Goal: Task Accomplishment & Management: Manage account settings

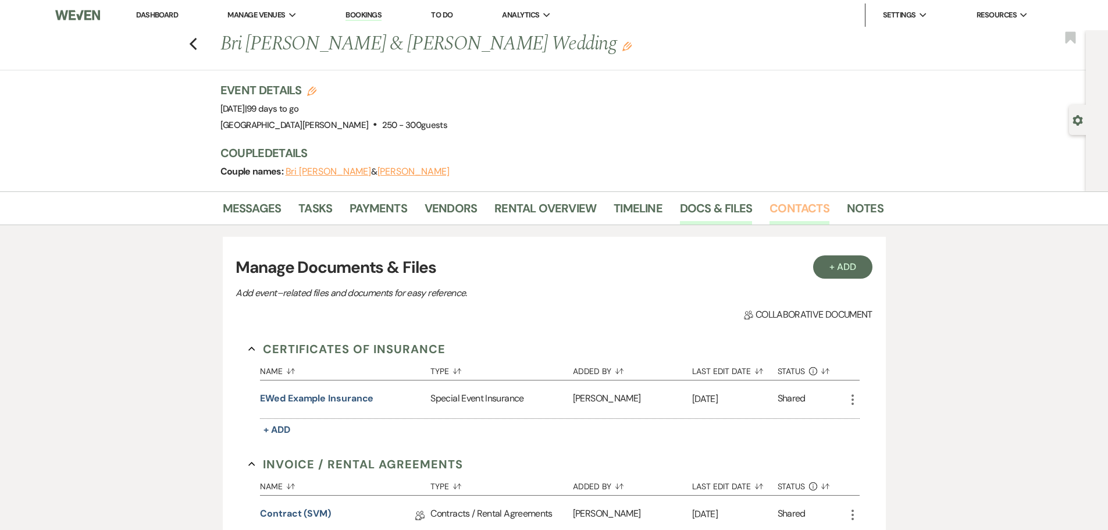
click at [792, 199] on link "Contacts" at bounding box center [799, 212] width 60 height 26
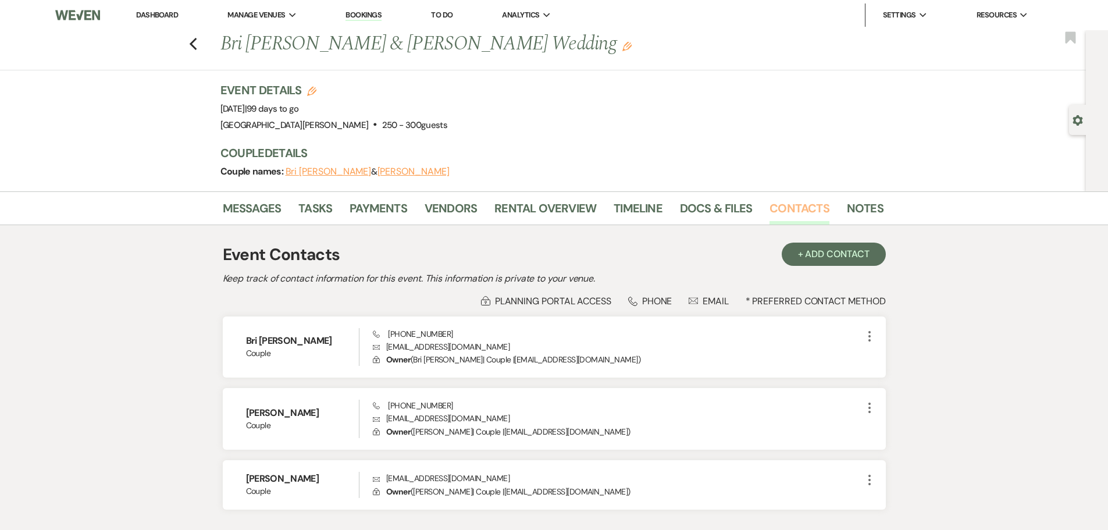
scroll to position [58, 0]
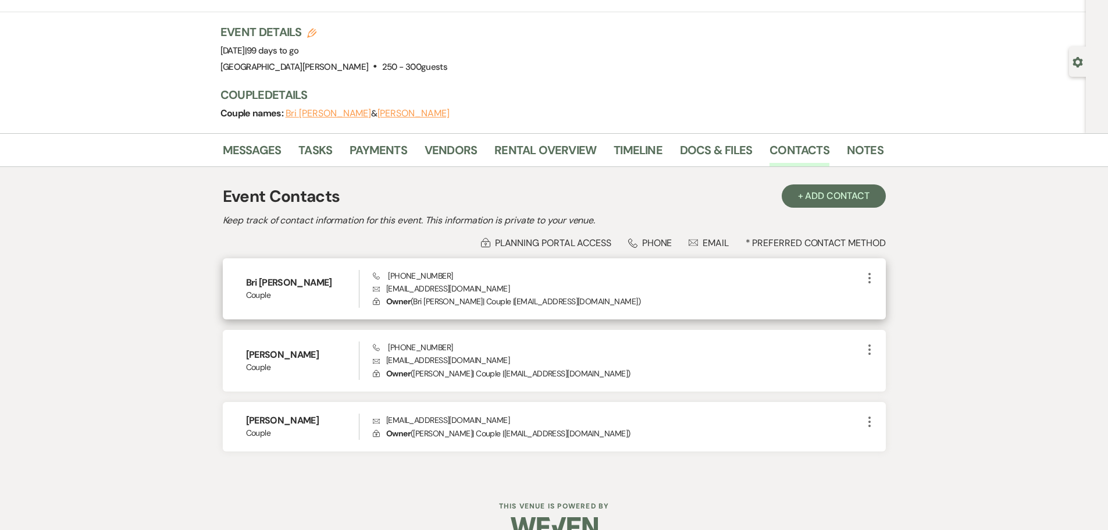
click at [426, 284] on p "Envelope [EMAIL_ADDRESS][DOMAIN_NAME]" at bounding box center [617, 288] width 489 height 13
copy p "[EMAIL_ADDRESS][DOMAIN_NAME]"
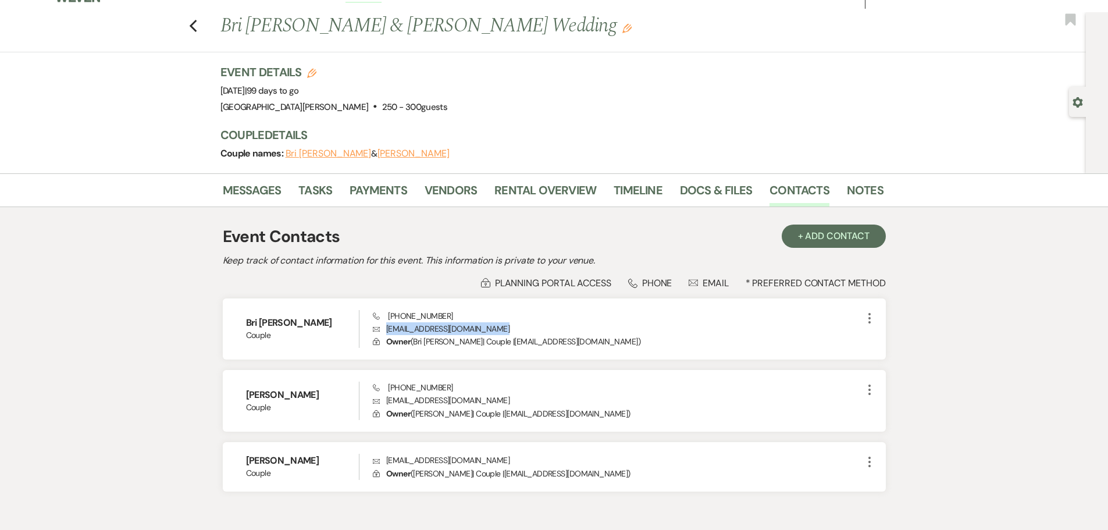
scroll to position [0, 0]
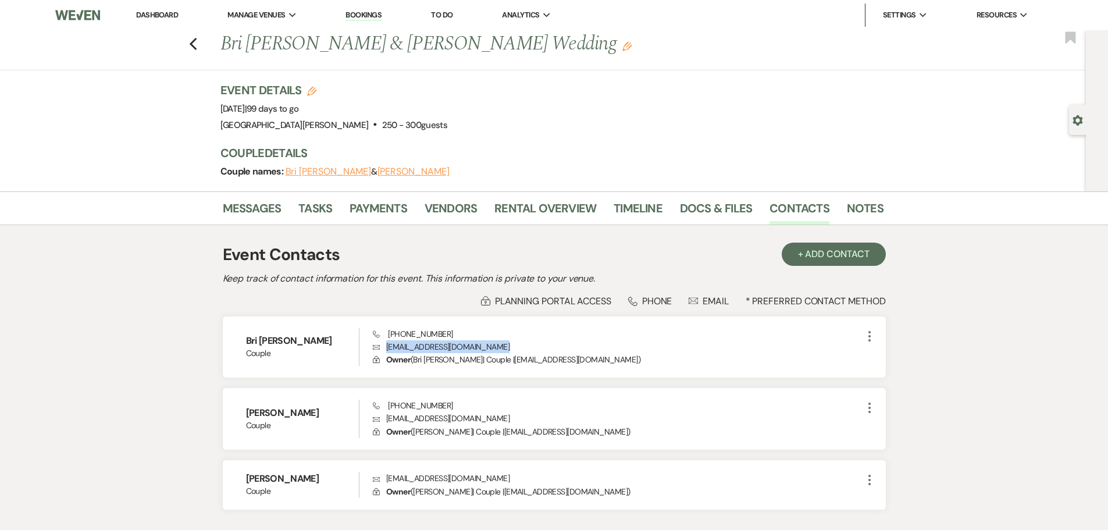
click at [151, 19] on link "Dashboard" at bounding box center [157, 15] width 42 height 10
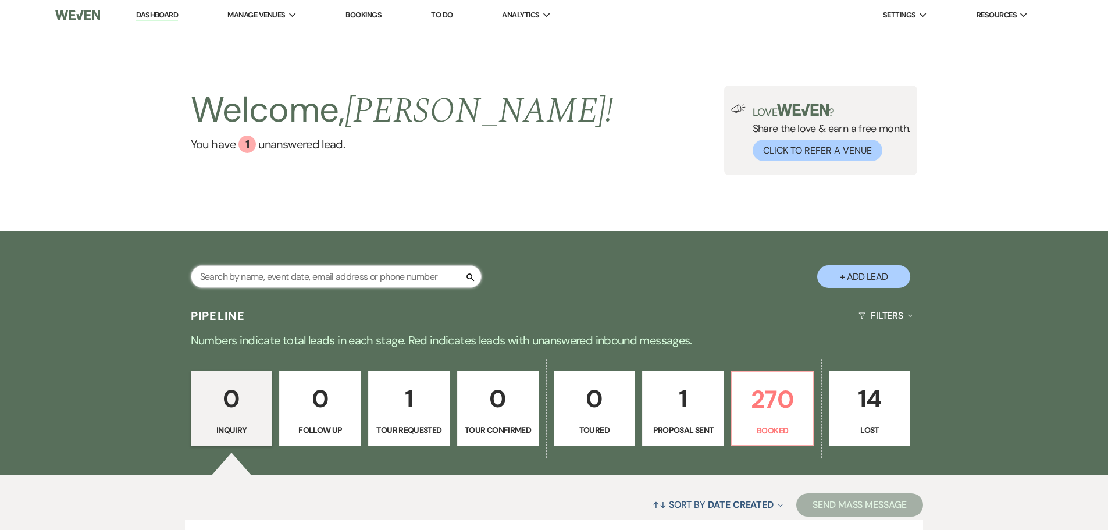
click at [312, 287] on input "text" at bounding box center [336, 276] width 291 height 23
type input "[PERSON_NAME]"
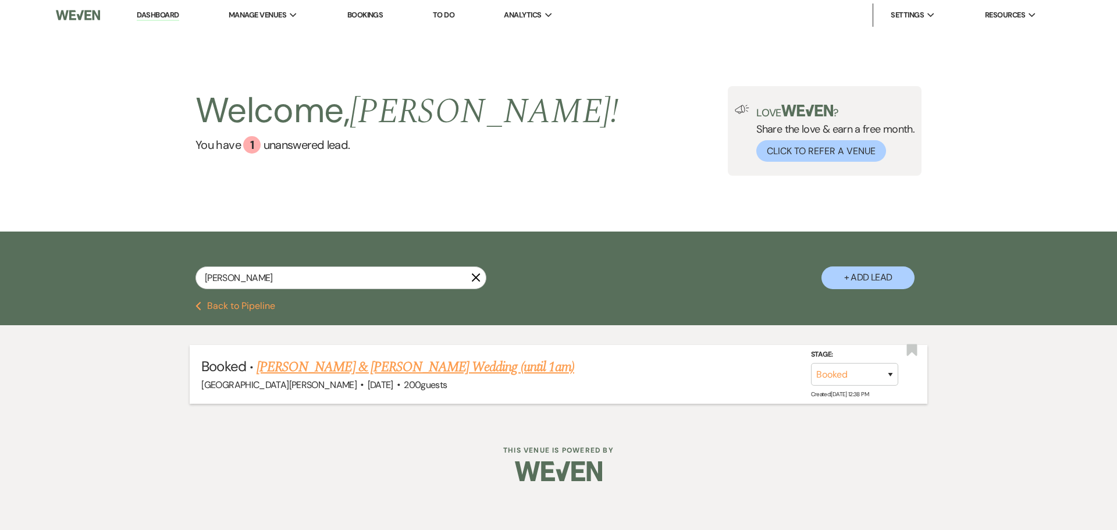
click at [334, 354] on li "Booked · [PERSON_NAME] & [PERSON_NAME] Wedding (until 1am) [GEOGRAPHIC_DATA][PE…" at bounding box center [558, 374] width 737 height 59
click at [344, 366] on link "[PERSON_NAME] & [PERSON_NAME] Wedding (until 1am)" at bounding box center [415, 366] width 318 height 21
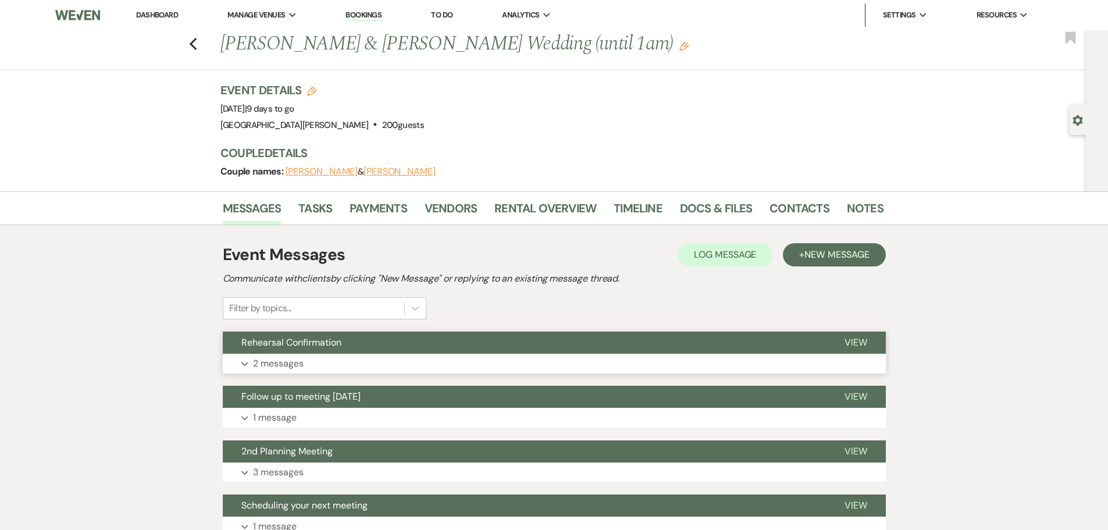
click at [381, 357] on button "Expand 2 messages" at bounding box center [554, 364] width 663 height 20
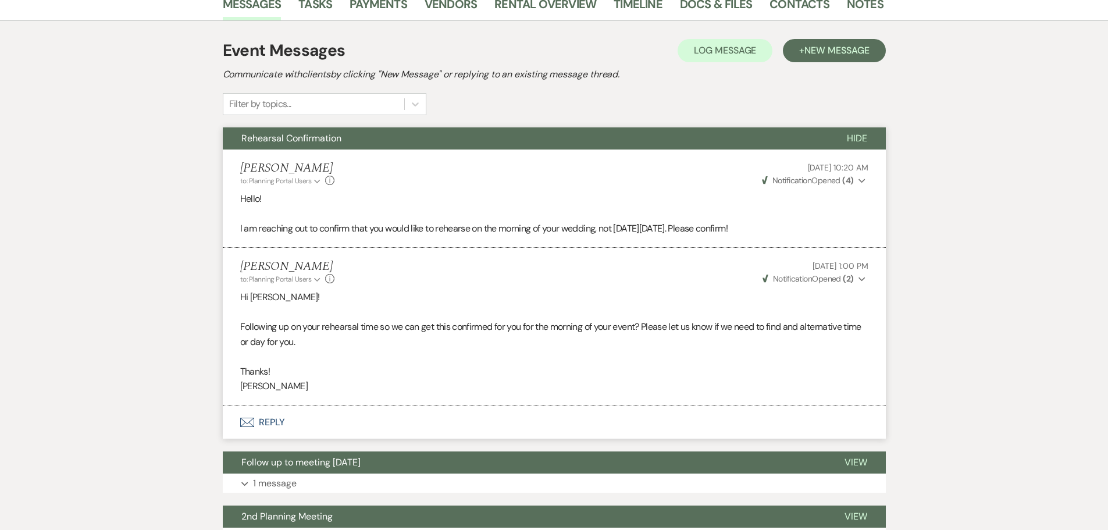
scroll to position [407, 0]
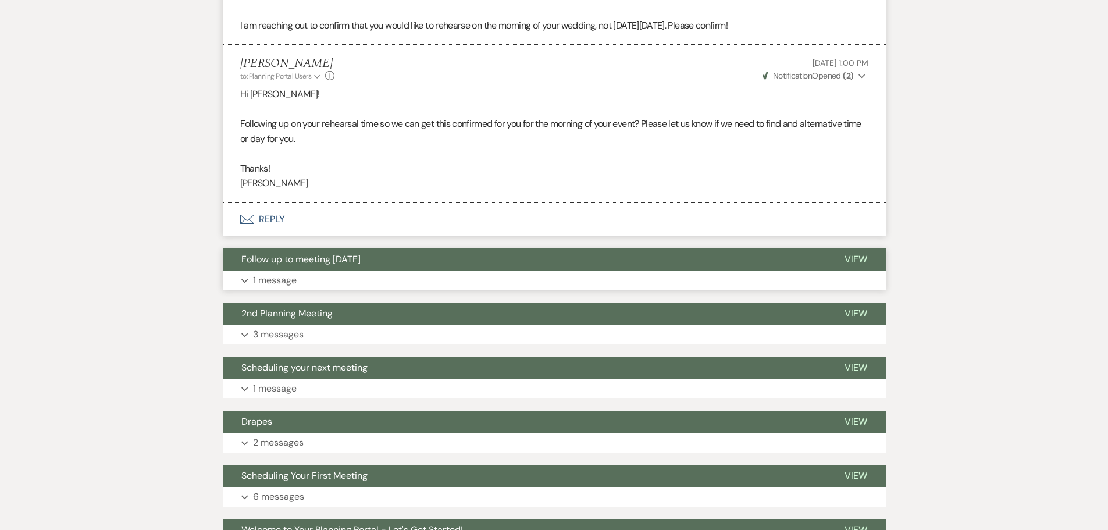
click at [348, 273] on button "Expand 1 message" at bounding box center [554, 280] width 663 height 20
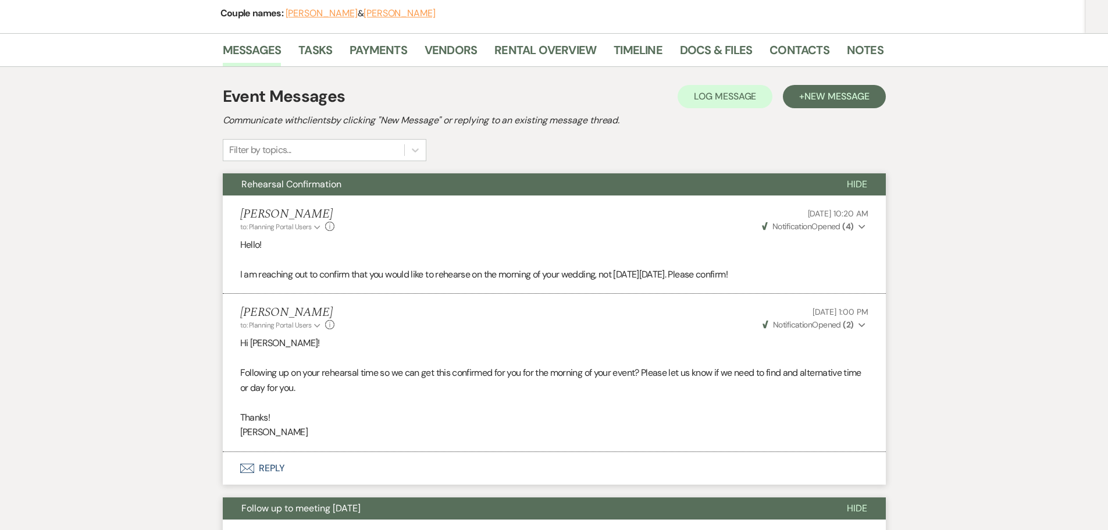
scroll to position [0, 0]
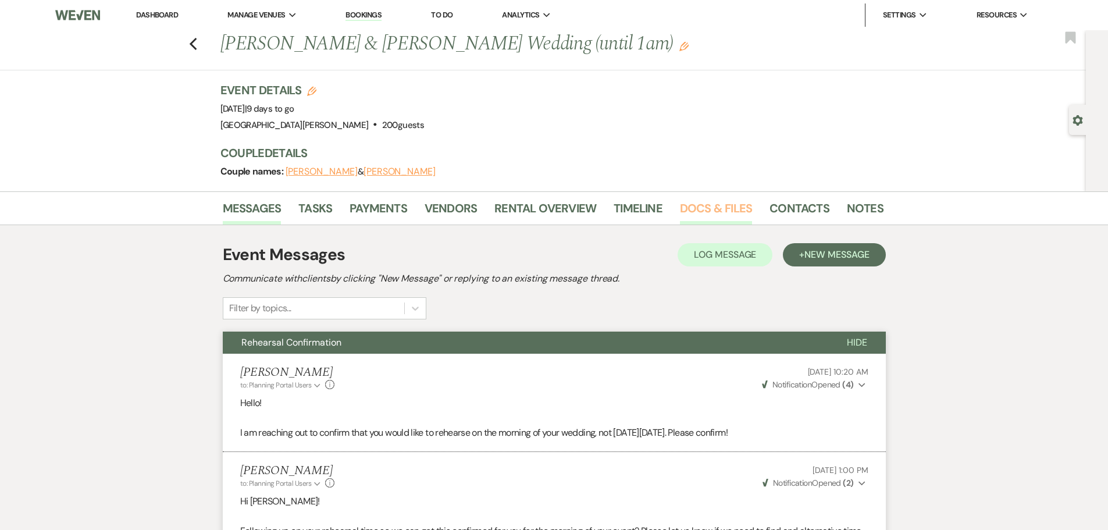
click at [694, 209] on link "Docs & Files" at bounding box center [716, 212] width 72 height 26
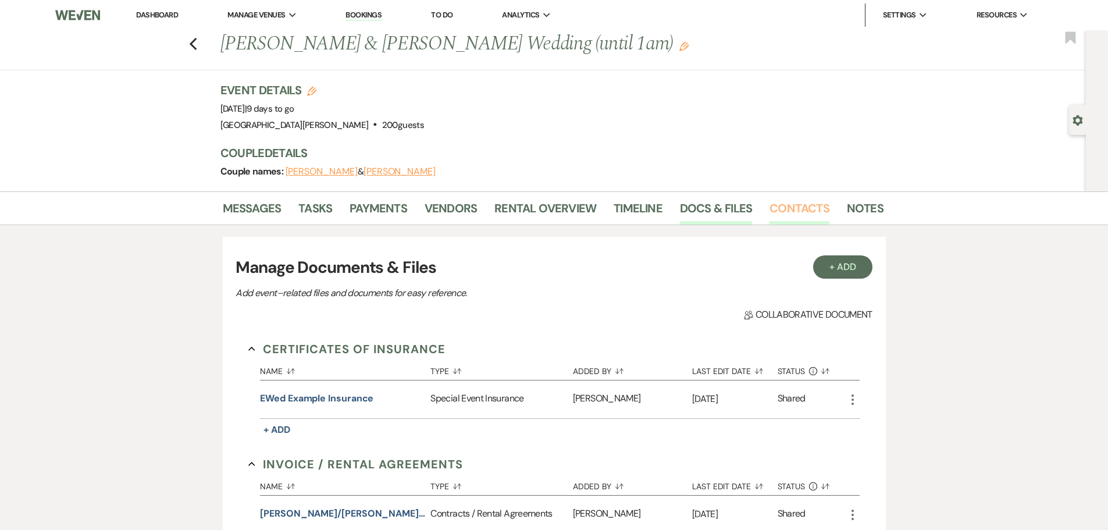
click at [793, 205] on link "Contacts" at bounding box center [799, 212] width 60 height 26
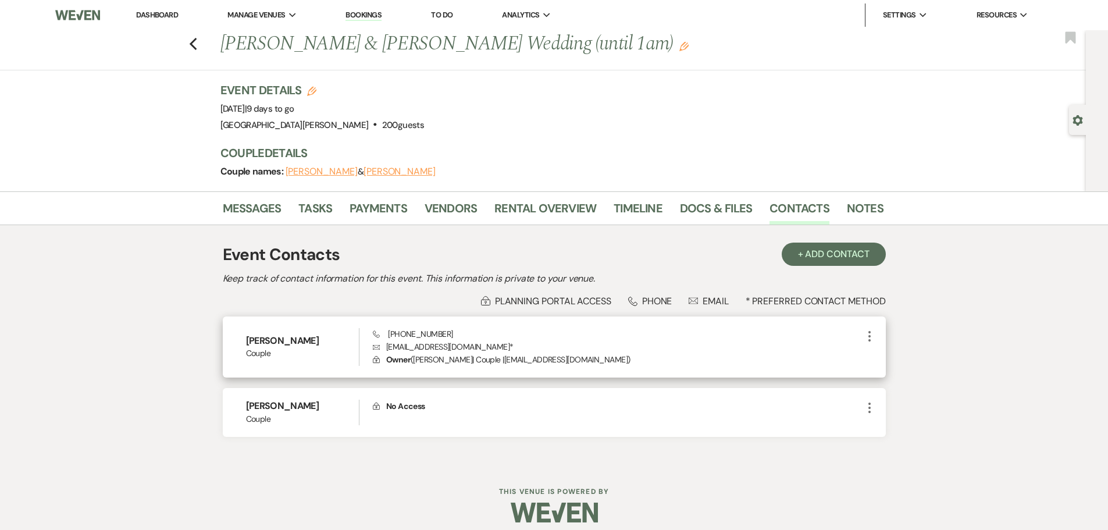
click at [434, 345] on p "Envelope [EMAIL_ADDRESS][DOMAIN_NAME] *" at bounding box center [617, 346] width 489 height 13
copy p "[EMAIL_ADDRESS][DOMAIN_NAME] *"
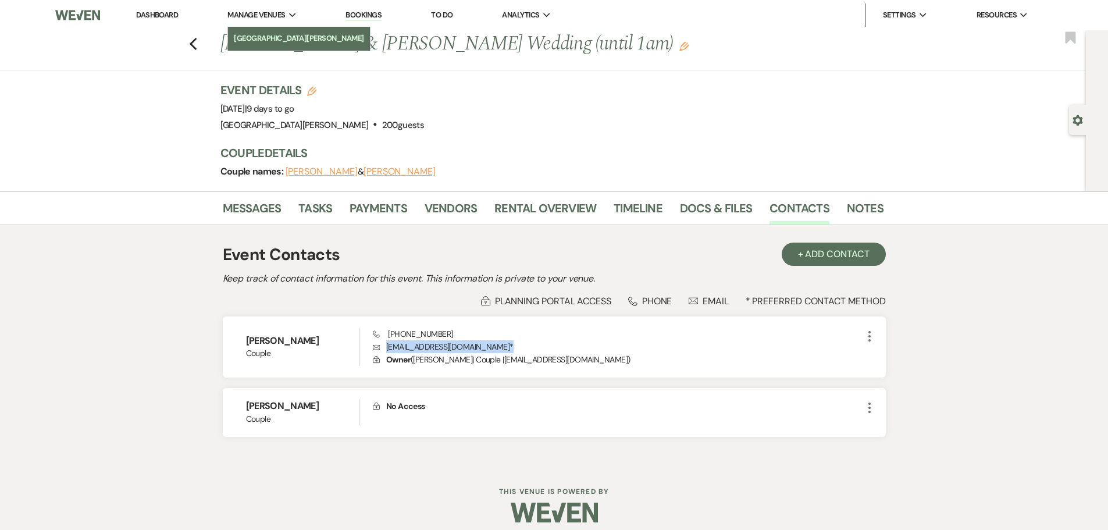
click at [286, 44] on li "[GEOGRAPHIC_DATA][PERSON_NAME]" at bounding box center [299, 39] width 130 height 12
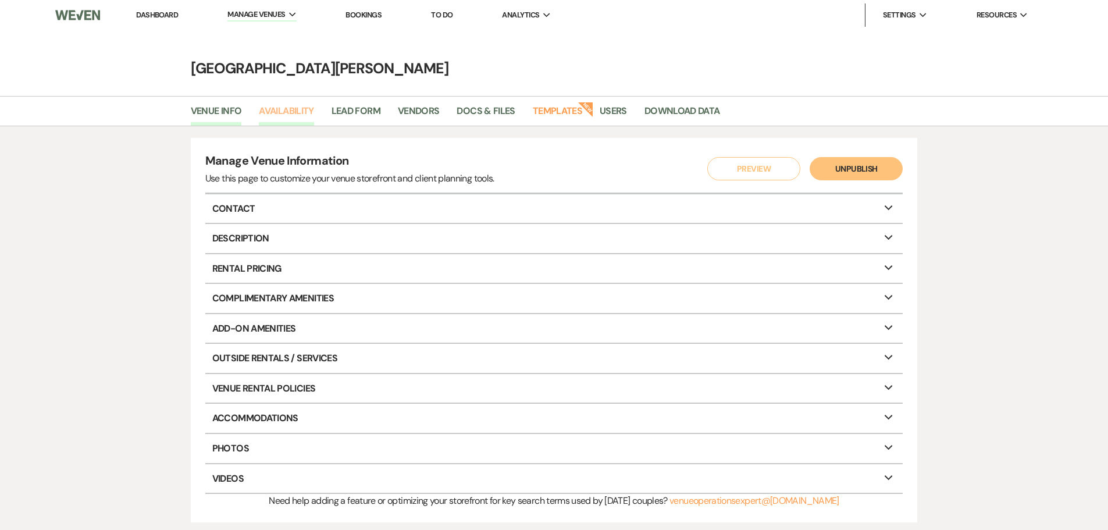
click at [282, 115] on link "Availability" at bounding box center [286, 115] width 55 height 22
select select "3"
select select "2026"
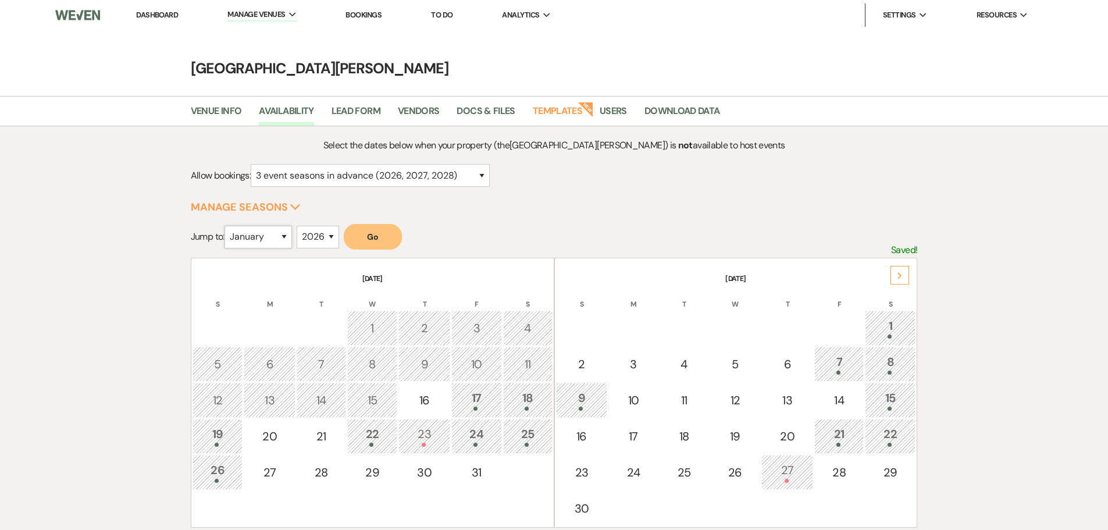
click at [268, 235] on select "January February March April May June July August September October November De…" at bounding box center [257, 237] width 67 height 23
click at [530, 211] on div "Select the dates below when your property (the [GEOGRAPHIC_DATA][PERSON_NAME] )…" at bounding box center [554, 397] width 727 height 519
click at [582, 398] on div "9" at bounding box center [581, 400] width 39 height 22
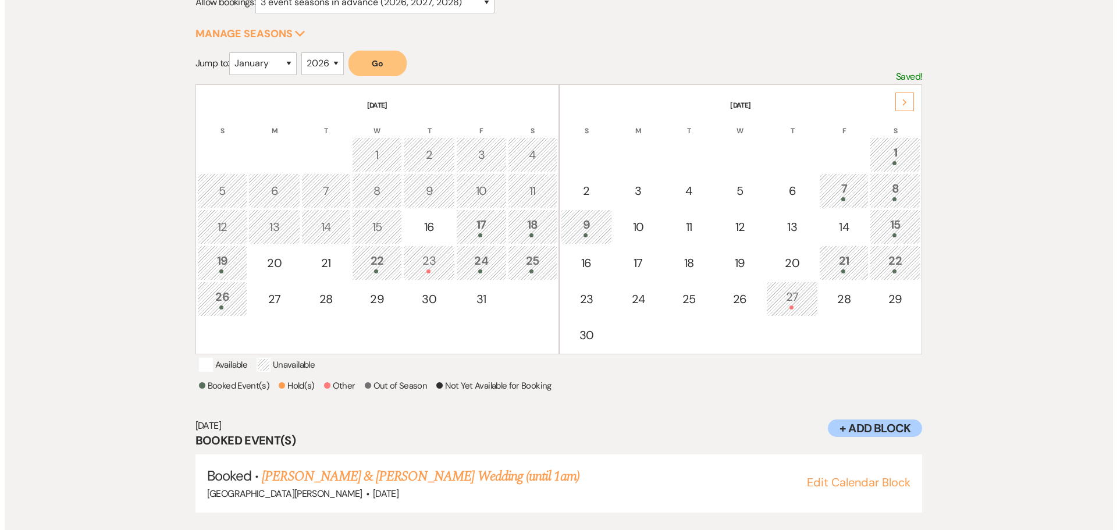
scroll to position [194, 0]
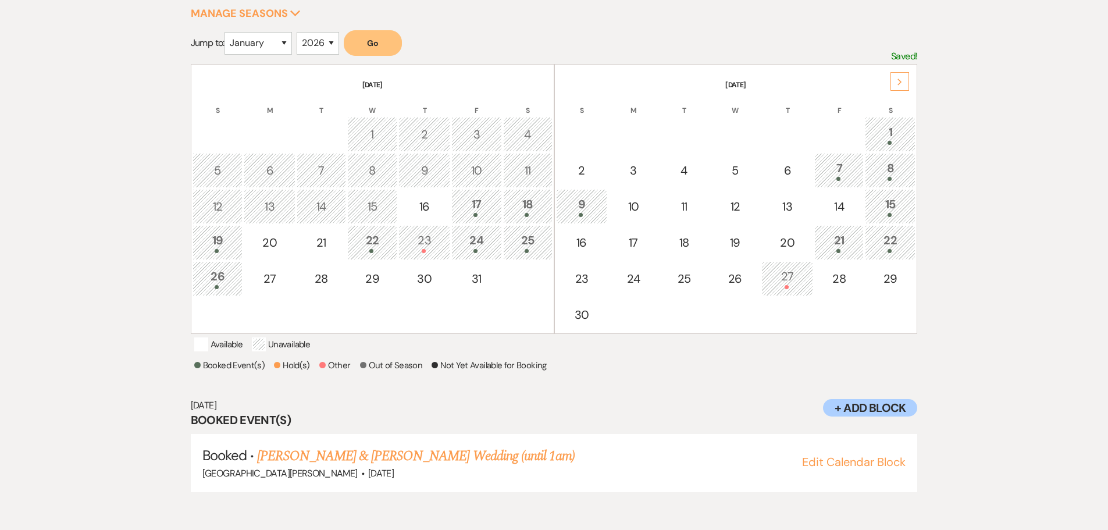
click at [390, 48] on button "Go" at bounding box center [373, 43] width 58 height 26
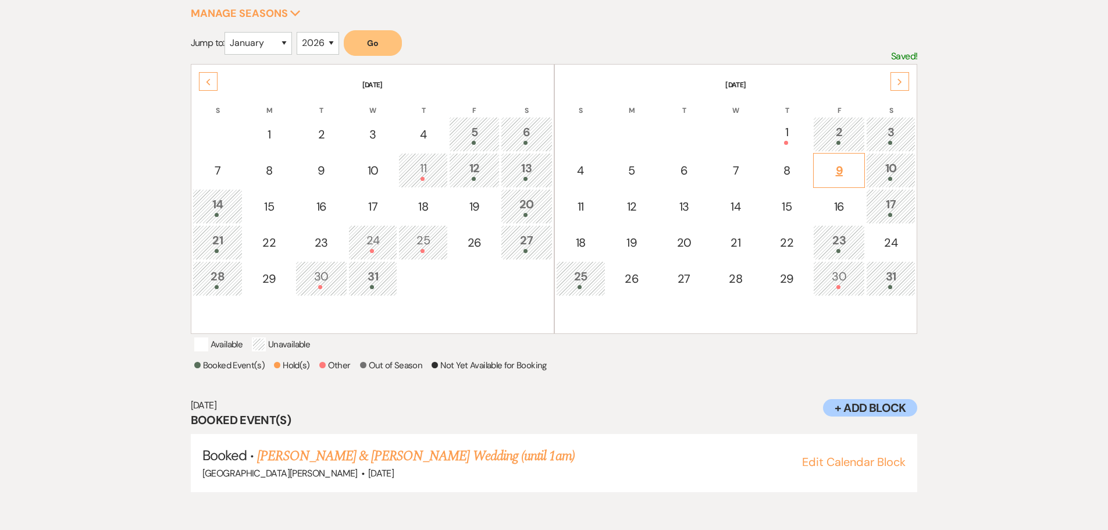
click at [841, 170] on div "9" at bounding box center [838, 170] width 39 height 17
select select "other"
select select "false"
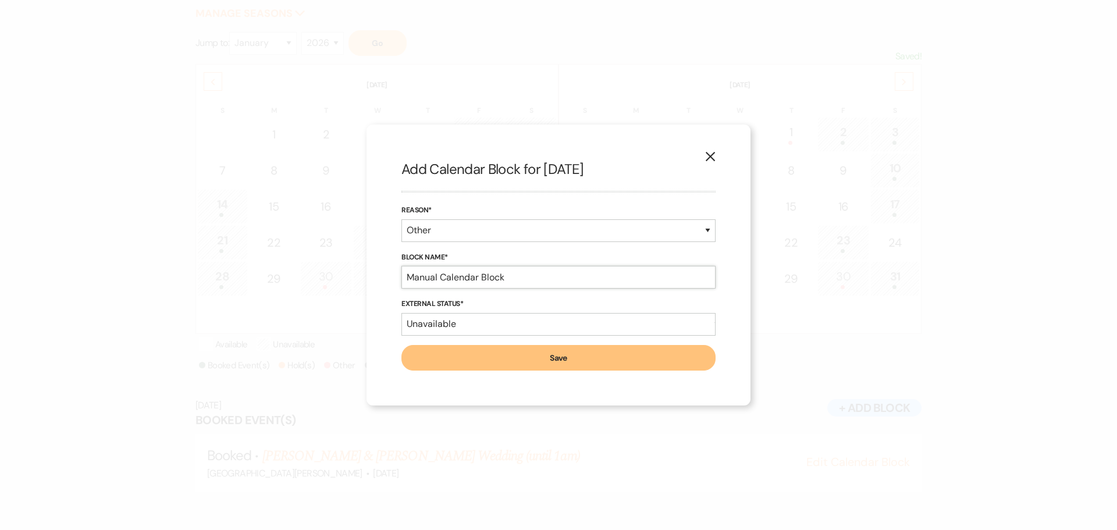
click at [462, 284] on input "Manual Calendar Block" at bounding box center [558, 277] width 314 height 23
click at [452, 234] on select "Booked Event Hold Other" at bounding box center [558, 230] width 314 height 23
select select "bookedEvent"
click at [401, 242] on select "Booked Event Hold Other" at bounding box center [558, 230] width 314 height 23
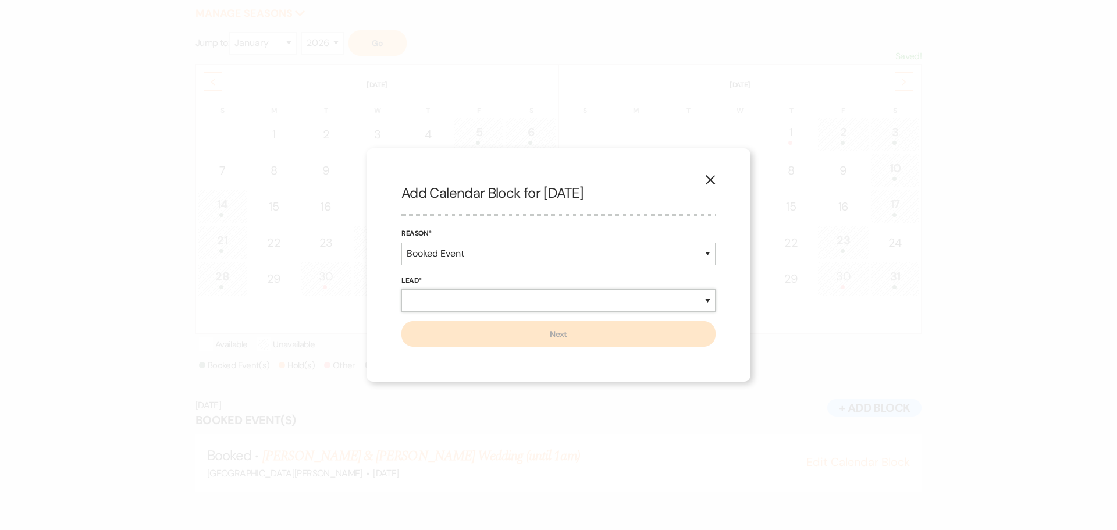
drag, startPoint x: 498, startPoint y: 303, endPoint x: 498, endPoint y: 311, distance: 8.1
click at [498, 303] on select "New Lead Existing Lead" at bounding box center [558, 300] width 314 height 23
select select "newLead"
click at [401, 289] on select "New Lead Existing Lead" at bounding box center [558, 300] width 314 height 23
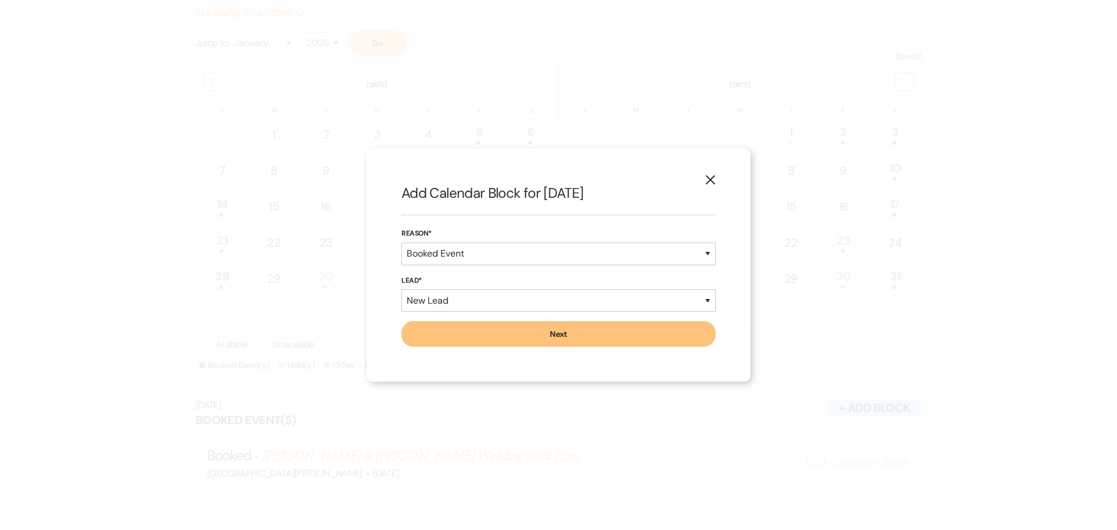
click at [532, 331] on button "Next" at bounding box center [558, 334] width 314 height 26
select select "7"
select select "822"
select select "false"
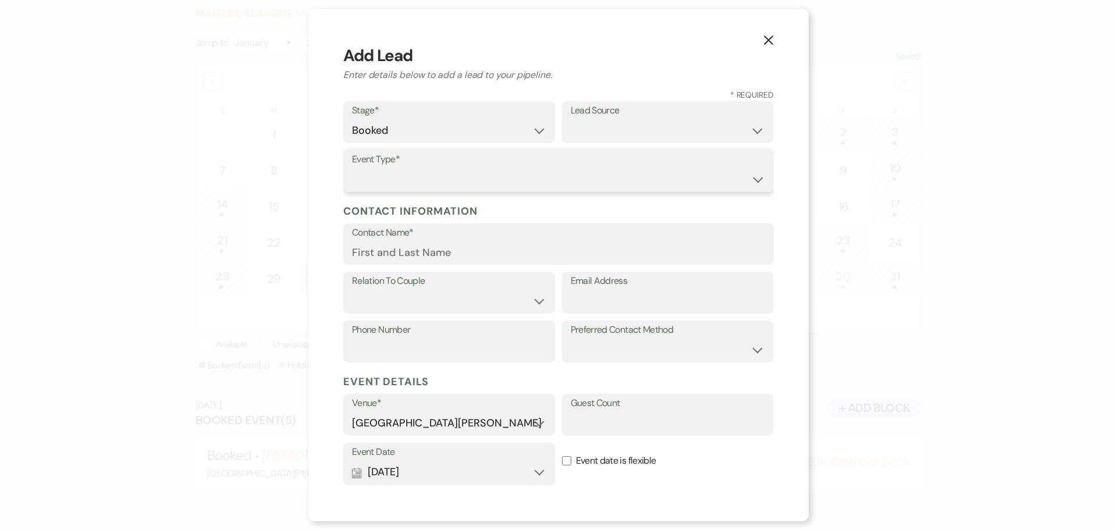
click at [409, 172] on select "Wedding Anniversary Party Baby Shower Bachelorette / Bachelor Party Birthday Pa…" at bounding box center [558, 179] width 413 height 23
select select "1"
click at [352, 168] on select "Wedding Anniversary Party Baby Shower Bachelorette / Bachelor Party Birthday Pa…" at bounding box center [558, 179] width 413 height 23
click at [411, 241] on input "Contact Name*" at bounding box center [558, 252] width 413 height 23
type input "[PERSON_NAME]"
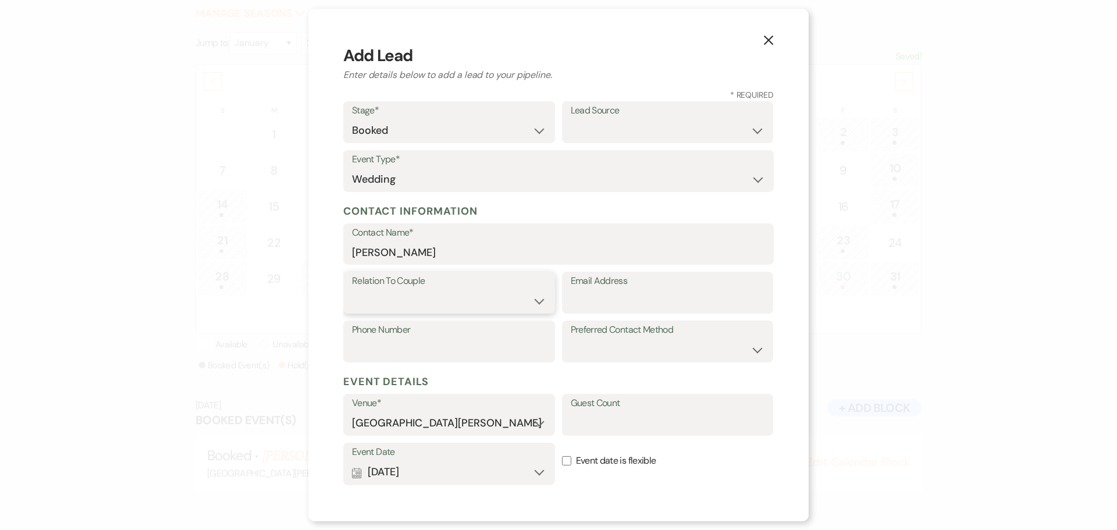
click at [414, 298] on select "Couple Planner Parent of Couple Family Member Friend Other" at bounding box center [449, 301] width 194 height 23
select select "1"
click at [352, 290] on select "Couple Planner Parent of Couple Family Member Friend Other" at bounding box center [449, 301] width 194 height 23
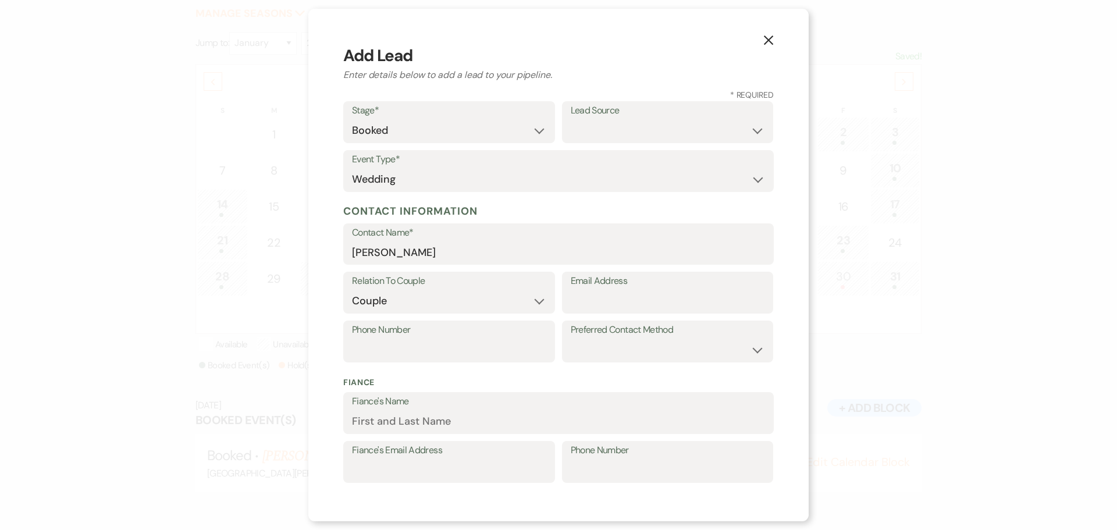
click at [640, 289] on label "Email Address" at bounding box center [668, 281] width 194 height 17
click at [640, 290] on input "Email Address" at bounding box center [668, 301] width 194 height 23
click at [612, 301] on input "Email Address" at bounding box center [668, 301] width 194 height 23
paste input "[EMAIL_ADDRESS][DOMAIN_NAME]*"
type input "[EMAIL_ADDRESS][DOMAIN_NAME]*"
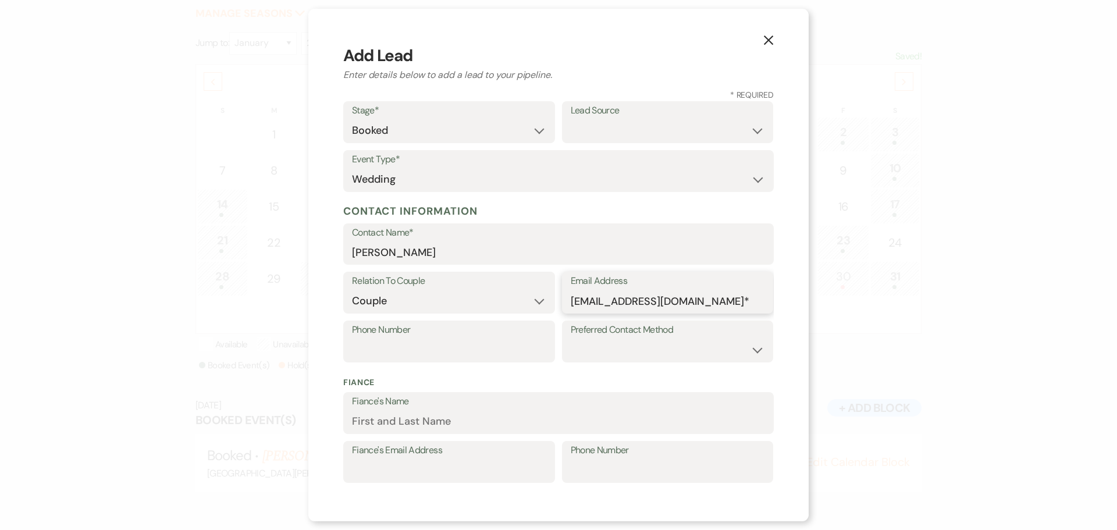
click at [651, 303] on input "[EMAIL_ADDRESS][DOMAIN_NAME]*" at bounding box center [668, 301] width 194 height 23
click at [651, 302] on input "[EMAIL_ADDRESS][DOMAIN_NAME]*" at bounding box center [668, 301] width 194 height 23
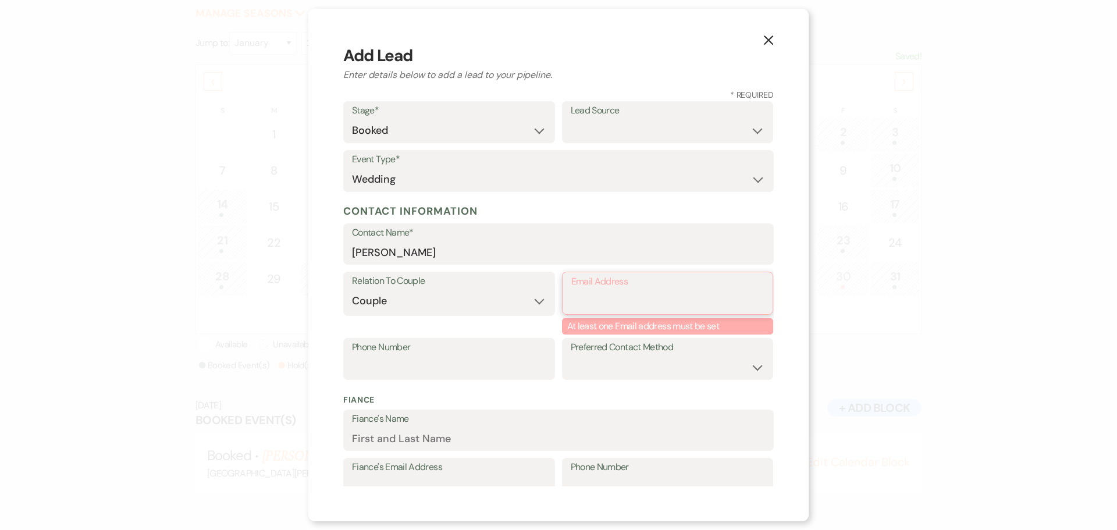
click at [603, 303] on input "Email Address" at bounding box center [667, 301] width 193 height 23
paste input "[EMAIL_ADDRESS][DOMAIN_NAME]"
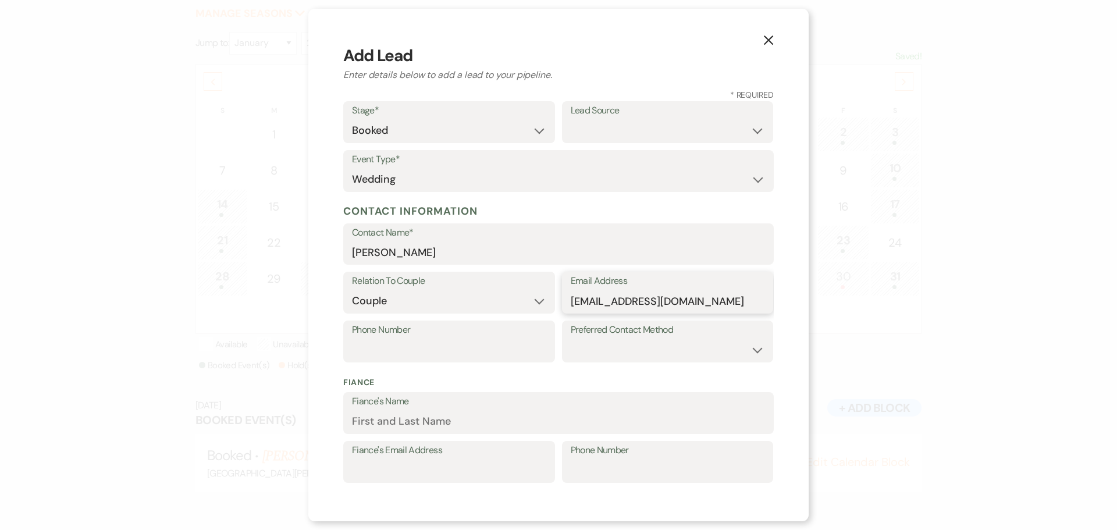
type input "[EMAIL_ADDRESS][DOMAIN_NAME]"
click at [486, 347] on input "Phone Number" at bounding box center [449, 349] width 194 height 23
paste input "[PHONE_NUMBER]"
type input "[PHONE_NUMBER]"
click at [618, 353] on select "Email Phone Text" at bounding box center [668, 349] width 194 height 23
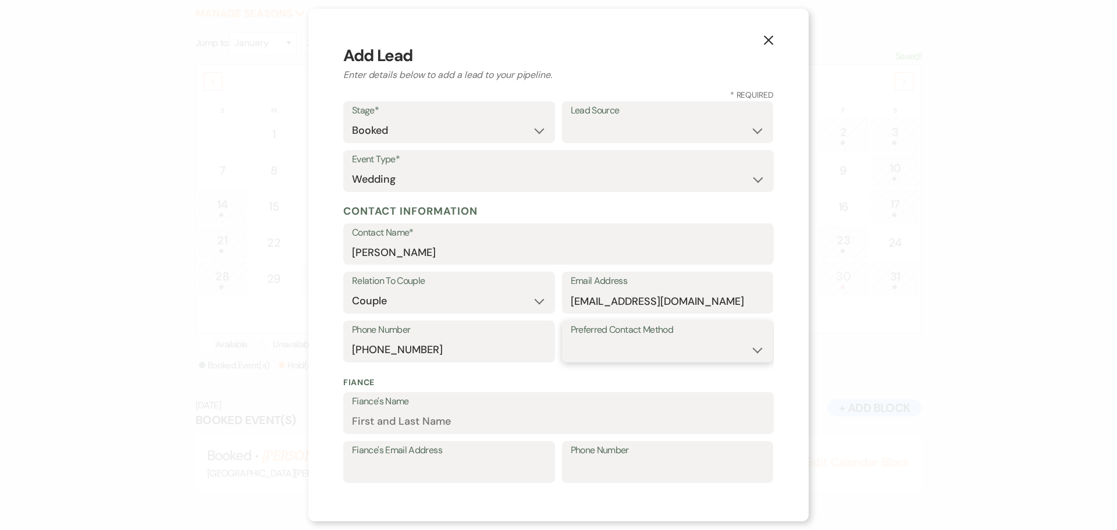
select select "email"
click at [571, 338] on select "Email Phone Text" at bounding box center [668, 349] width 194 height 23
click at [403, 415] on input "Fiance's Name" at bounding box center [558, 421] width 413 height 23
paste input "[PERSON_NAME]"
type input "[PERSON_NAME]"
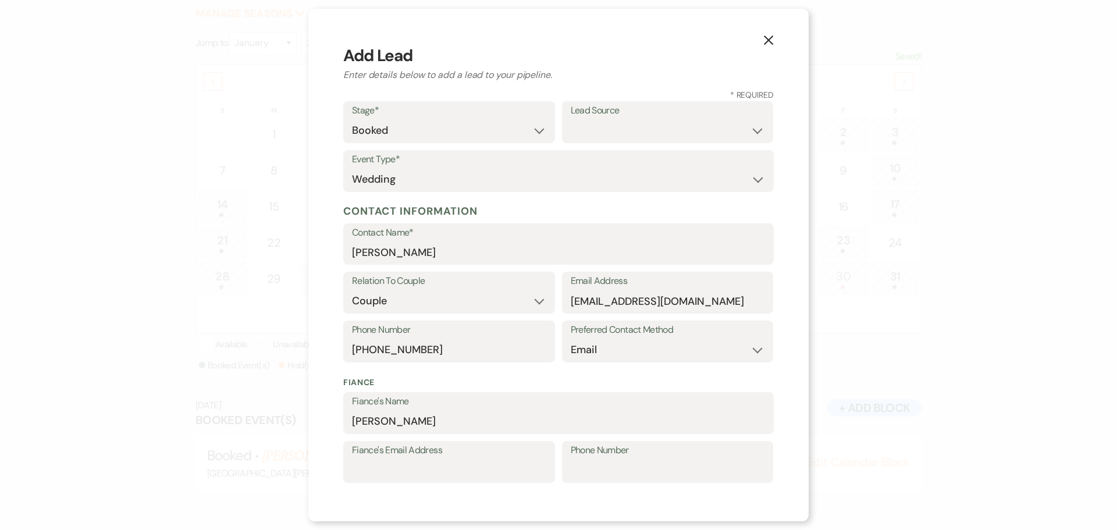
click at [459, 457] on label "Fiance's Email Address" at bounding box center [449, 450] width 194 height 17
click at [459, 459] on input "Fiance's Email Address" at bounding box center [449, 470] width 194 height 23
paste input "[EMAIL_ADDRESS][DOMAIN_NAME]"
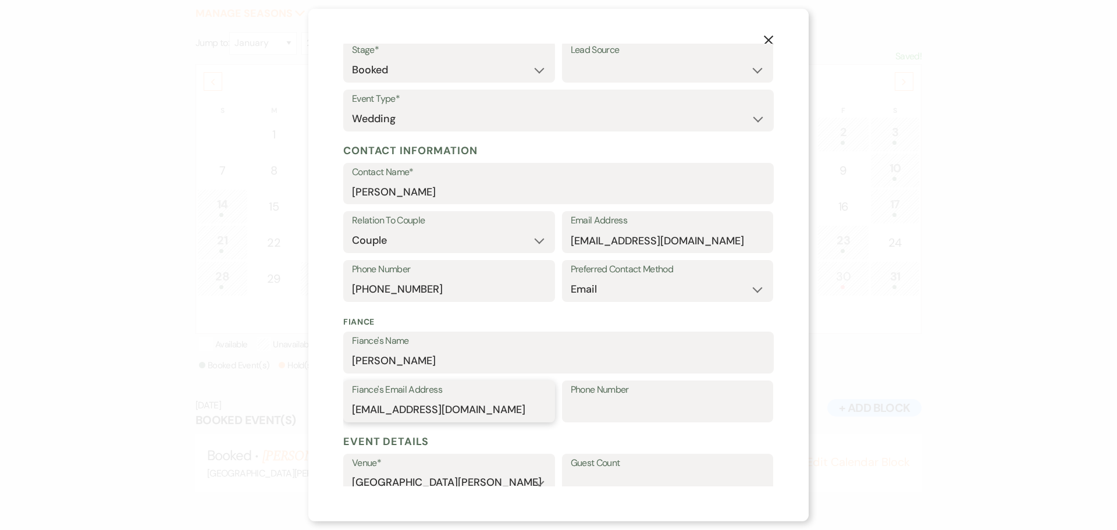
scroll to position [116, 0]
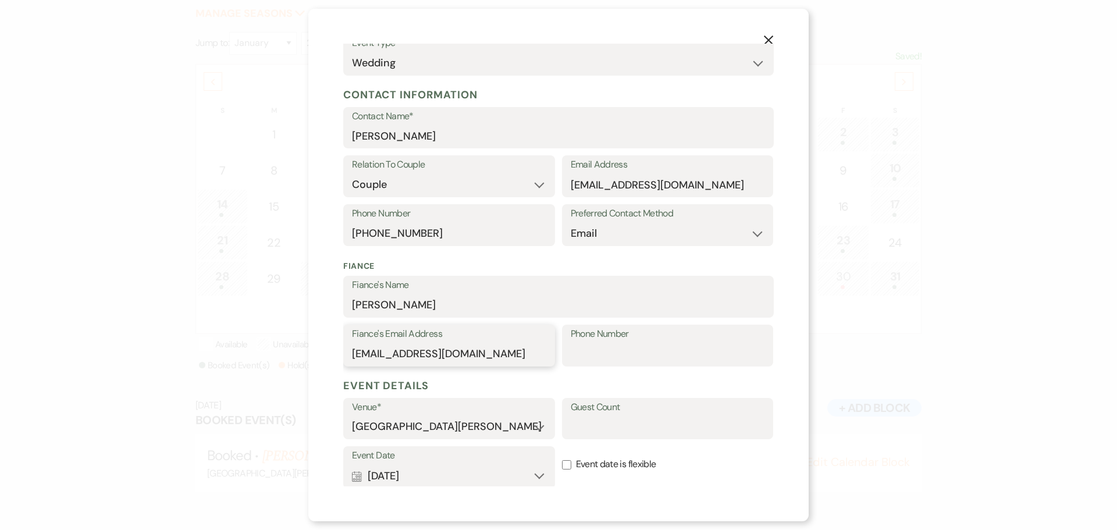
type input "[EMAIL_ADDRESS][DOMAIN_NAME]"
click at [621, 354] on input "Phone Number" at bounding box center [668, 354] width 194 height 23
paste input "[PHONE_NUMBER]"
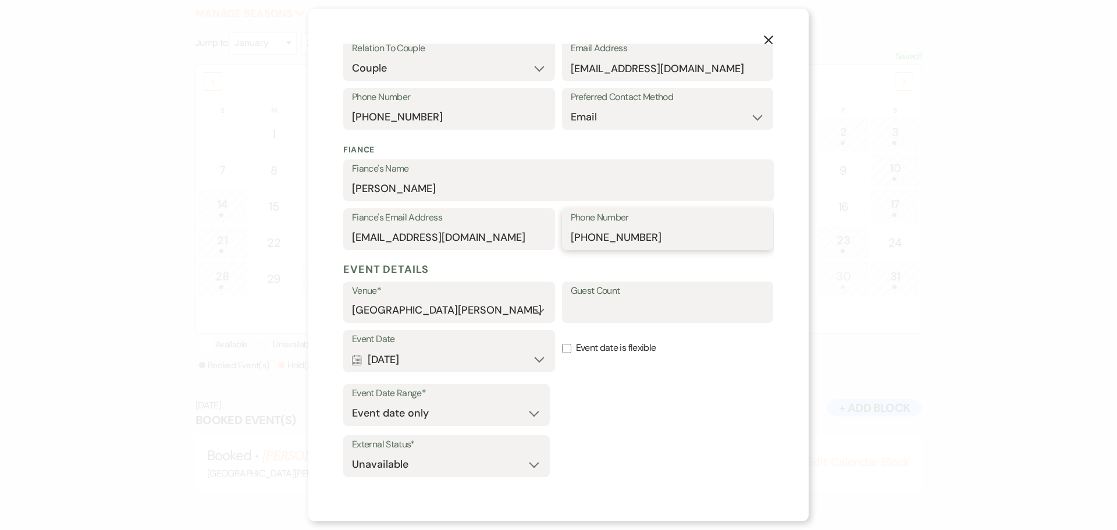
scroll to position [363, 0]
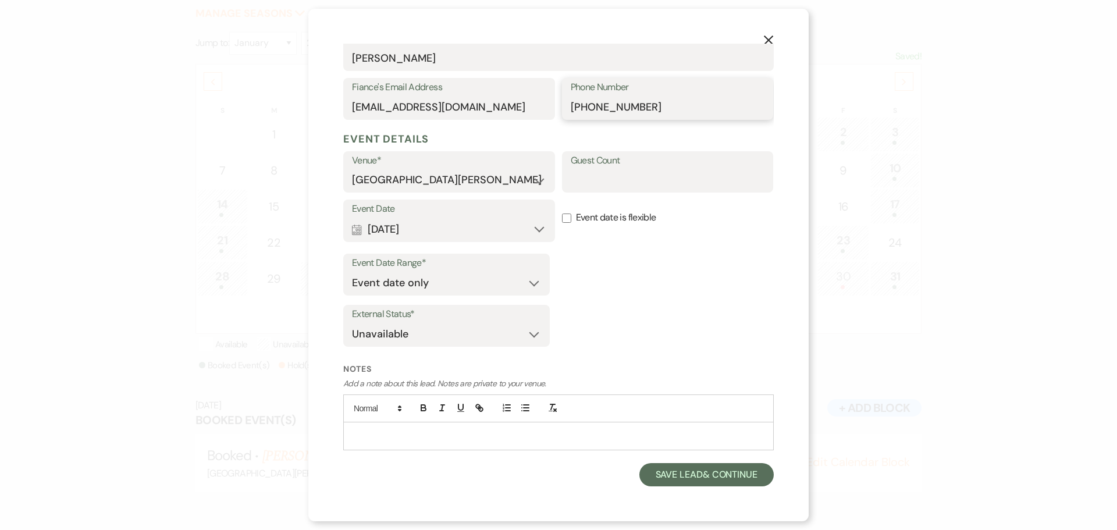
type input "[PHONE_NUMBER]"
click at [472, 425] on div at bounding box center [558, 435] width 429 height 27
click at [659, 465] on button "Save Lead & Continue" at bounding box center [706, 474] width 134 height 23
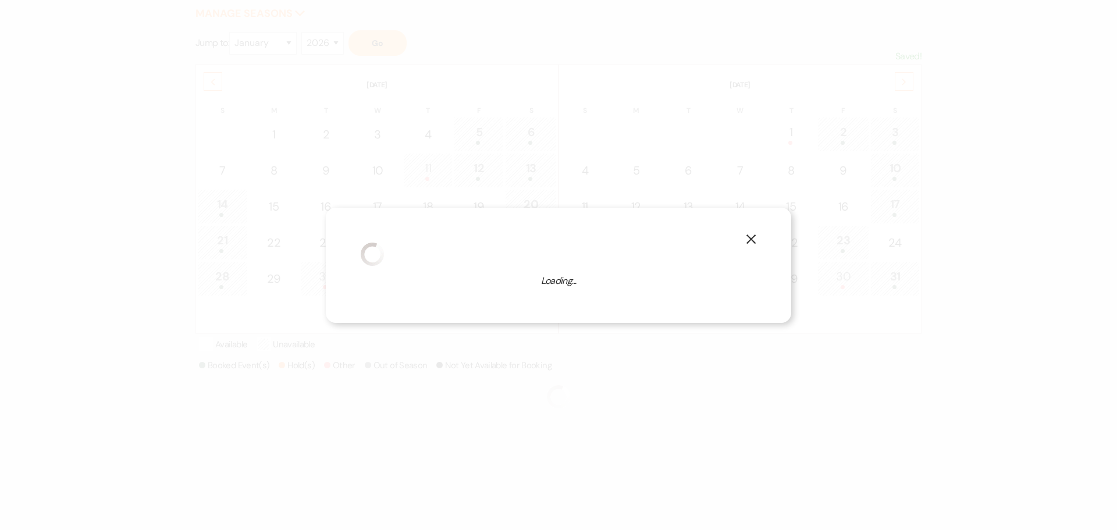
scroll to position [144, 0]
select select "1"
select select "822"
select select "false"
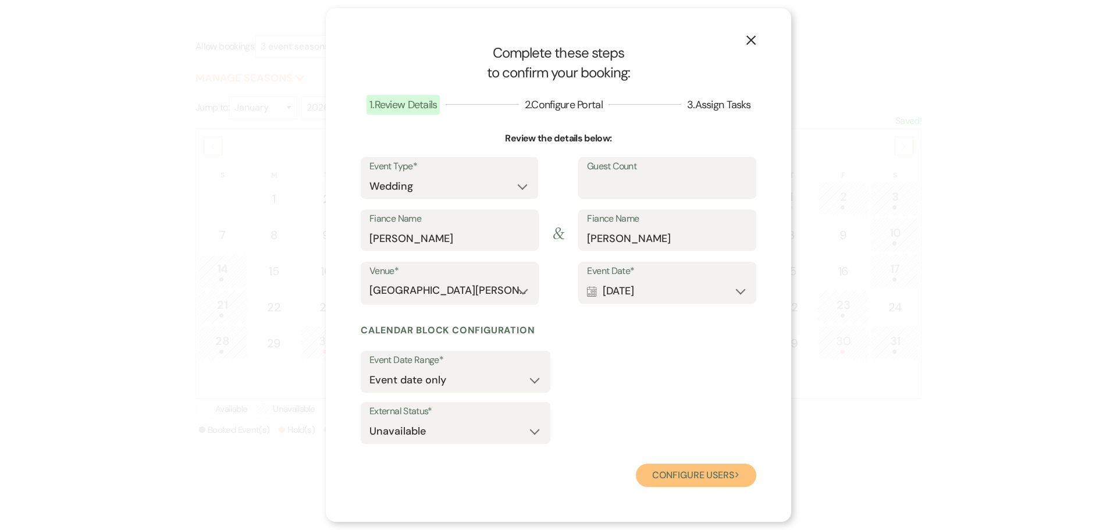
click at [682, 472] on button "Configure users Next" at bounding box center [696, 475] width 120 height 23
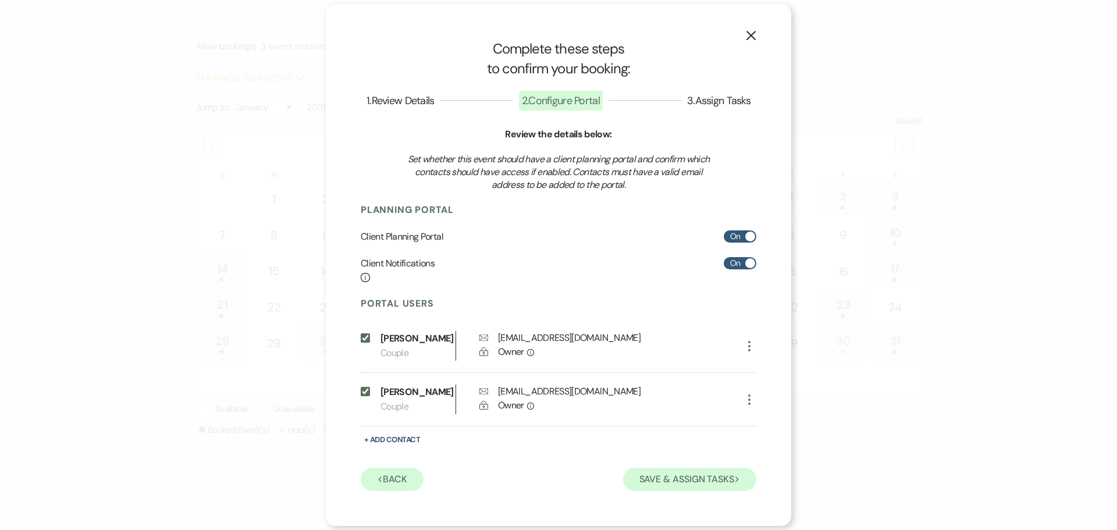
scroll to position [7, 0]
click at [699, 484] on button "Save & Assign Tasks Next" at bounding box center [689, 479] width 133 height 23
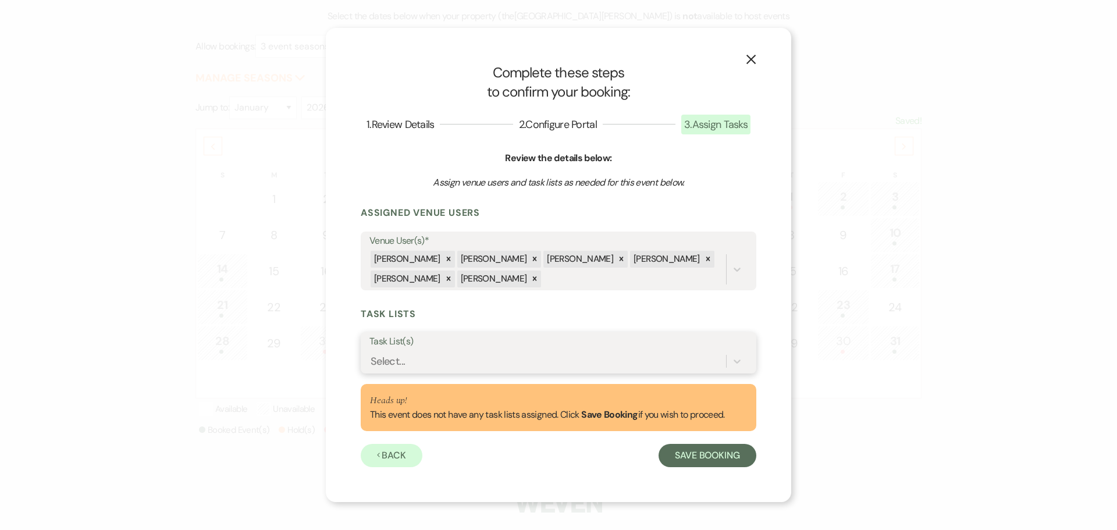
click at [447, 371] on div "Select..." at bounding box center [547, 361] width 356 height 20
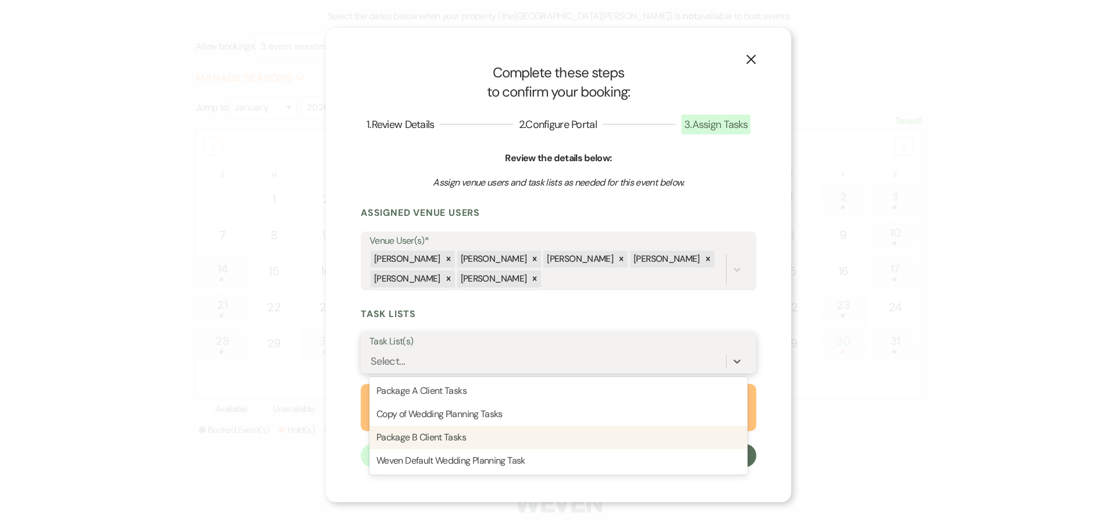
click at [463, 438] on div "Package B Client Tasks" at bounding box center [558, 437] width 378 height 23
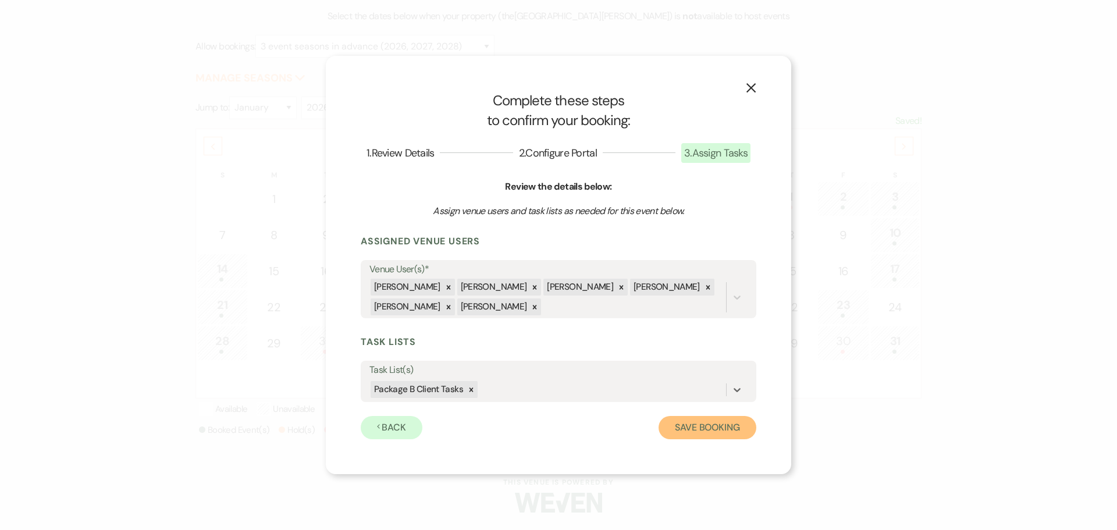
click at [718, 420] on button "Save Booking" at bounding box center [707, 427] width 98 height 23
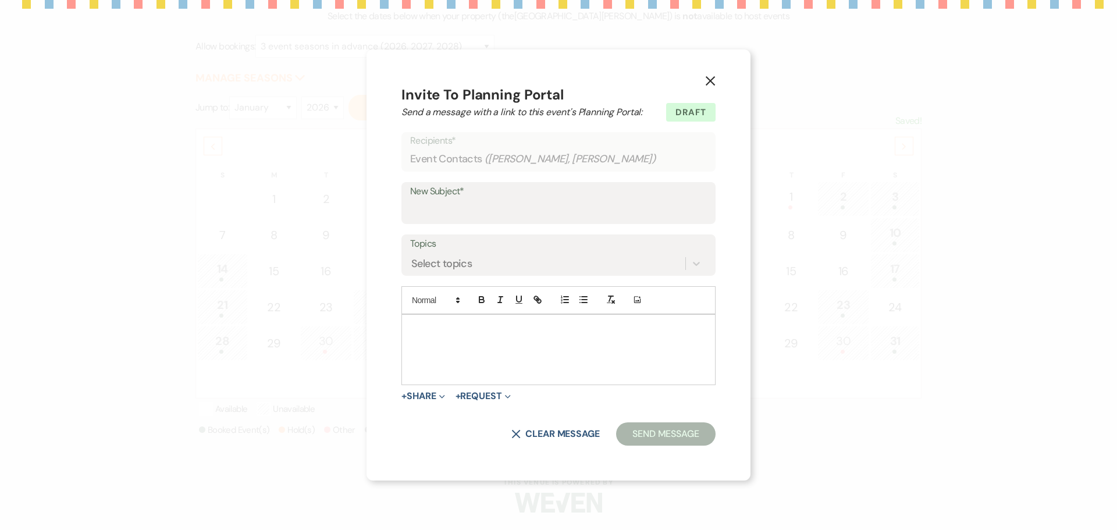
type input "Welcome to Your Planning Portal - Let's Get Started!"
select select "4658"
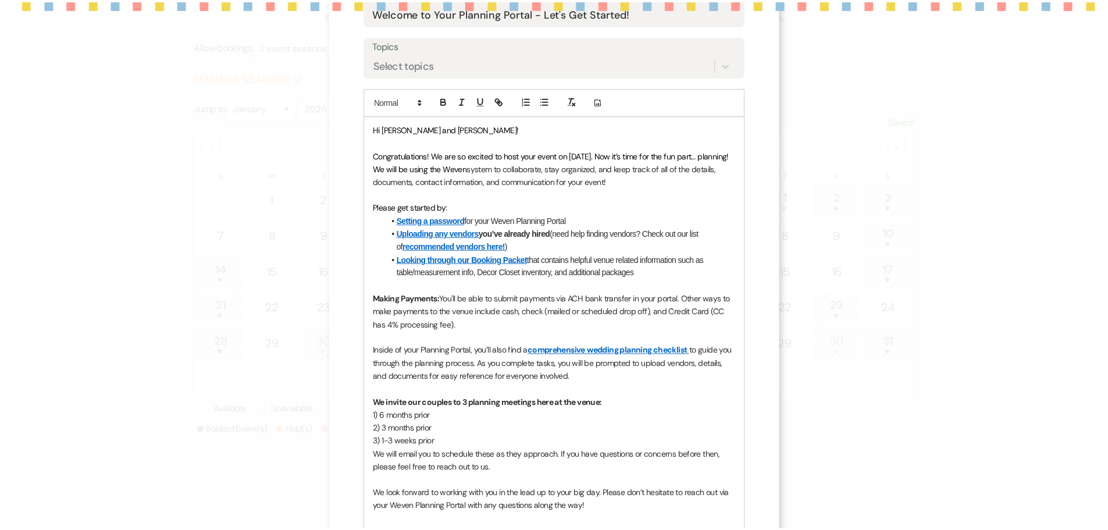
scroll to position [374, 0]
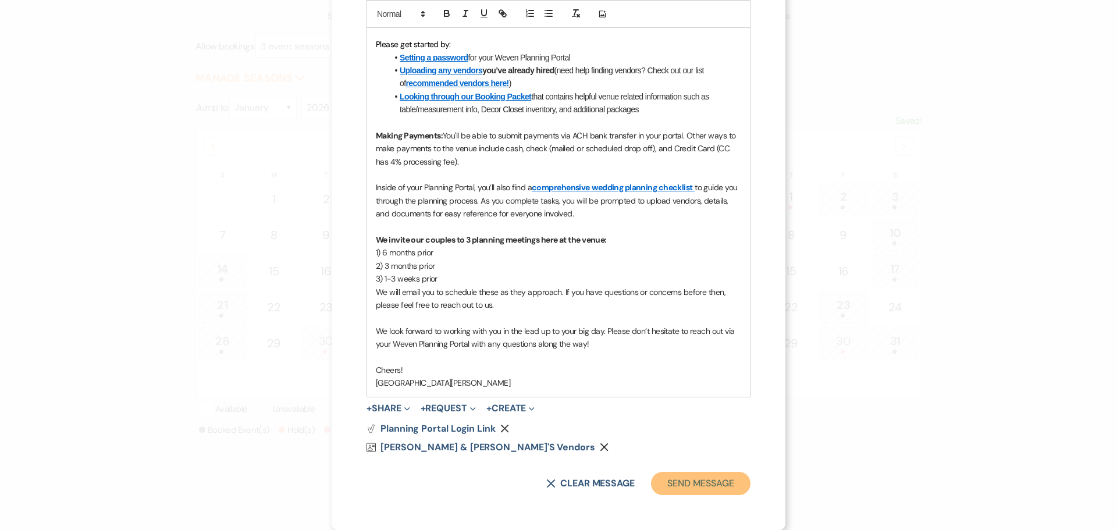
click at [674, 486] on button "Send Message" at bounding box center [700, 483] width 99 height 23
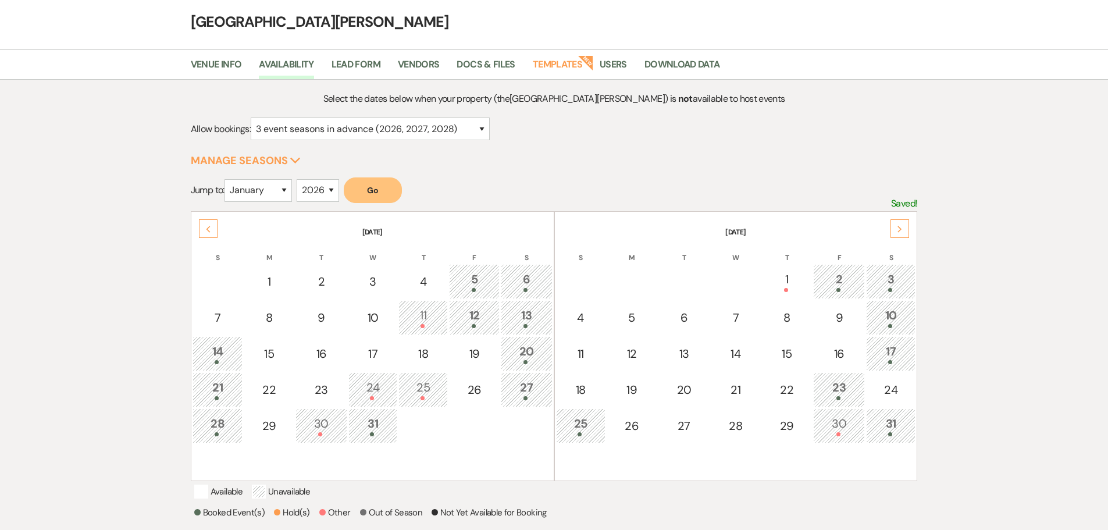
scroll to position [0, 0]
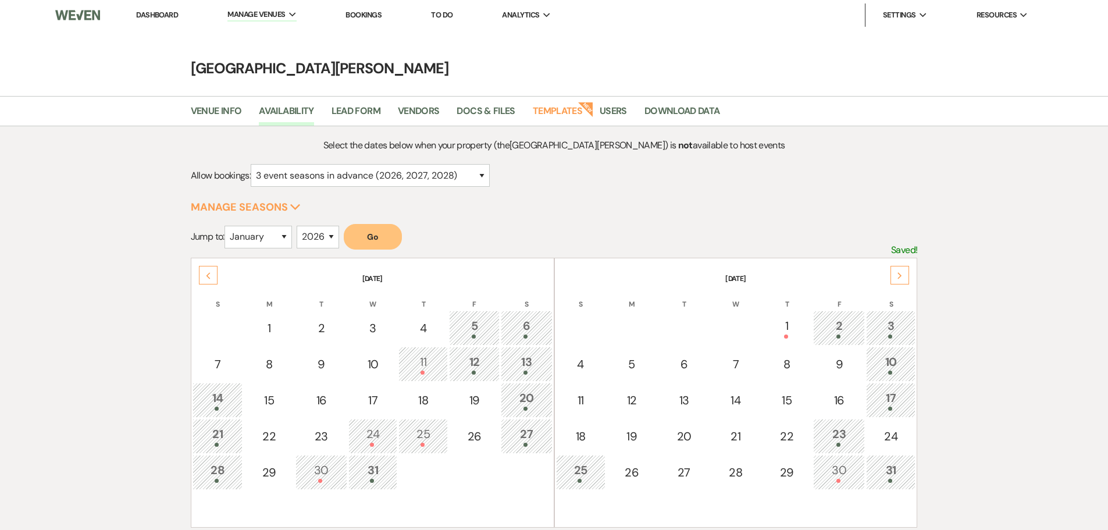
click at [147, 14] on link "Dashboard" at bounding box center [157, 15] width 42 height 10
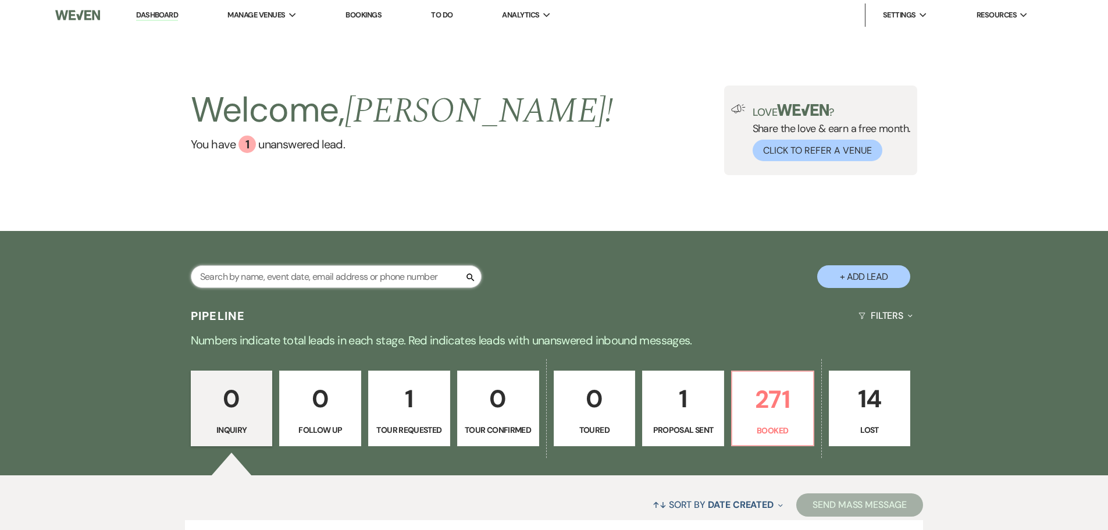
click at [308, 283] on input "text" at bounding box center [336, 276] width 291 height 23
click at [422, 272] on input "text" at bounding box center [336, 276] width 291 height 23
type input "[PERSON_NAME]"
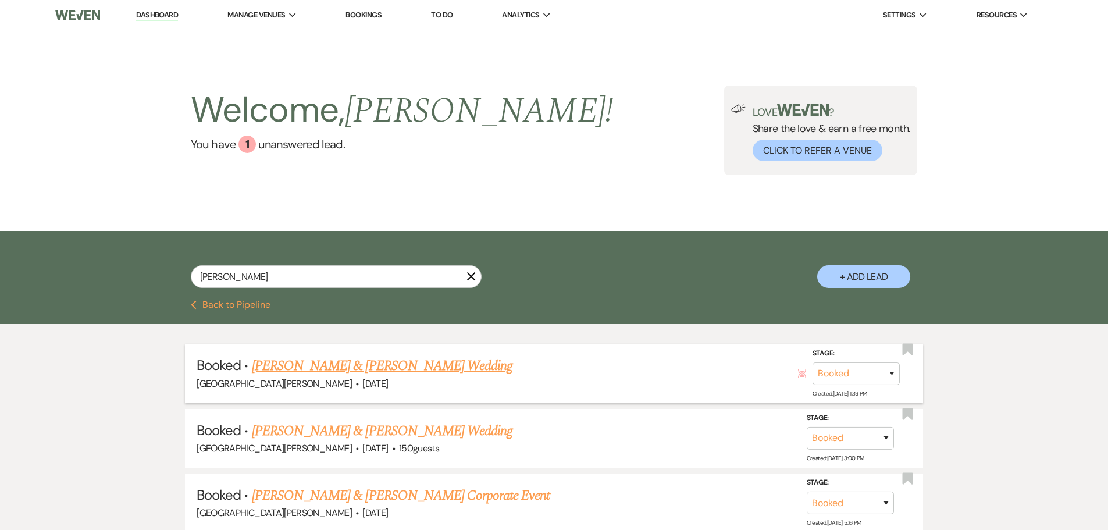
click at [366, 364] on link "[PERSON_NAME] & [PERSON_NAME] Wedding" at bounding box center [382, 365] width 261 height 21
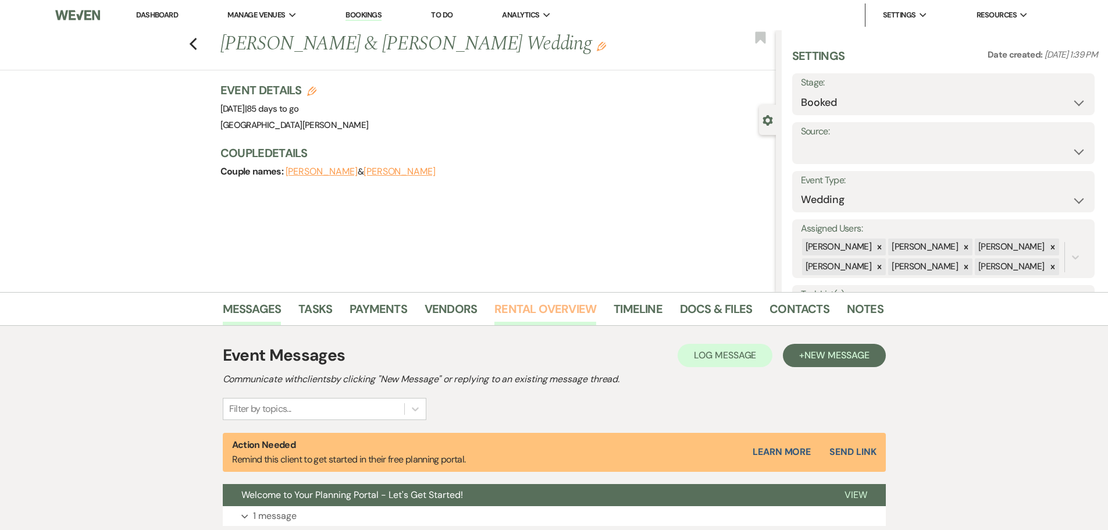
click at [532, 309] on link "Rental Overview" at bounding box center [545, 313] width 102 height 26
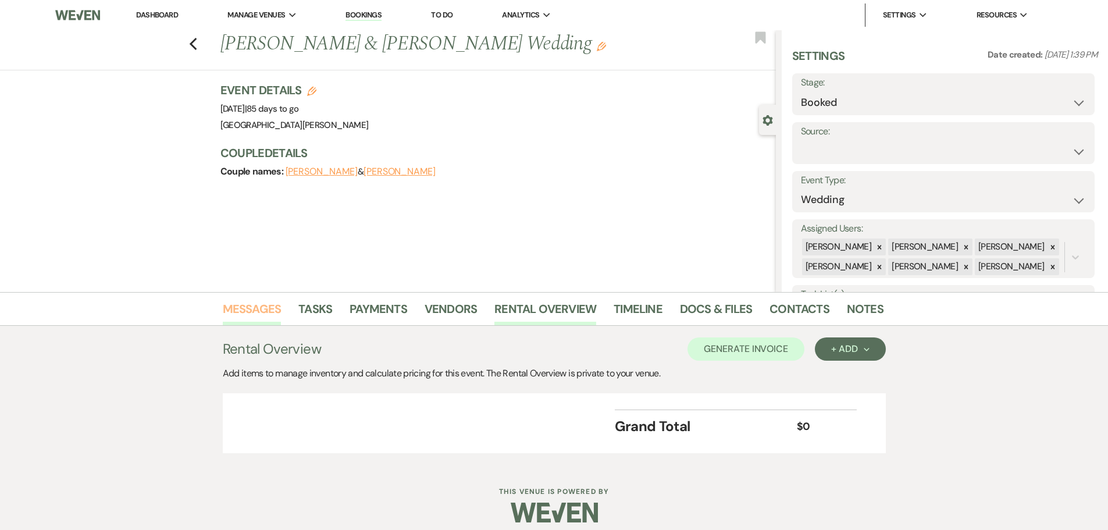
click at [274, 304] on link "Messages" at bounding box center [252, 313] width 59 height 26
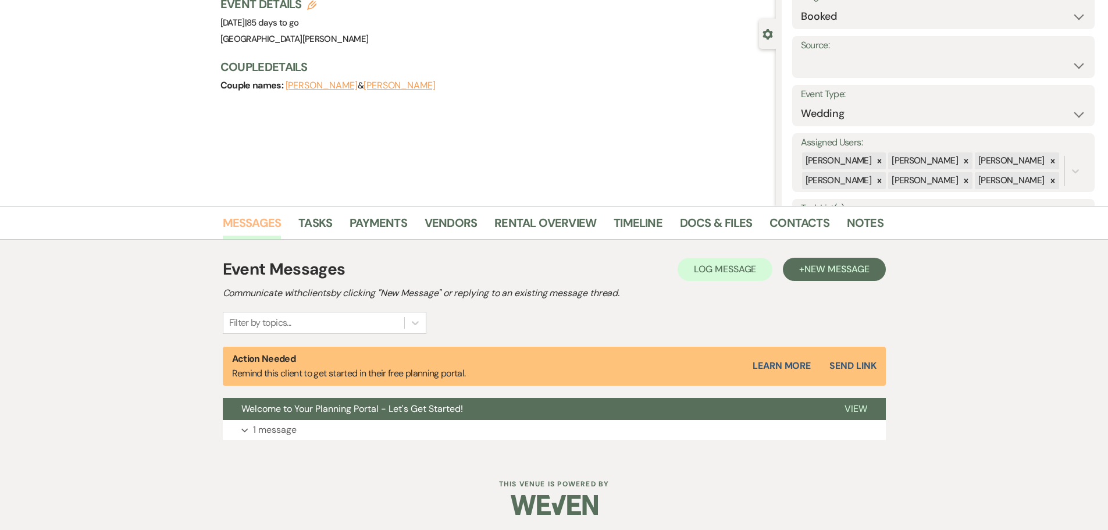
scroll to position [88, 0]
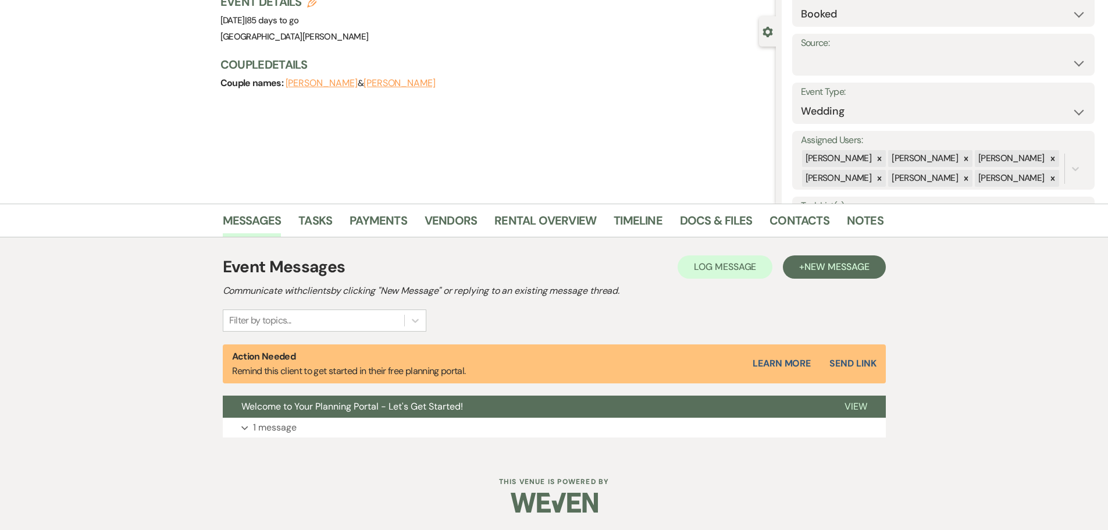
click at [841, 254] on div "Event Messages Log Log Message + New Message Communicate with clients by clicki…" at bounding box center [554, 346] width 663 height 194
click at [841, 261] on span "New Message" at bounding box center [836, 267] width 65 height 12
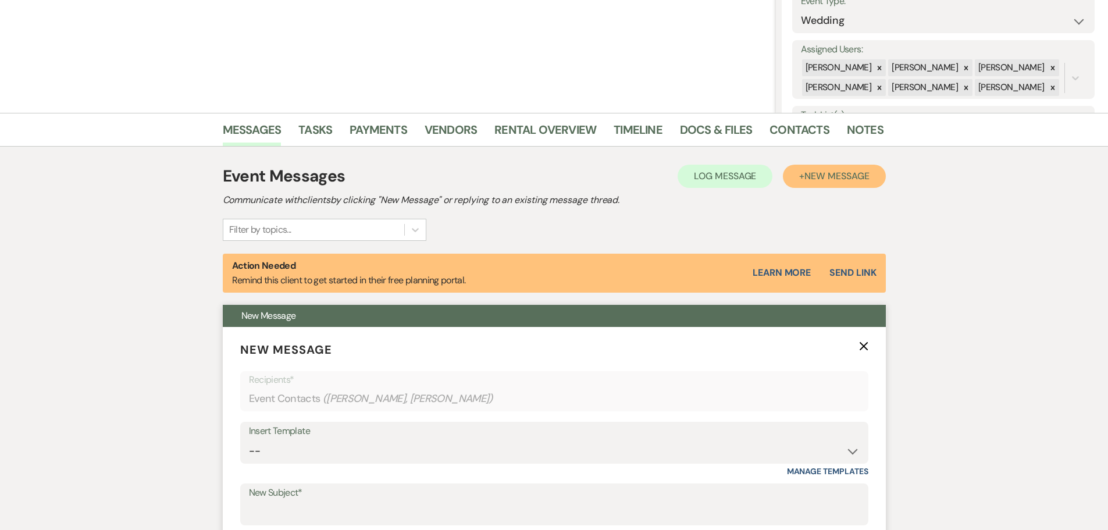
scroll to position [321, 0]
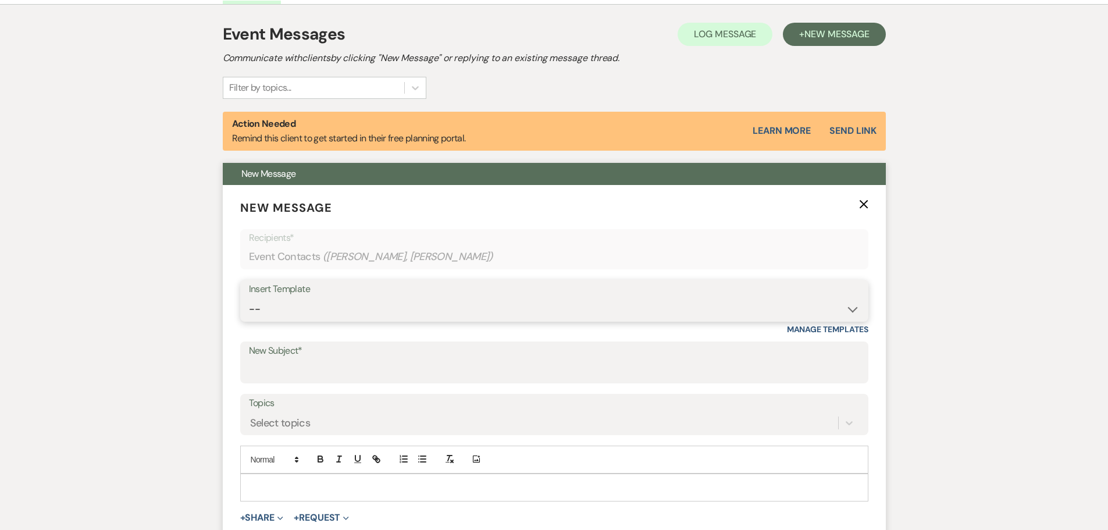
click at [326, 307] on select "-- SVM Initial Inquiry Response SVM Planning Portal Introduction and Booking Pa…" at bounding box center [554, 309] width 611 height 23
select select "4984"
click at [249, 298] on select "-- SVM Initial Inquiry Response SVM Planning Portal Introduction and Booking Pa…" at bounding box center [554, 309] width 611 height 23
type input "Your Contract for [GEOGRAPHIC_DATA][PERSON_NAME]!"
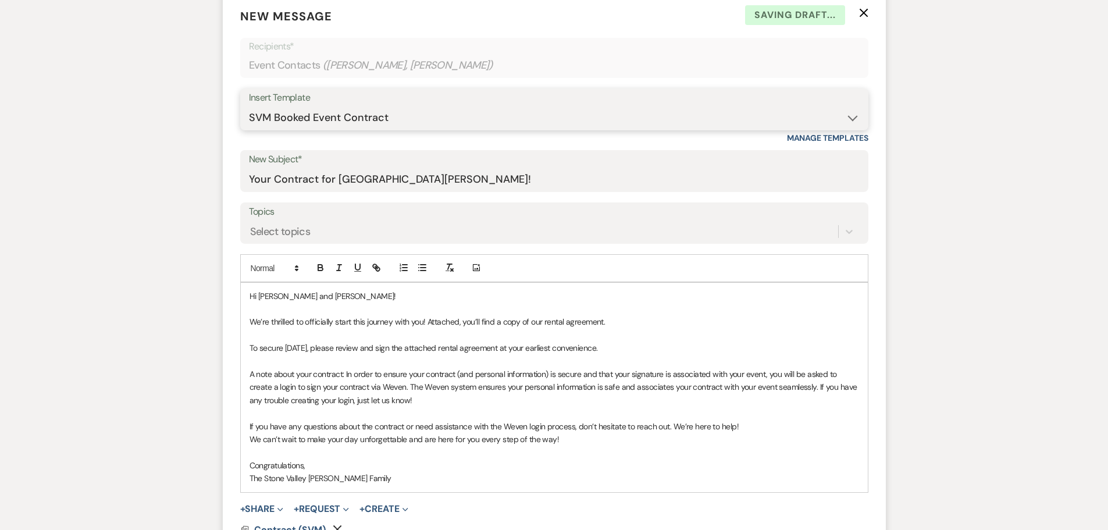
scroll to position [612, 0]
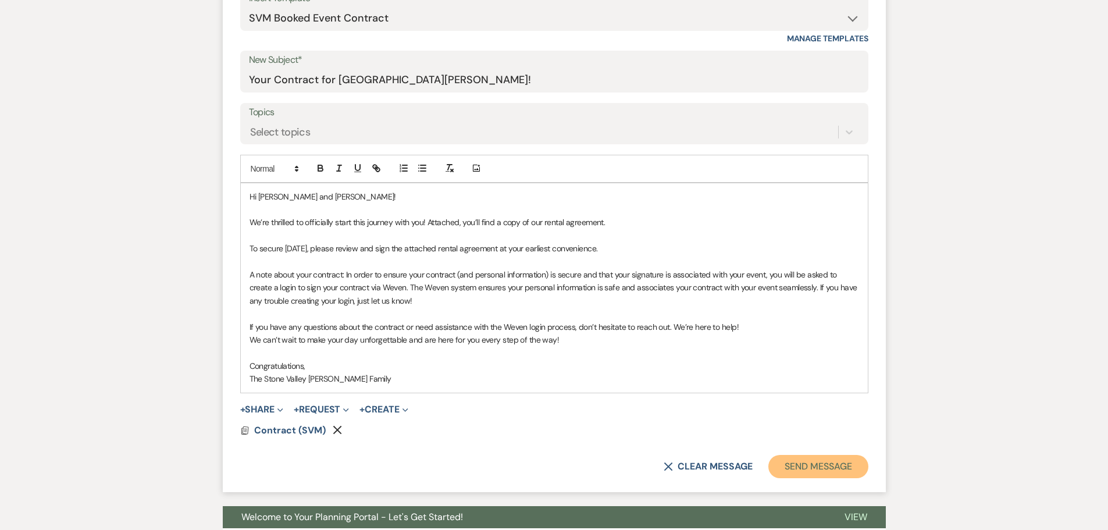
click at [810, 468] on button "Send Message" at bounding box center [817, 466] width 99 height 23
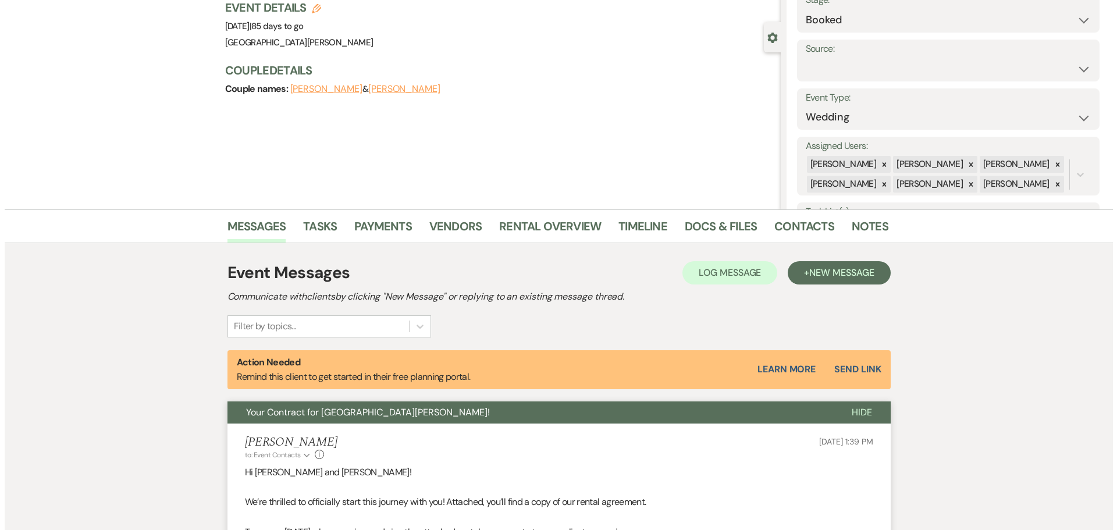
scroll to position [0, 0]
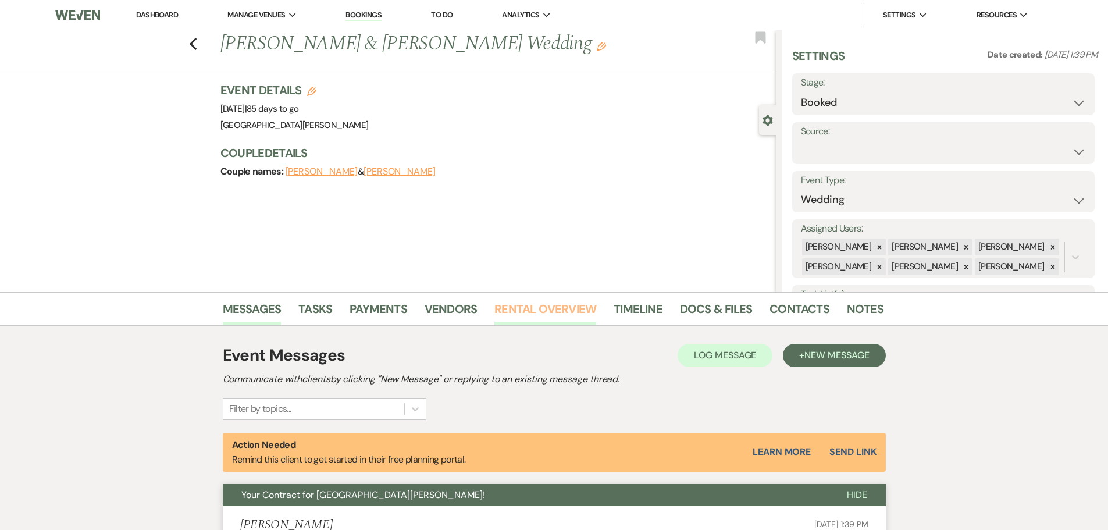
click at [510, 305] on link "Rental Overview" at bounding box center [545, 313] width 102 height 26
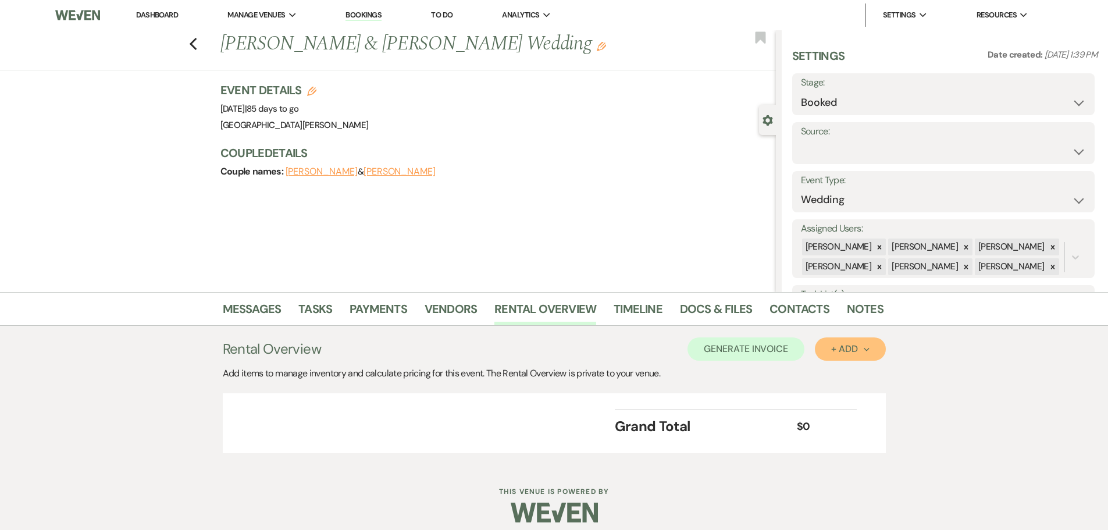
click at [846, 344] on div "+ Add Next" at bounding box center [850, 348] width 38 height 9
click at [848, 372] on button "Item" at bounding box center [844, 375] width 59 height 18
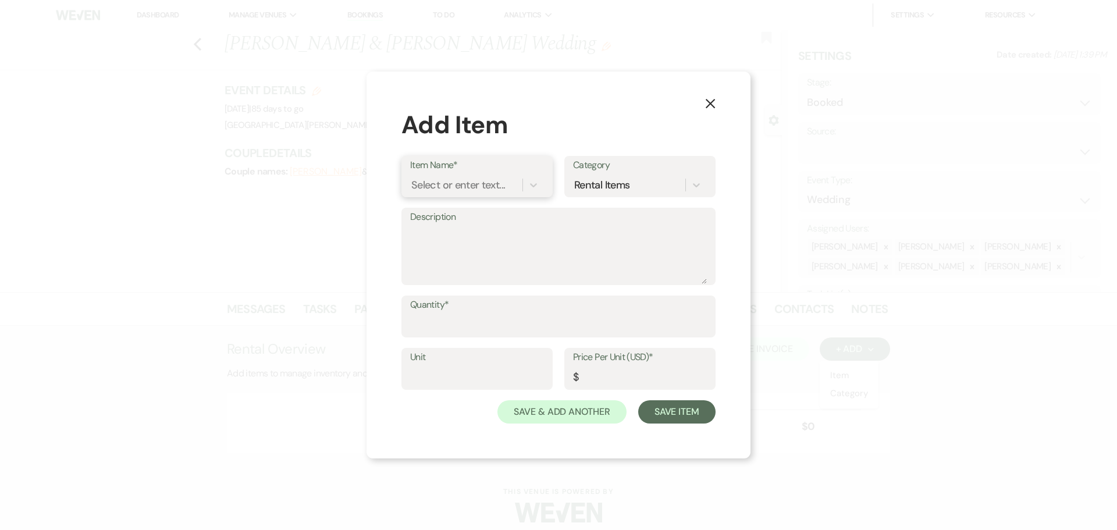
click at [475, 180] on div "Select or enter text..." at bounding box center [458, 185] width 94 height 16
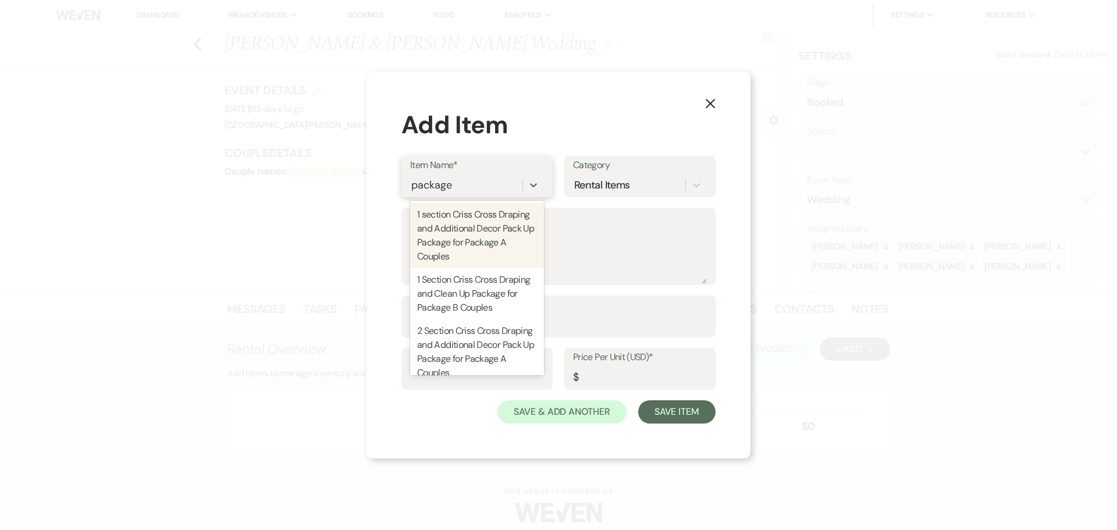
type input "package b"
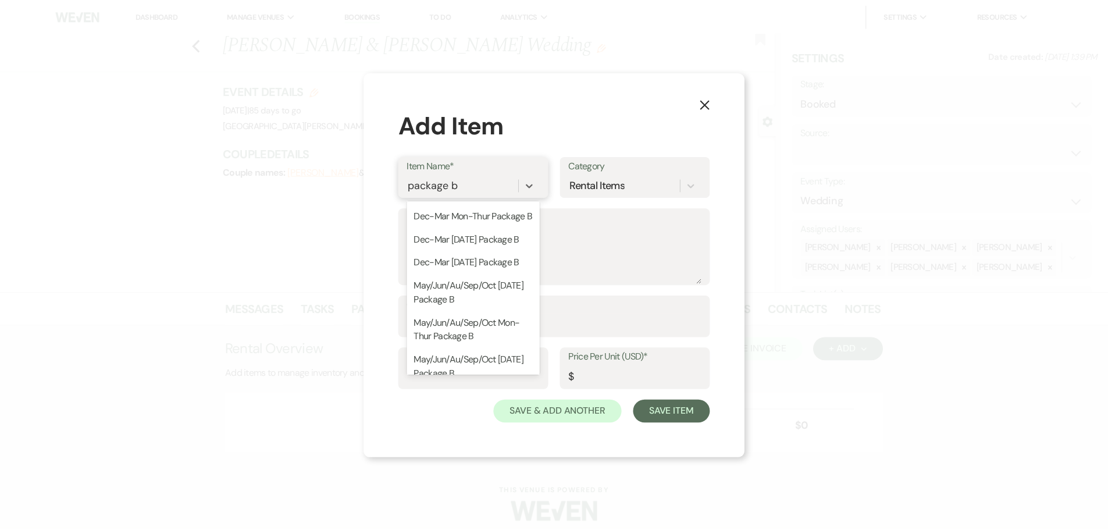
scroll to position [291, 0]
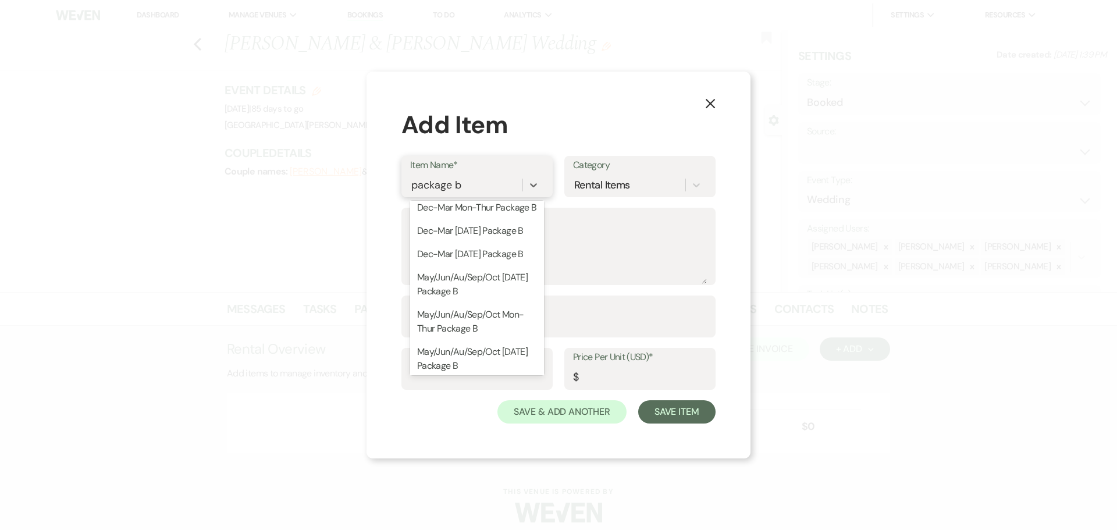
click at [469, 196] on div "Dec-Mar [DATE] Package B" at bounding box center [477, 184] width 134 height 23
type textarea "Package B: Collaborative Includes: - Rental from 9 am until 1 am - In House Ven…"
type input "1"
type input "3750"
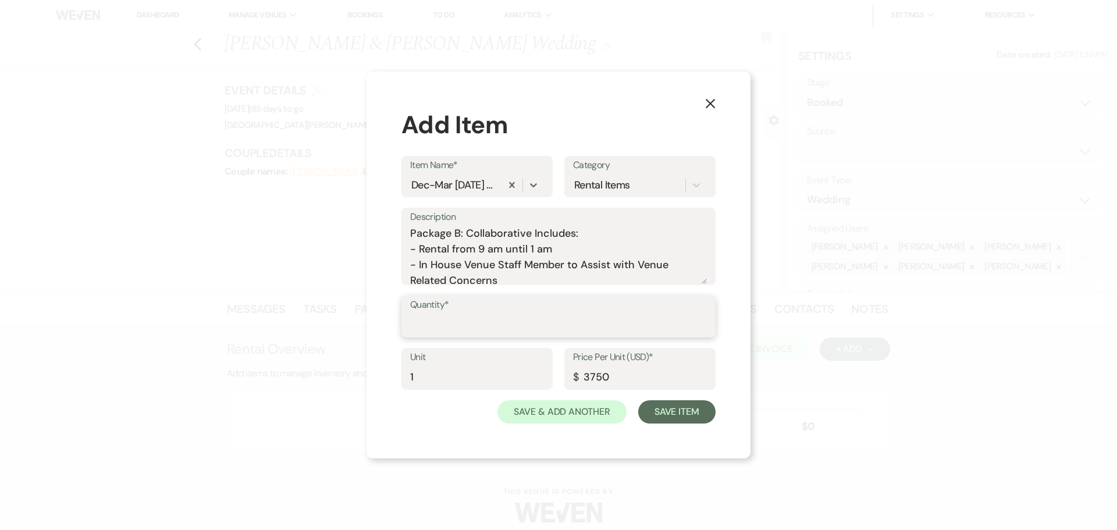
click at [516, 322] on input "Quantity*" at bounding box center [558, 324] width 297 height 23
type input "1"
click at [621, 375] on input "3750" at bounding box center [640, 377] width 134 height 23
type input "3000"
click at [461, 232] on textarea "Package B: Collaborative Includes: - Rental from 9 am until 1 am - In House Ven…" at bounding box center [558, 255] width 297 height 58
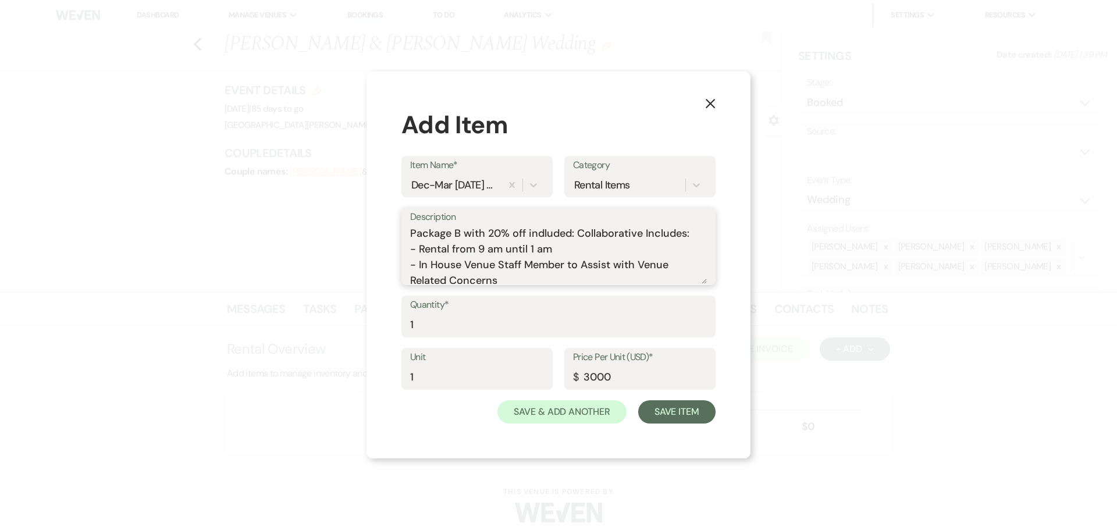
click at [543, 233] on textarea "Package B with 20% off indluded: Collaborative Includes: - Rental from 9 am unt…" at bounding box center [558, 255] width 297 height 58
click at [577, 231] on textarea "Package B with 20% off included: Collaborative Includes: - Rental from 9 am unt…" at bounding box center [558, 255] width 297 height 58
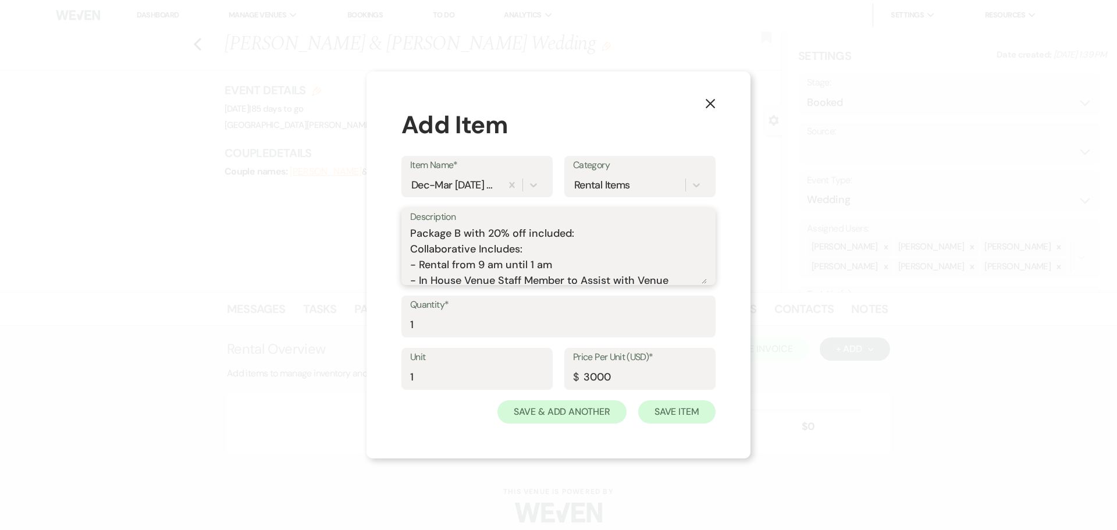
type textarea "Package B with 20% off included: Collaborative Includes: - Rental from 9 am unt…"
click at [683, 411] on button "Save Item" at bounding box center [676, 411] width 77 height 23
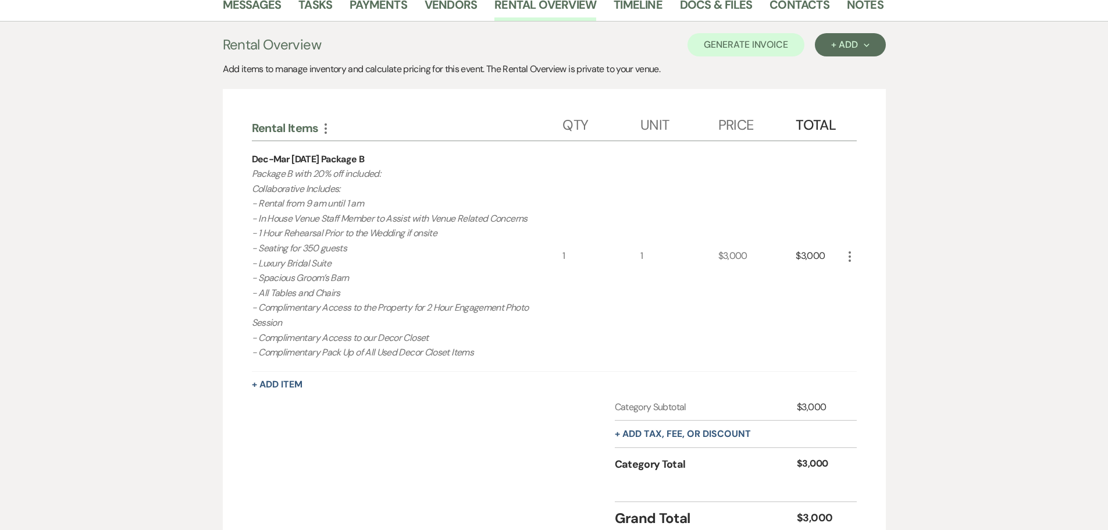
scroll to position [349, 0]
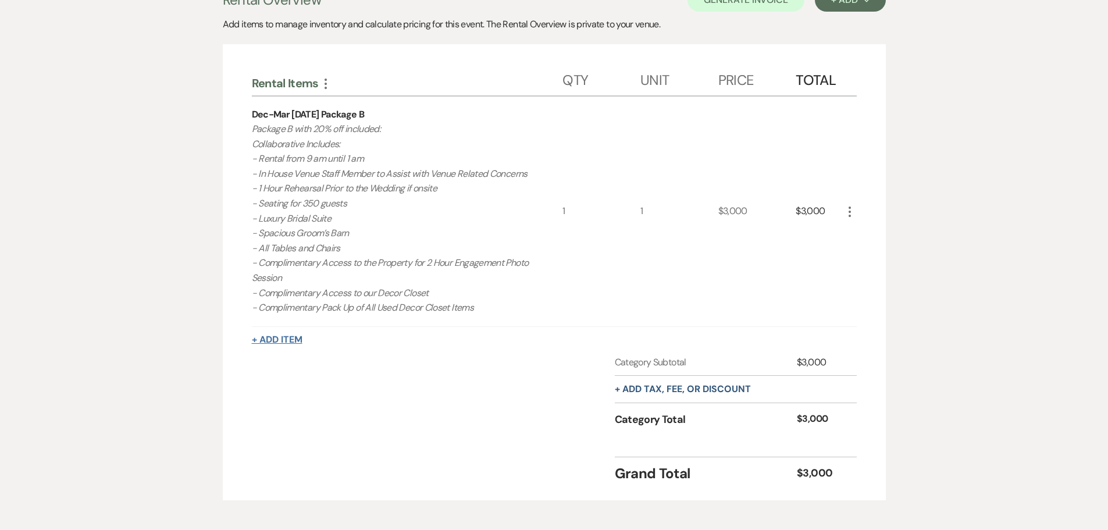
click at [277, 340] on button "+ Add Item" at bounding box center [277, 339] width 51 height 9
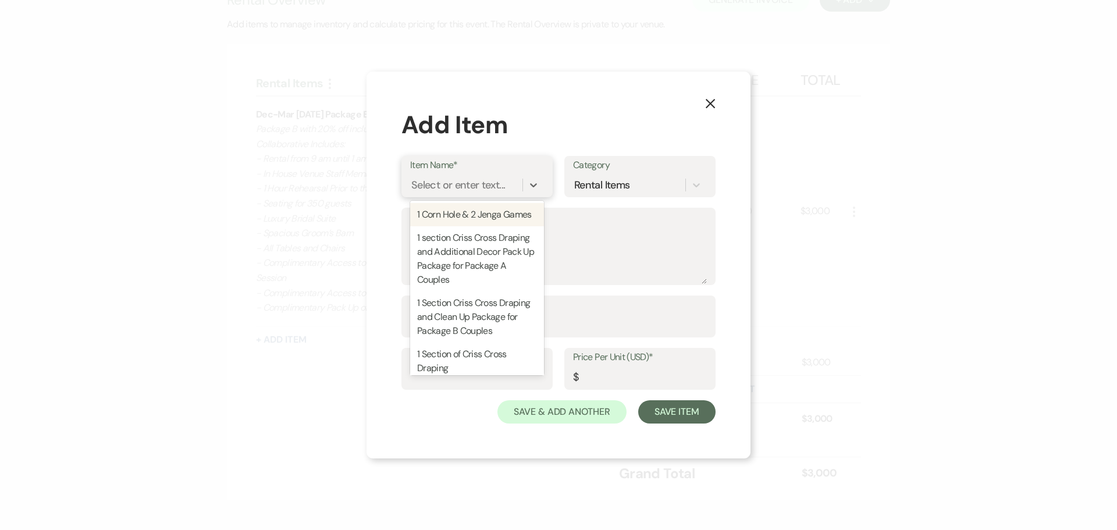
click at [486, 178] on div "Select or enter text..." at bounding box center [458, 185] width 94 height 16
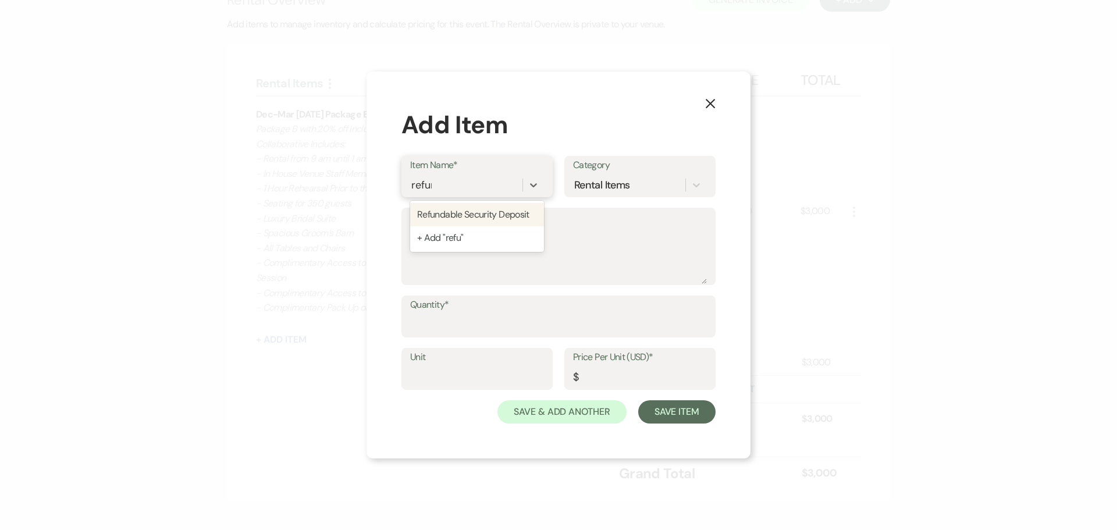
type input "refund"
click at [486, 213] on div "Refundable Security Deposit" at bounding box center [477, 214] width 134 height 23
type input "1"
type input "750"
click at [491, 323] on input "Quantity*" at bounding box center [558, 324] width 297 height 23
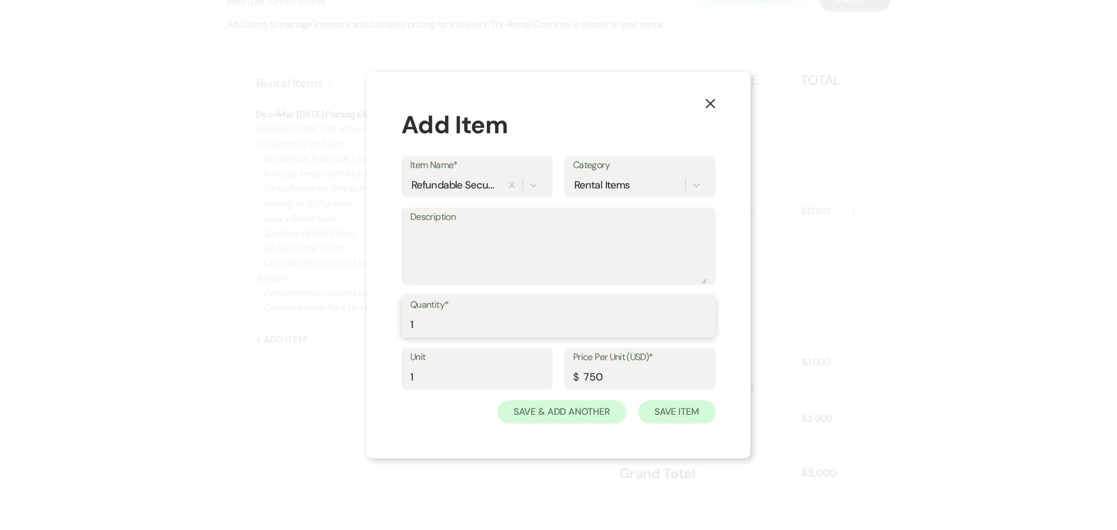
type input "1"
click at [671, 408] on button "Save Item" at bounding box center [676, 411] width 77 height 23
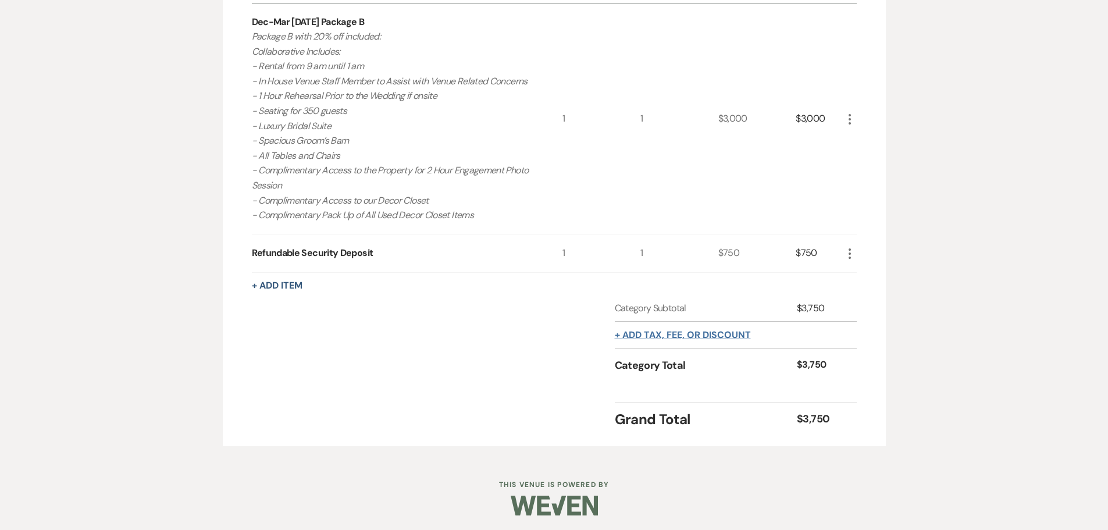
scroll to position [444, 0]
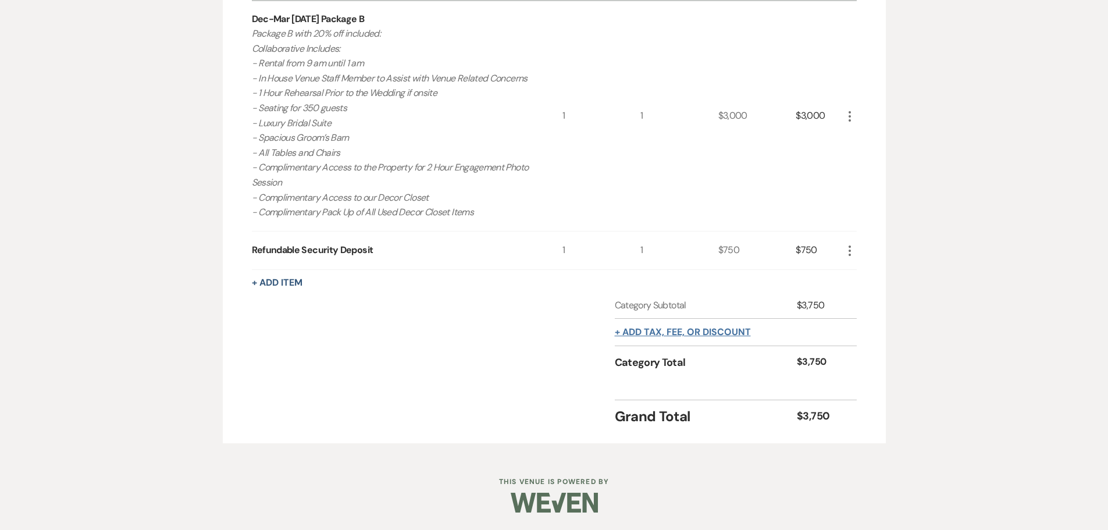
click at [673, 336] on button "+ Add tax, fee, or discount" at bounding box center [683, 331] width 136 height 9
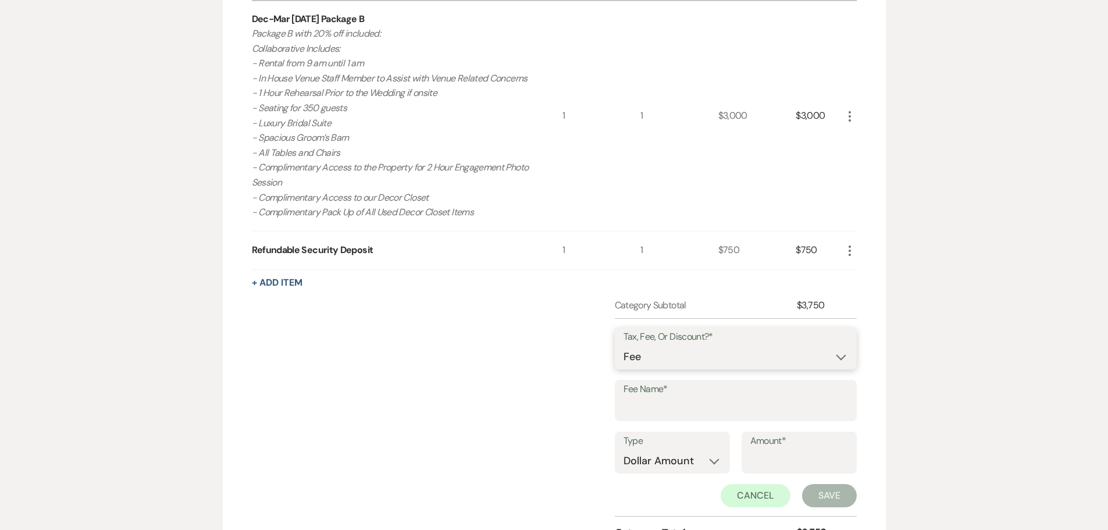
click at [701, 360] on select "Fee Discount Tax" at bounding box center [735, 356] width 224 height 23
click at [623, 345] on select "Fee Discount Tax" at bounding box center [735, 356] width 224 height 23
click at [679, 357] on select "Fee Discount Tax" at bounding box center [735, 356] width 224 height 23
select select "3"
click at [623, 345] on select "Fee Discount Tax" at bounding box center [735, 356] width 224 height 23
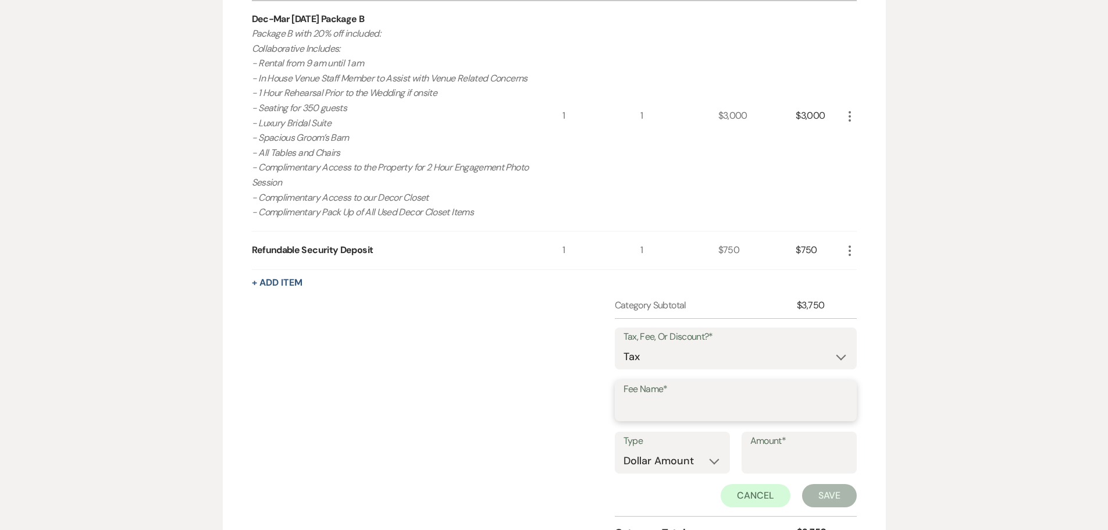
click at [684, 407] on input "Fee Name*" at bounding box center [735, 408] width 224 height 23
type input "Sales Tax"
click at [664, 457] on select "Dollar Amount Percentage" at bounding box center [672, 461] width 98 height 23
select select "false"
click at [623, 450] on select "Dollar Amount Percentage" at bounding box center [672, 461] width 98 height 23
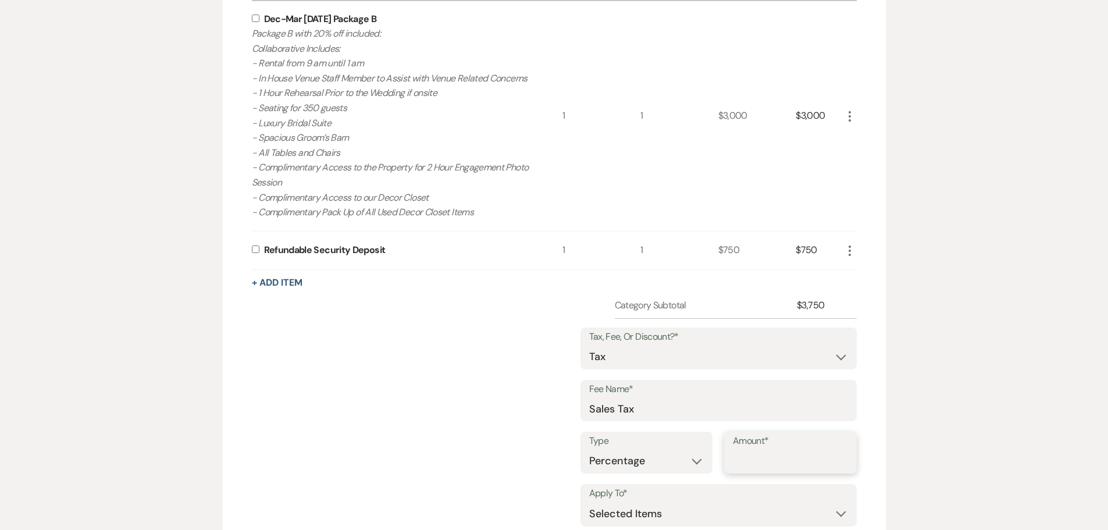
click at [777, 460] on input "Amount*" at bounding box center [790, 461] width 115 height 23
type input "6.75"
click at [255, 22] on div "Dec-Mar [DATE] Package B Package B with 20% off included: Collaborative Include…" at bounding box center [407, 116] width 311 height 230
click at [251, 19] on div "Rental Items More Qty Unit Price Total Dec-Mar [DATE] Package B Package B with …" at bounding box center [554, 308] width 663 height 718
click at [254, 18] on input "checkbox" at bounding box center [256, 19] width 8 height 8
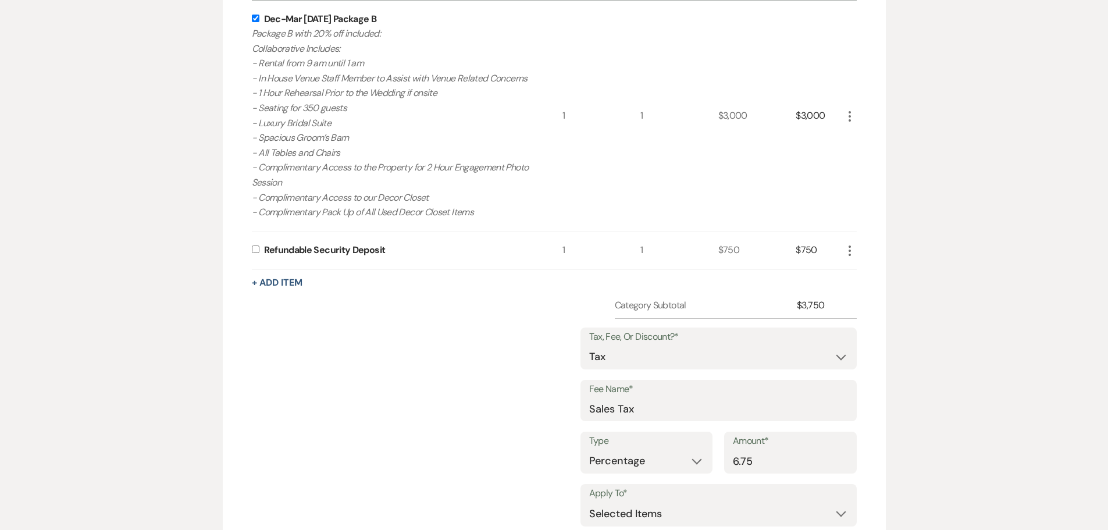
checkbox input "true"
click at [269, 284] on button "+ Add Item" at bounding box center [277, 282] width 51 height 9
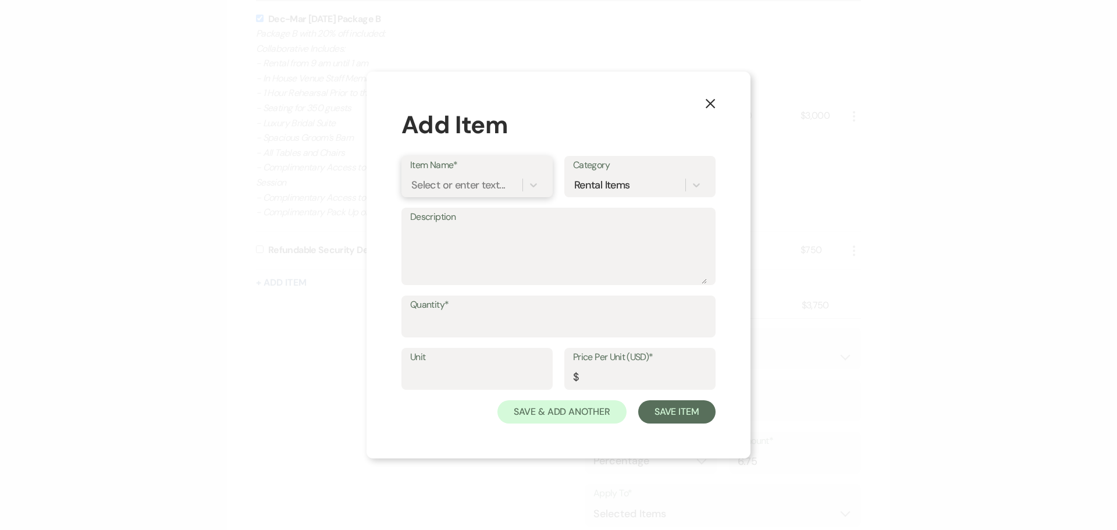
click at [472, 175] on div "Select or enter text..." at bounding box center [466, 185] width 112 height 20
type input "[PERSON_NAME]"
click at [466, 219] on div "Winter Wedding Includes:" at bounding box center [477, 214] width 134 height 23
type textarea "- Complimentary criss-cross draping to add a touch of elegance to your venue. -…"
type input "1"
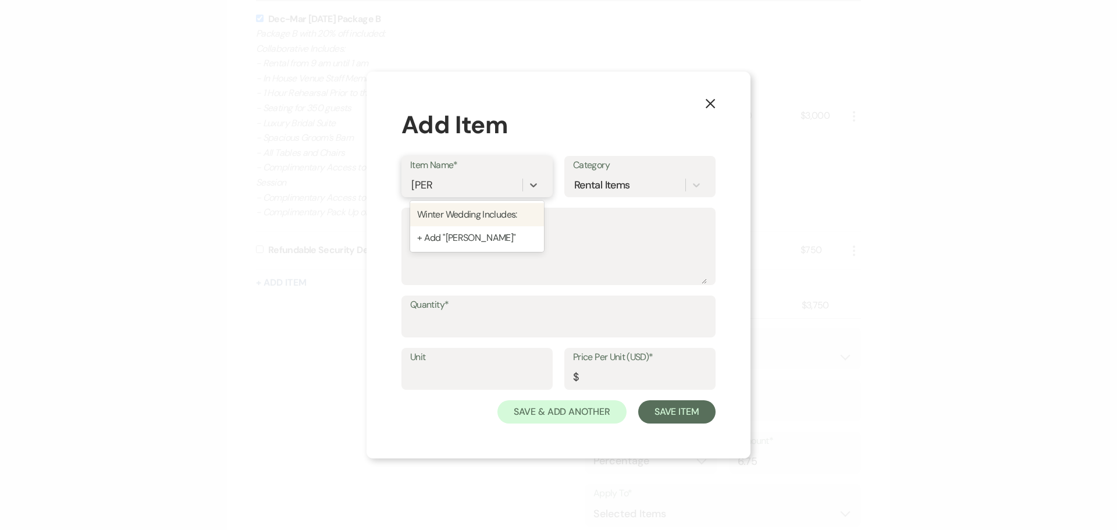
type input "0"
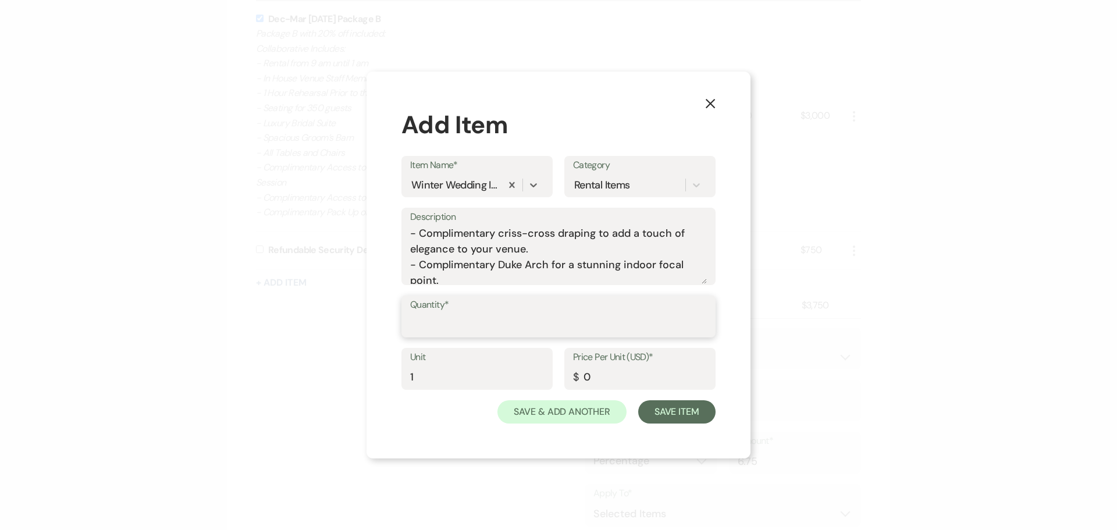
click at [541, 330] on input "Quantity*" at bounding box center [558, 324] width 297 height 23
type input "1"
click at [686, 411] on button "Save Item" at bounding box center [676, 411] width 77 height 23
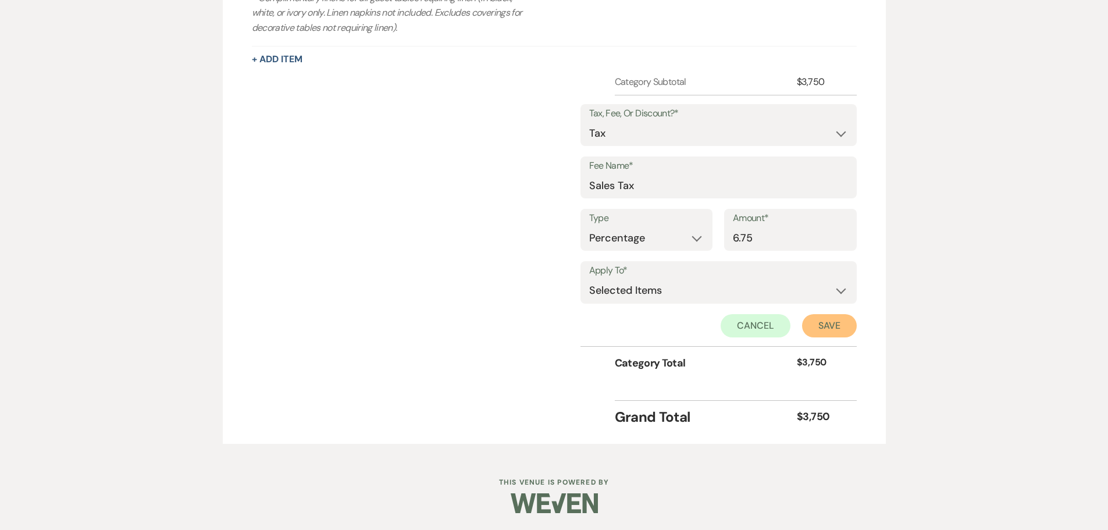
click at [830, 331] on button "Save" at bounding box center [829, 325] width 55 height 23
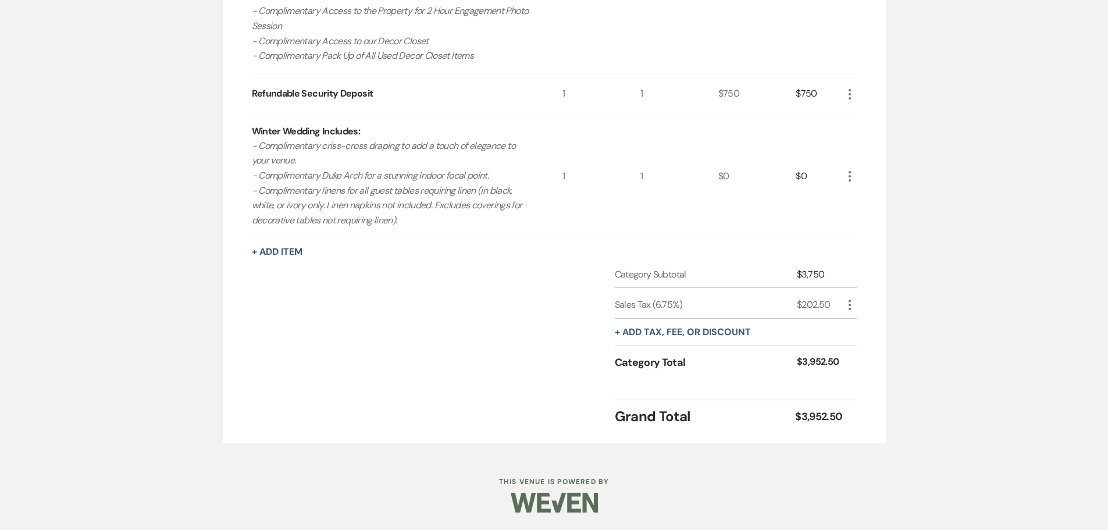
scroll to position [77, 0]
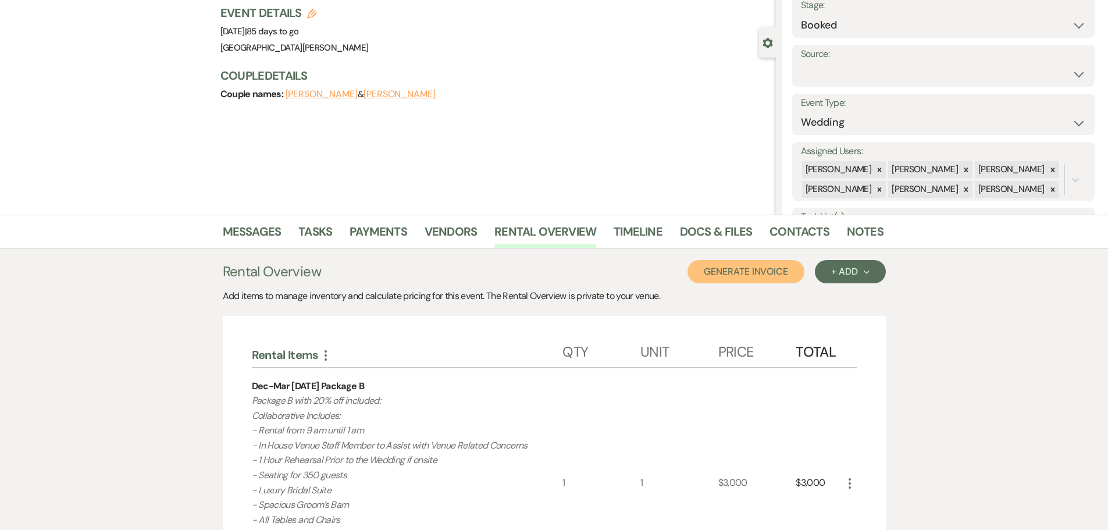
click at [763, 275] on button "Generate Invoice" at bounding box center [745, 271] width 117 height 23
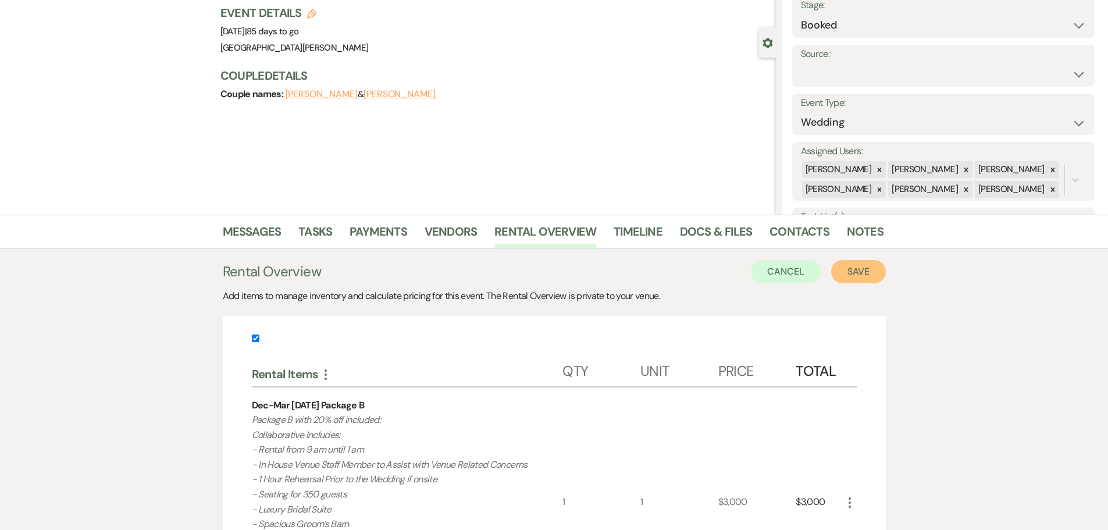
click at [847, 265] on button "Save" at bounding box center [858, 271] width 55 height 23
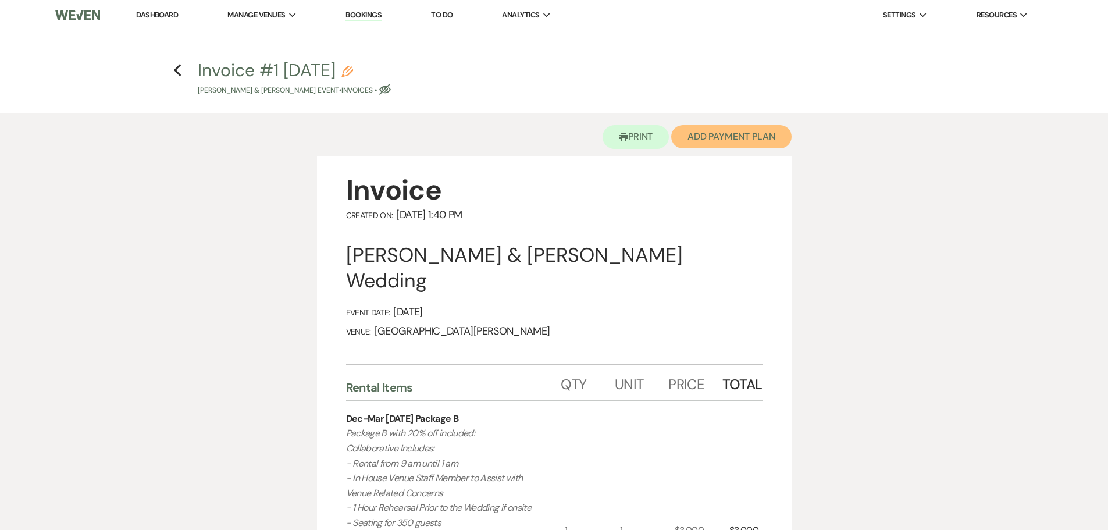
click at [734, 142] on button "Add Payment Plan" at bounding box center [731, 136] width 120 height 23
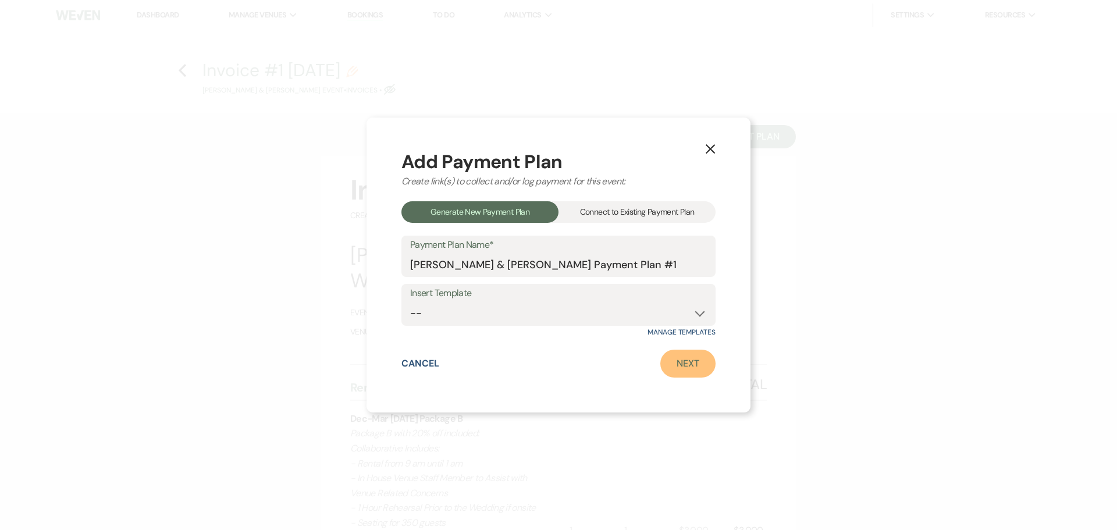
click at [699, 375] on link "Next" at bounding box center [687, 364] width 55 height 28
select select "29999"
select select "2"
select select "percentage"
select select "true"
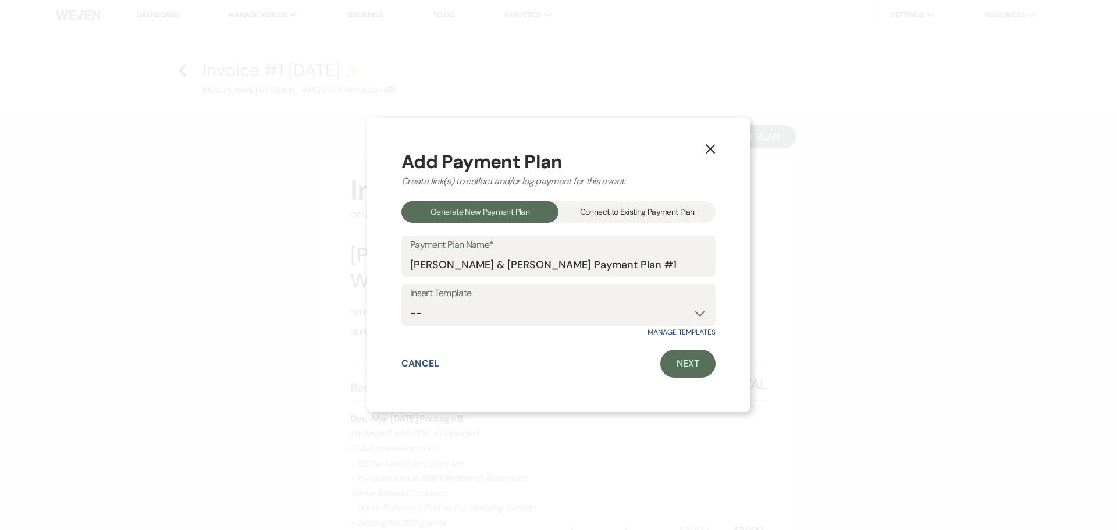
select select "client"
select select "weeks"
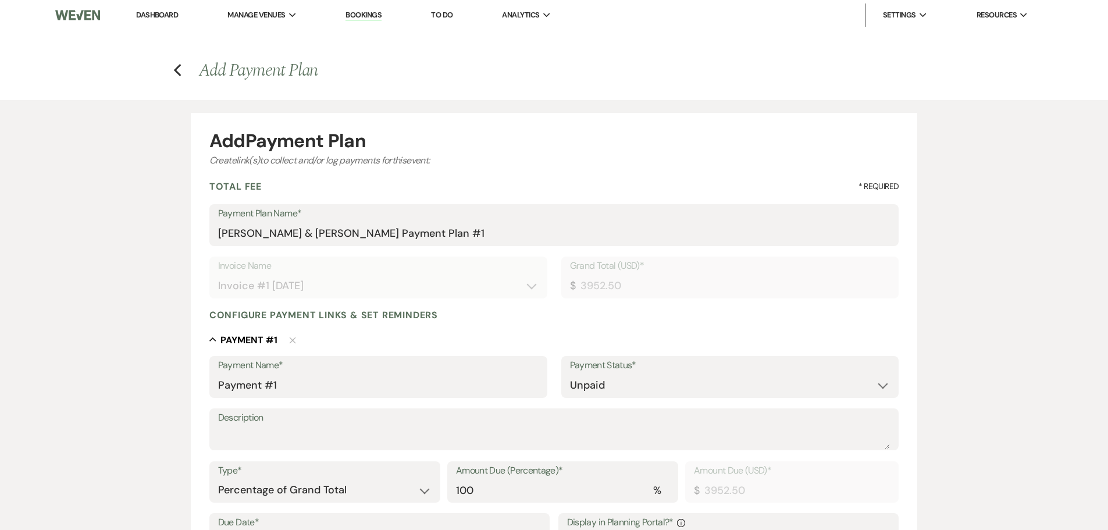
type input "3952.50"
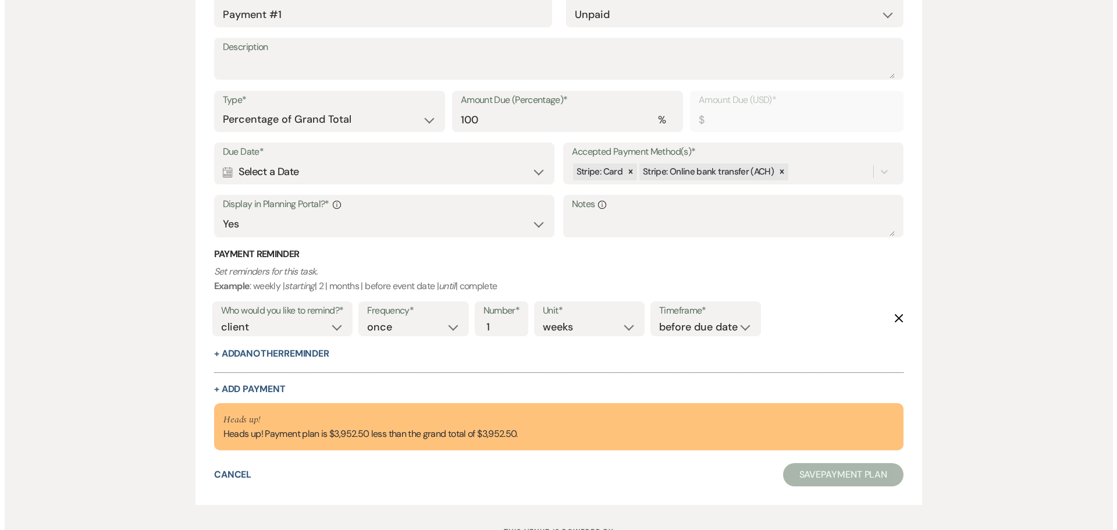
scroll to position [420, 0]
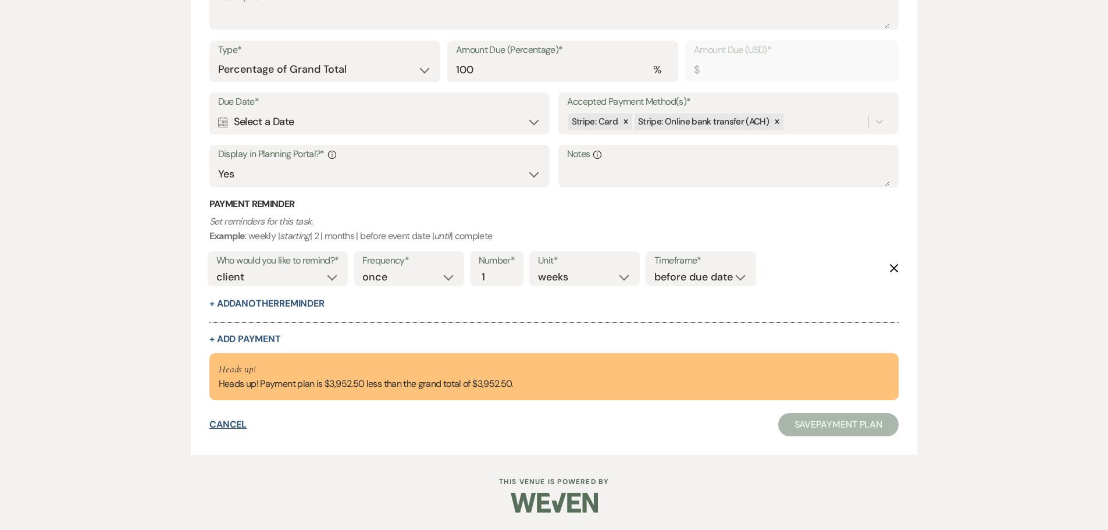
click at [229, 425] on button "Cancel" at bounding box center [228, 424] width 38 height 9
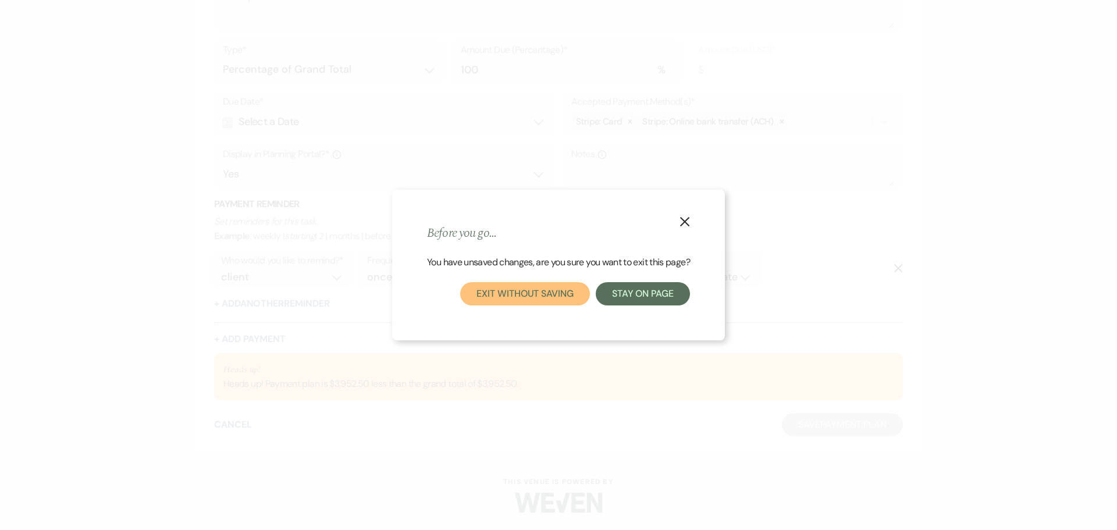
click at [519, 293] on button "Exit without saving" at bounding box center [524, 293] width 129 height 23
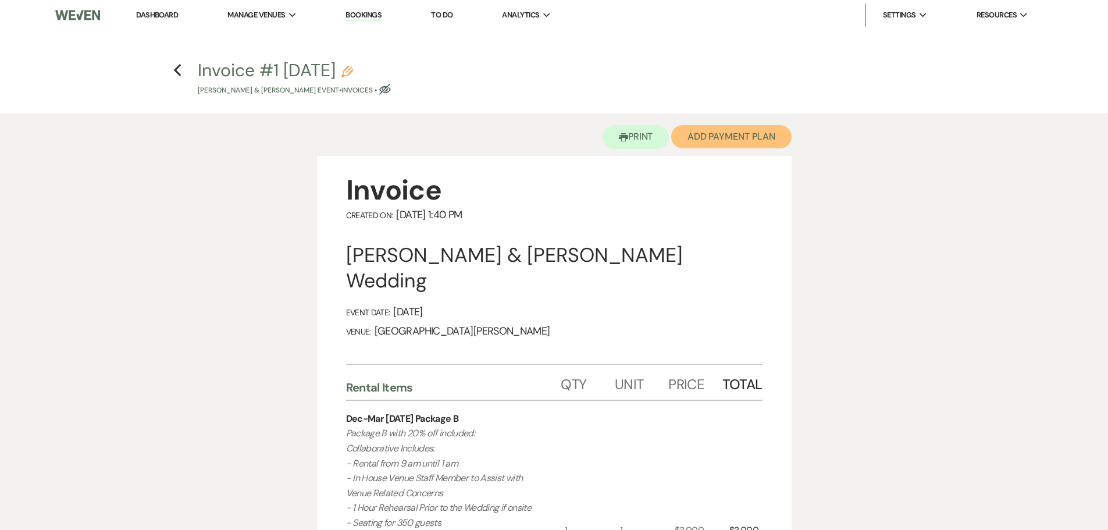
click at [741, 140] on button "Add Payment Plan" at bounding box center [731, 136] width 120 height 23
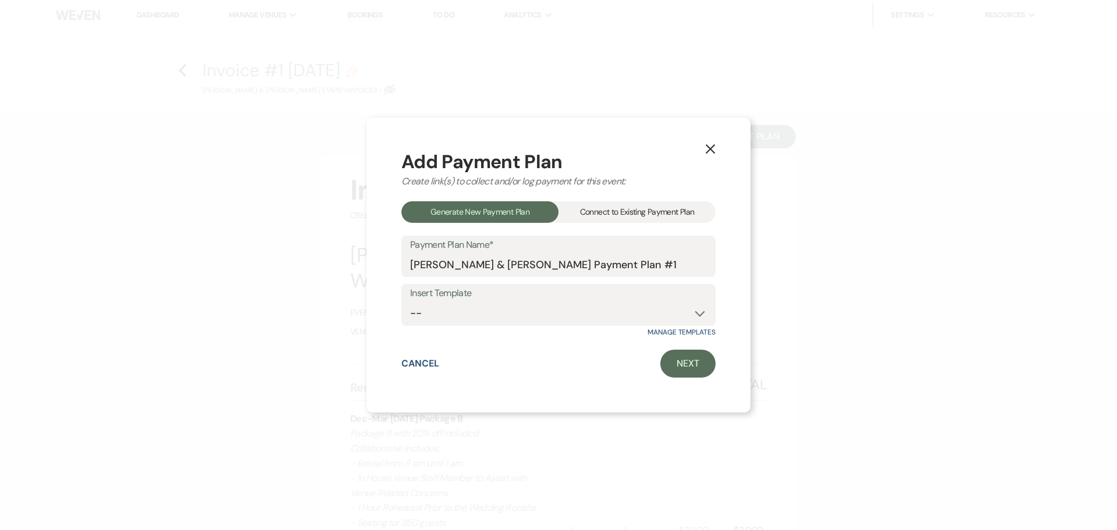
click at [519, 326] on div "Insert Template -- Regular Plan: deposit, 3 payments, security deposit" at bounding box center [558, 305] width 314 height 42
click at [502, 314] on select "-- Regular Plan: deposit, 3 payments, security deposit" at bounding box center [558, 313] width 297 height 23
select select "332"
click at [410, 302] on select "-- Regular Plan: deposit, 3 payments, security deposit" at bounding box center [558, 313] width 297 height 23
click at [680, 355] on link "Next" at bounding box center [687, 364] width 55 height 28
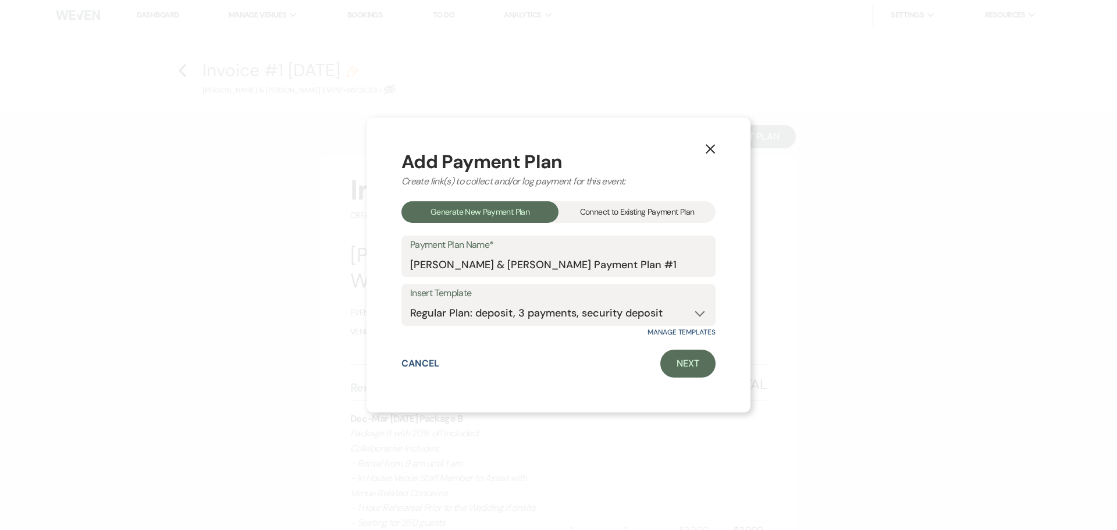
select select "29999"
select select "2"
select select "flat"
select select "true"
select select "client"
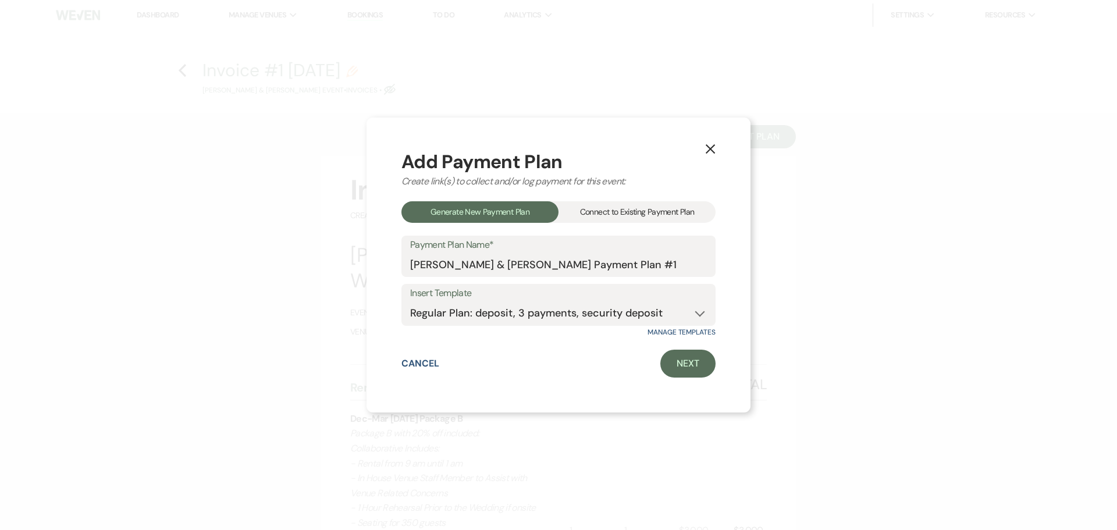
select select "days"
select select "2"
select select "percentage"
select select "true"
select select "client"
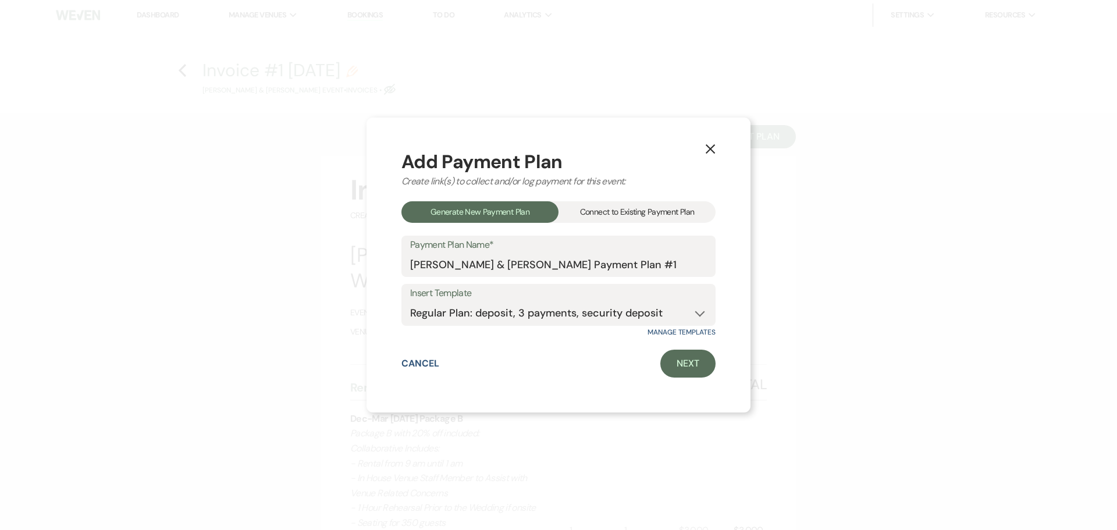
select select "months"
select select "client"
select select "days"
select select "client"
select select "weeks"
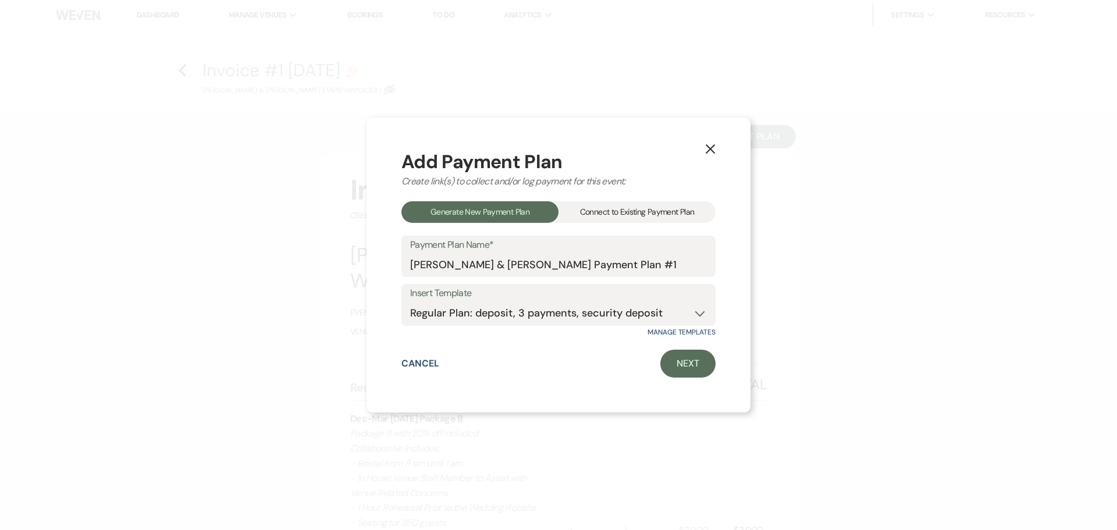
select select "2"
select select "percentage"
select select "true"
select select "client"
select select "months"
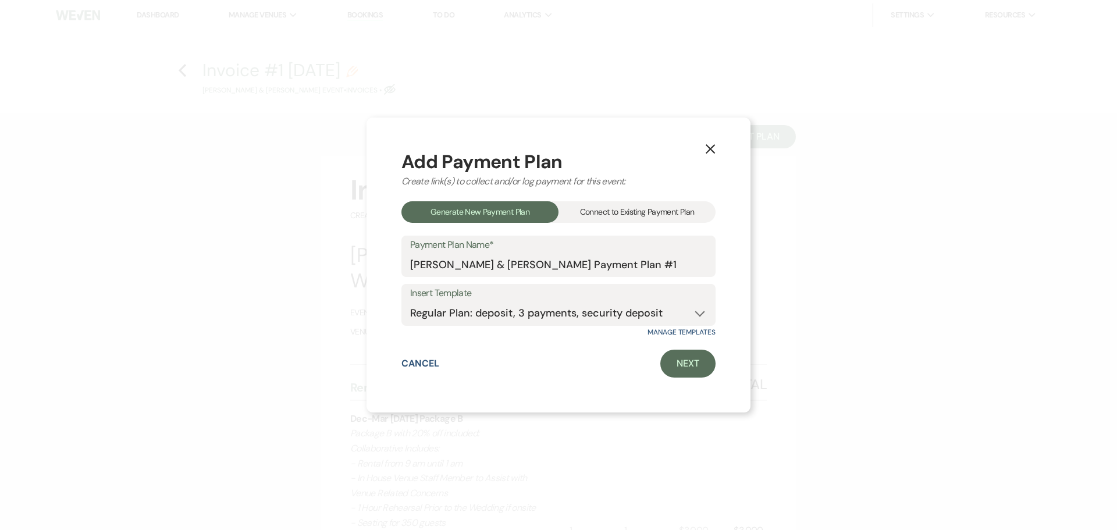
select select "client"
select select "weeks"
select select "client"
select select "days"
select select "2"
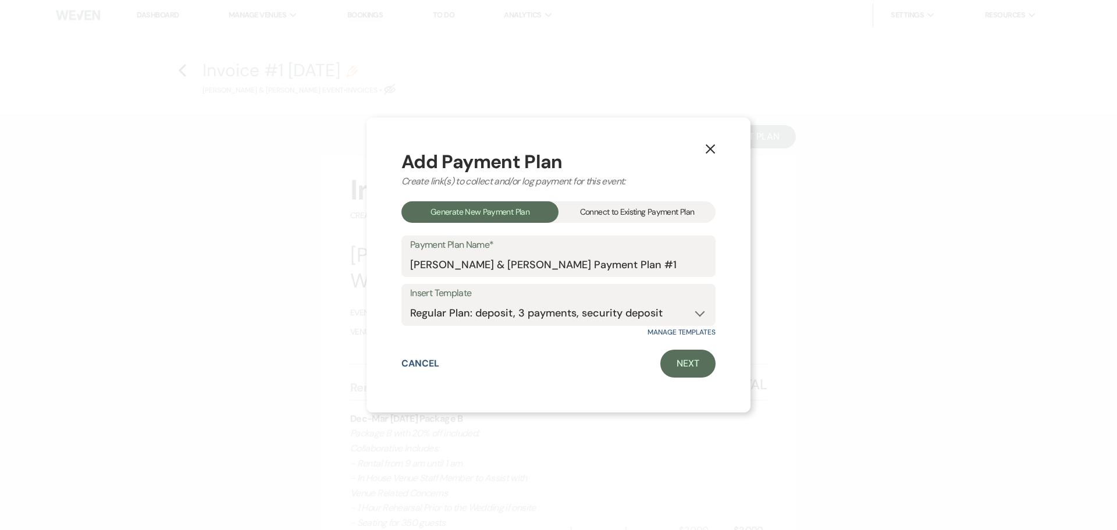
select select "percentage"
select select "true"
select select "client"
select select "weeks"
select select "client"
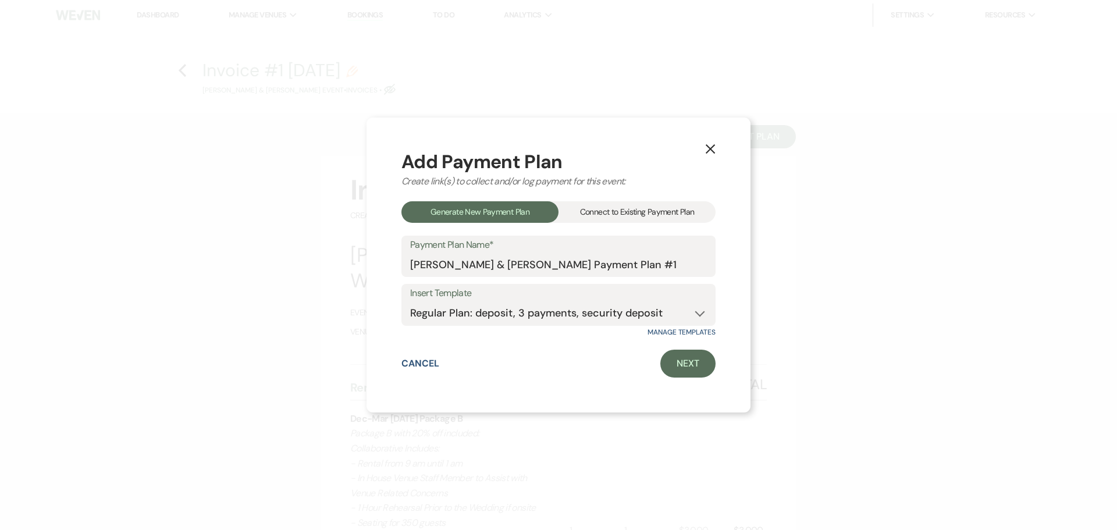
select select "months"
select select "client"
select select "days"
select select "2"
select select "flat"
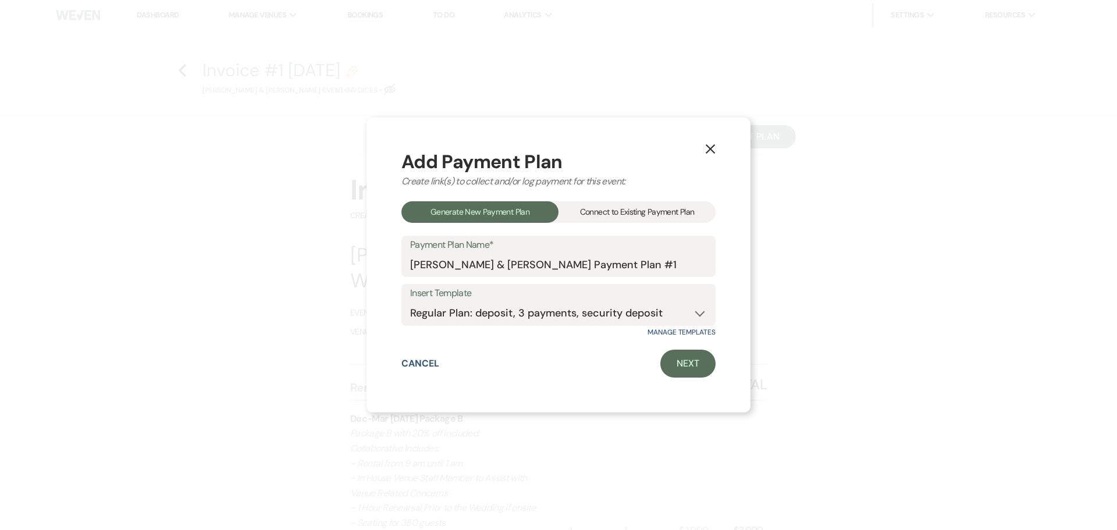
select select "true"
select select "client"
select select "weeks"
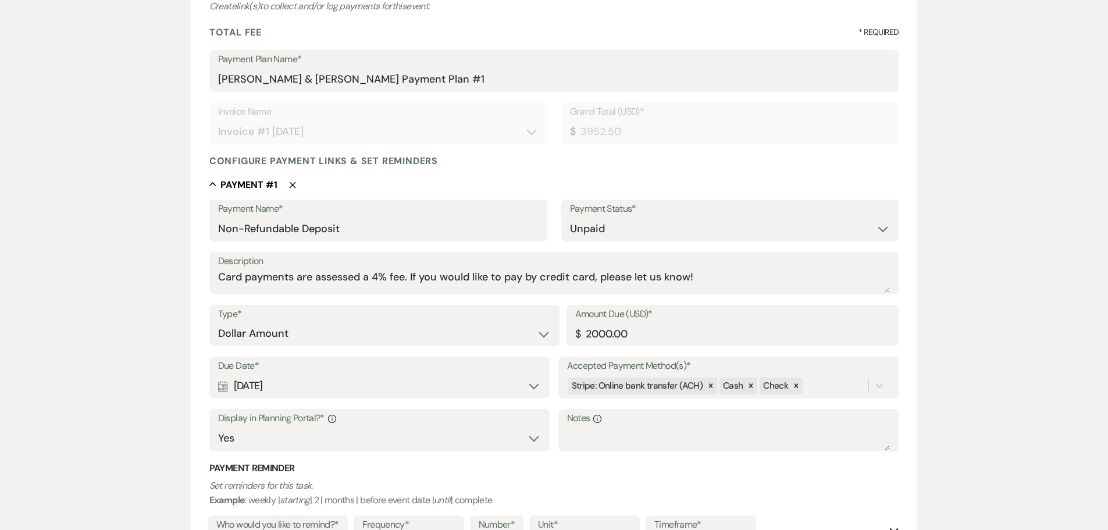
scroll to position [174, 0]
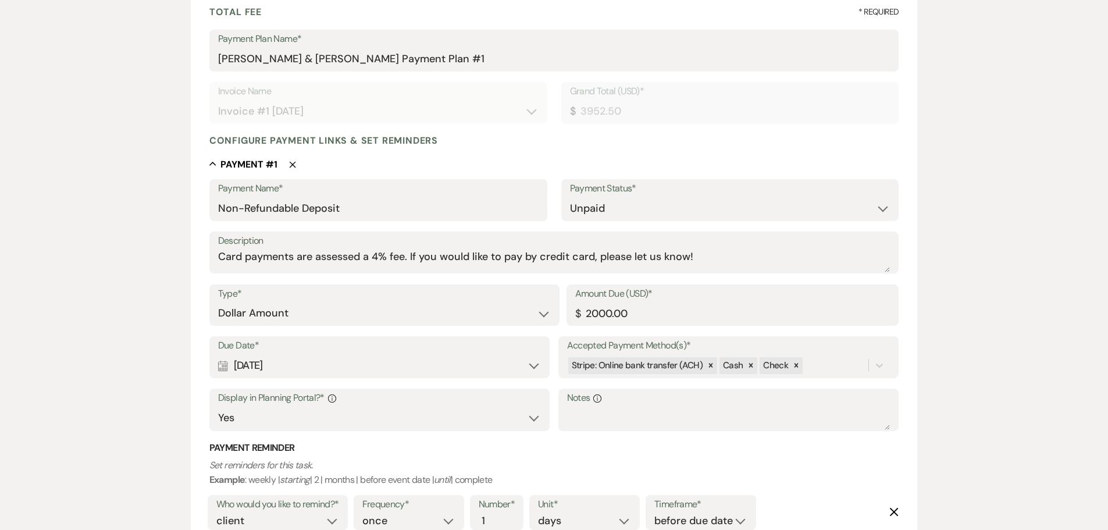
click at [354, 370] on div "Calendar [DATE] Expand" at bounding box center [379, 365] width 323 height 23
select select "week"
select select "afterBookedDate"
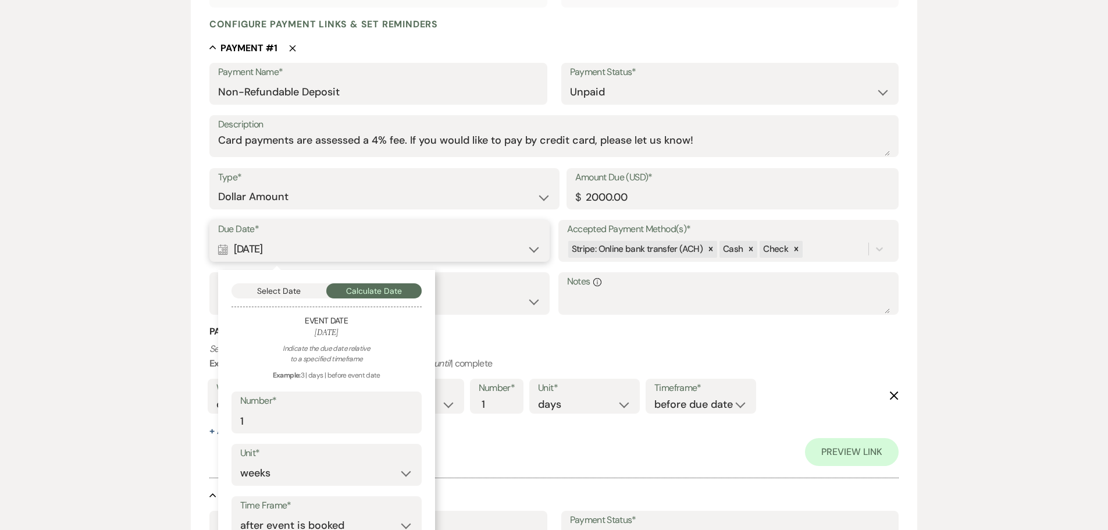
click at [254, 292] on button "Select Date" at bounding box center [278, 290] width 95 height 15
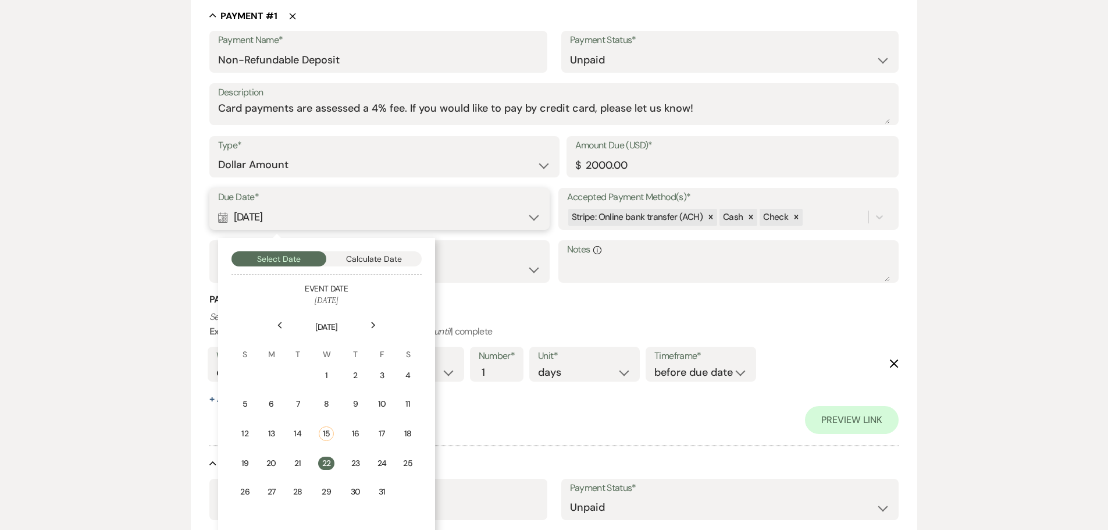
scroll to position [349, 0]
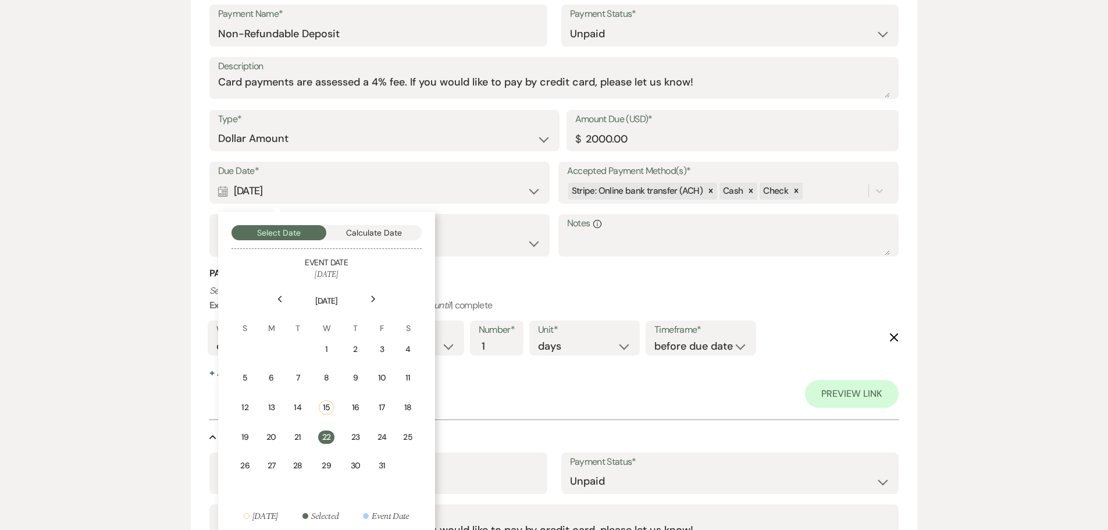
click at [576, 394] on div "Preview Link" at bounding box center [554, 394] width 690 height 28
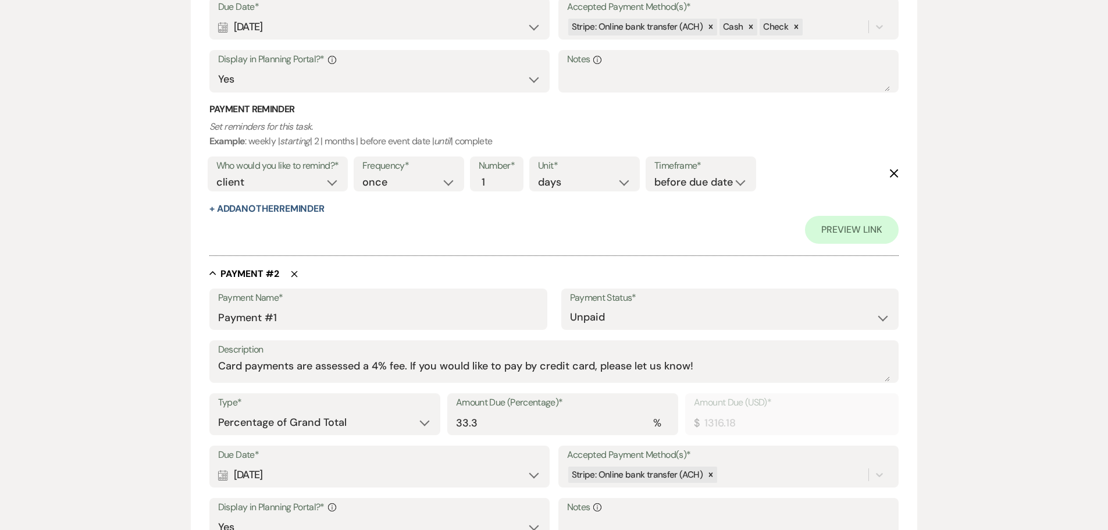
scroll to position [582, 0]
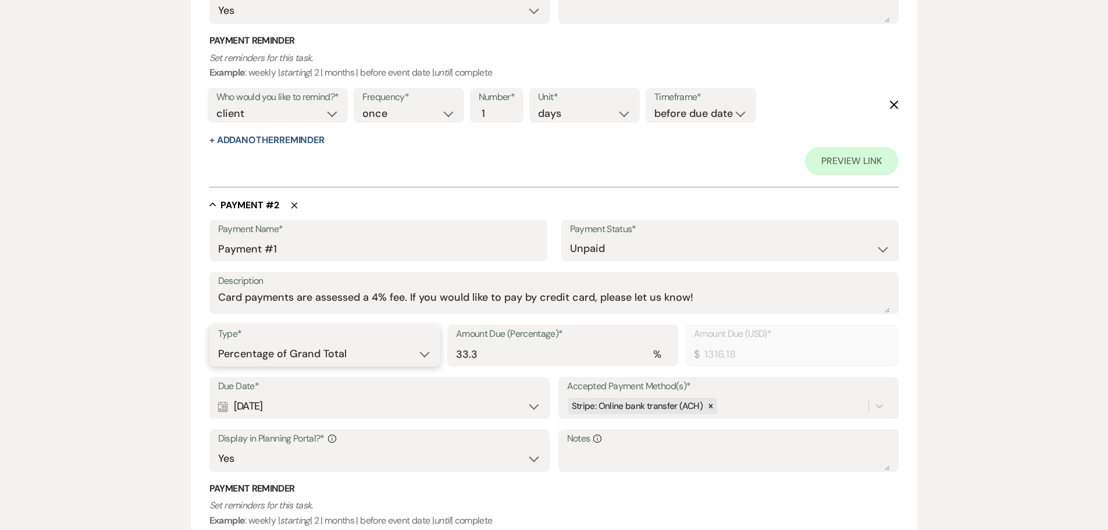
click at [403, 348] on select "Dollar Amount Percentage of Grand Total" at bounding box center [324, 354] width 213 height 23
select select "flat"
click at [218, 343] on select "Dollar Amount Percentage of Grand Total" at bounding box center [324, 354] width 213 height 23
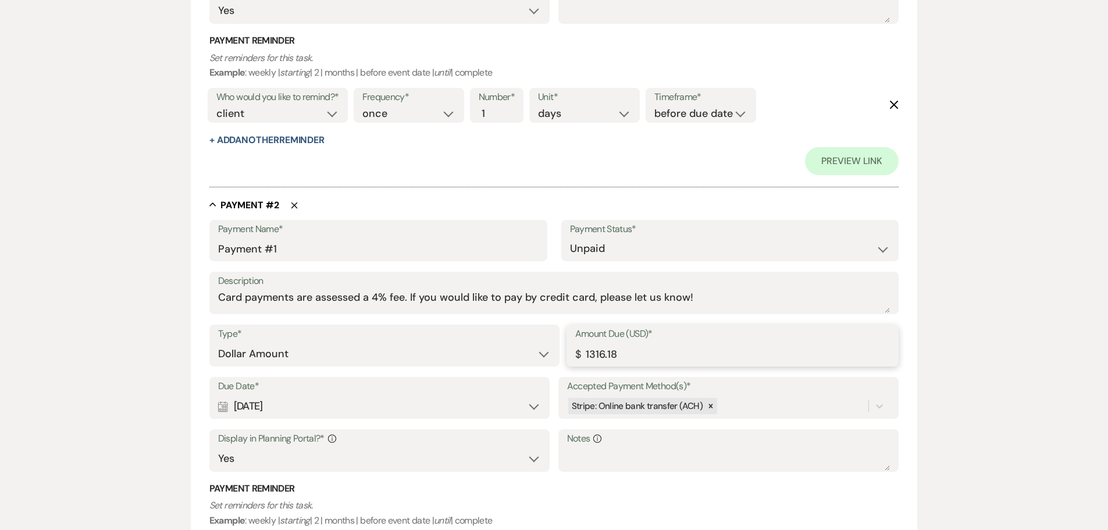
click at [600, 348] on input "1316.18" at bounding box center [732, 354] width 315 height 23
type input "650.83"
click at [370, 410] on div "Calendar [DATE] Expand" at bounding box center [379, 406] width 323 height 23
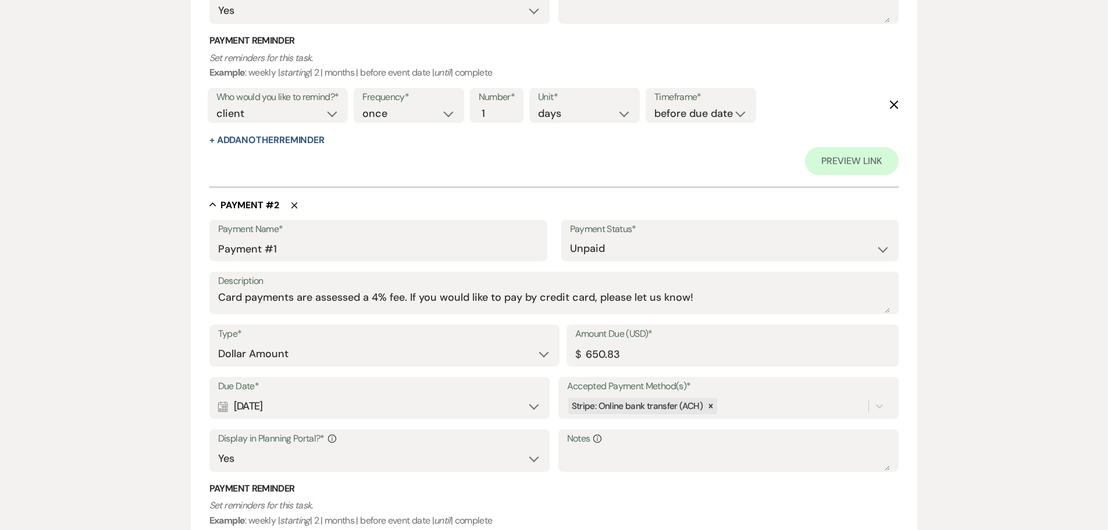
select select "month"
select select "afterBookedDate"
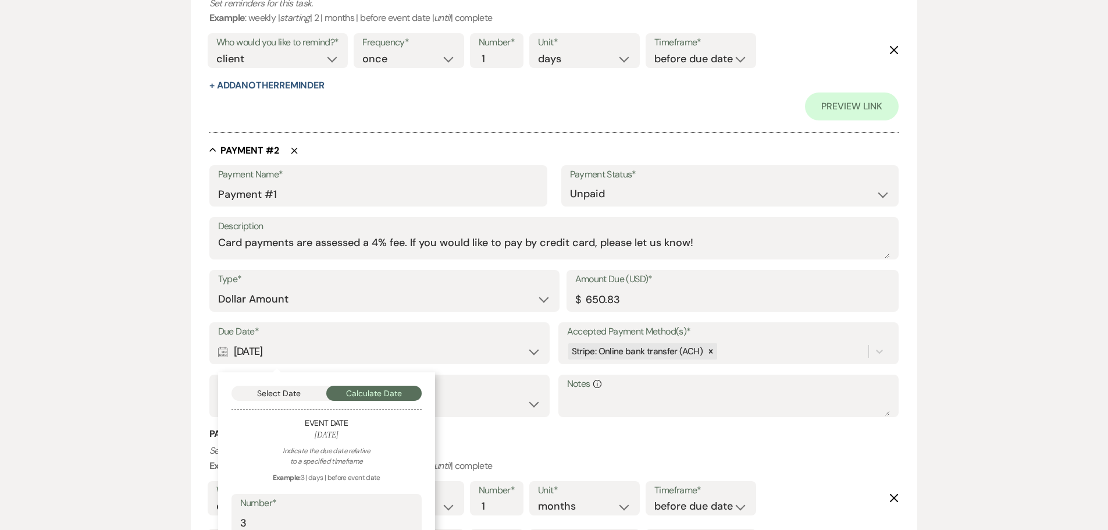
scroll to position [698, 0]
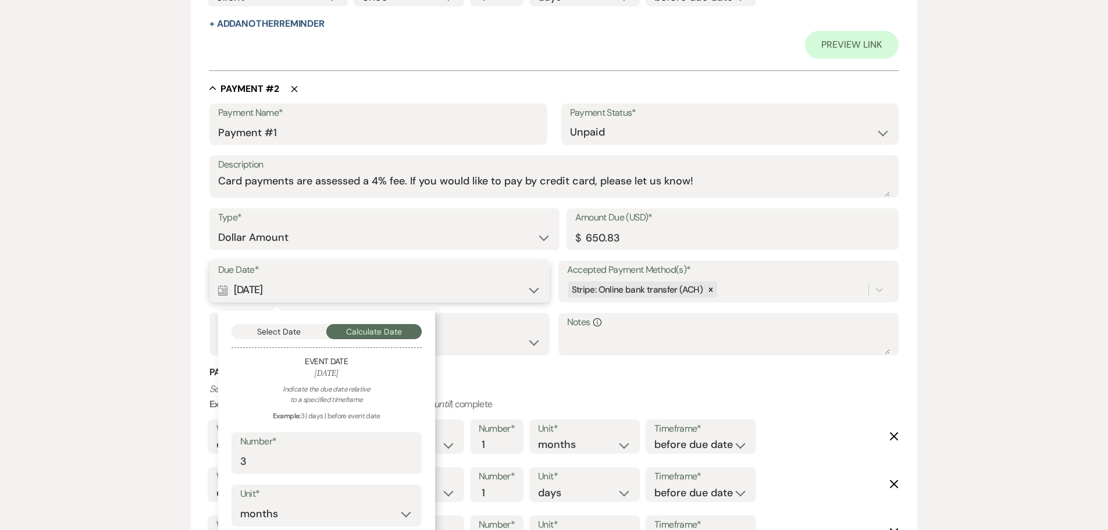
click at [255, 332] on button "Select Date" at bounding box center [278, 331] width 95 height 15
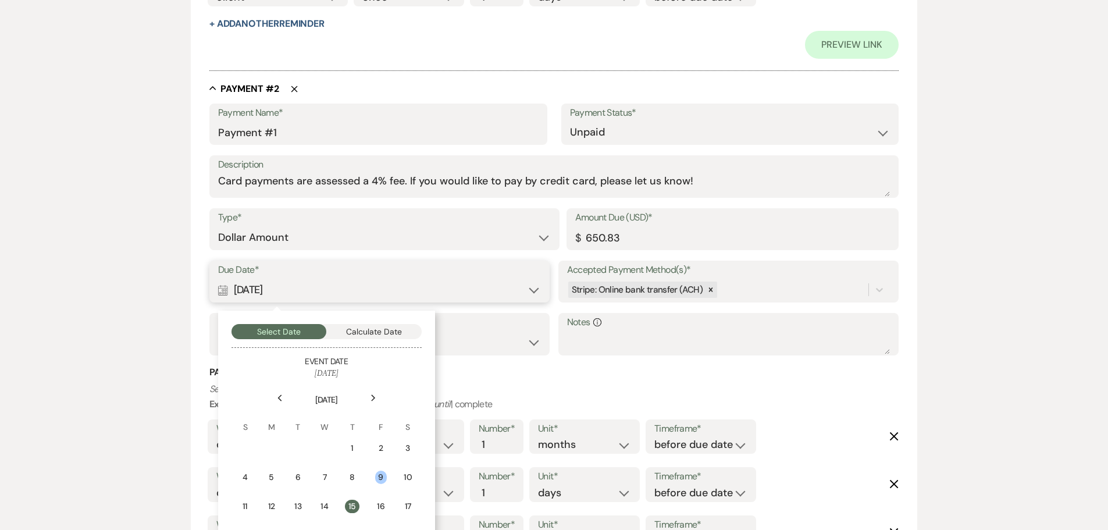
scroll to position [756, 0]
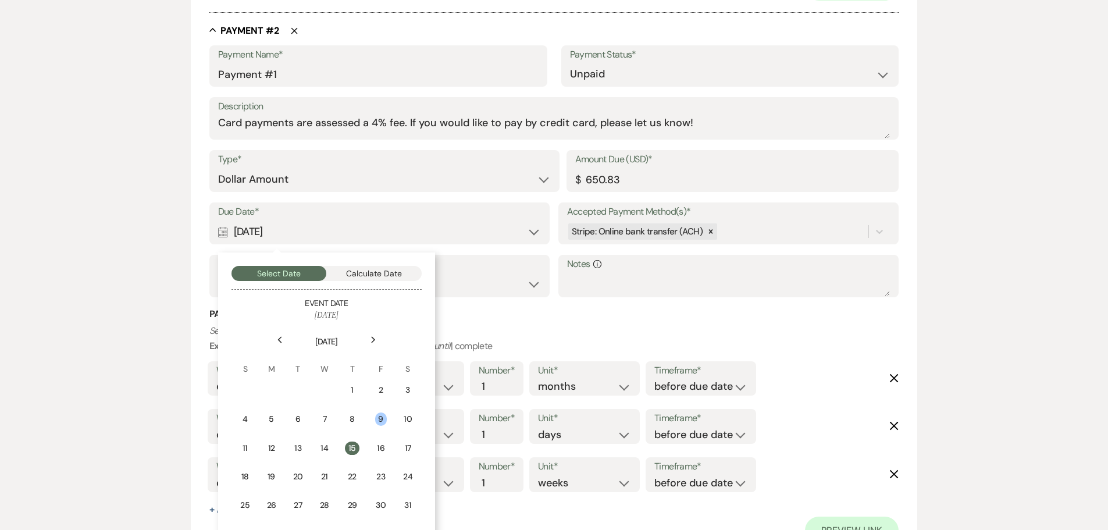
click at [277, 337] on icon "Previous" at bounding box center [280, 339] width 6 height 7
click at [375, 338] on icon "Next" at bounding box center [373, 339] width 6 height 7
click at [279, 338] on icon "Previous" at bounding box center [280, 339] width 6 height 7
click at [405, 390] on div "1" at bounding box center [407, 390] width 10 height 12
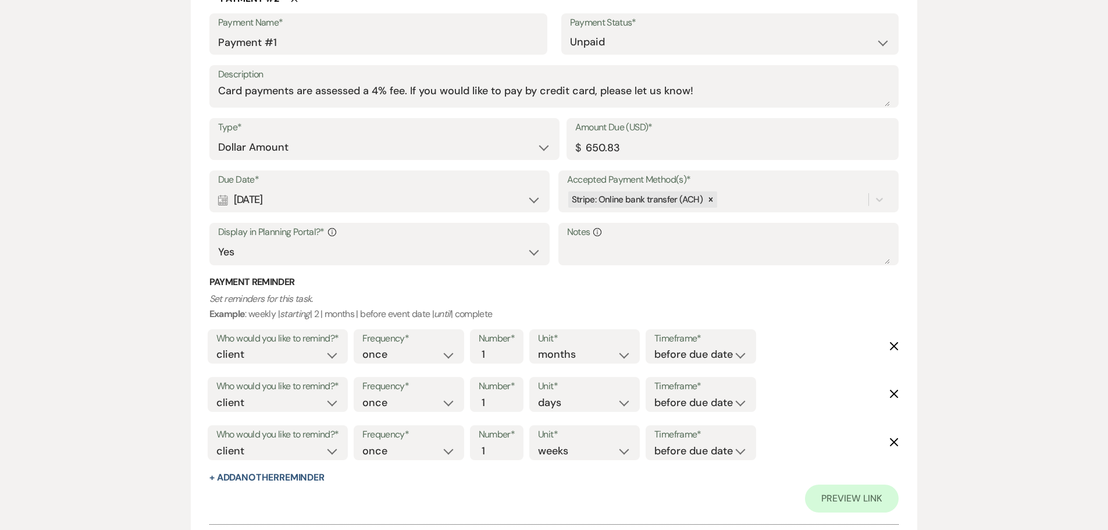
scroll to position [872, 0]
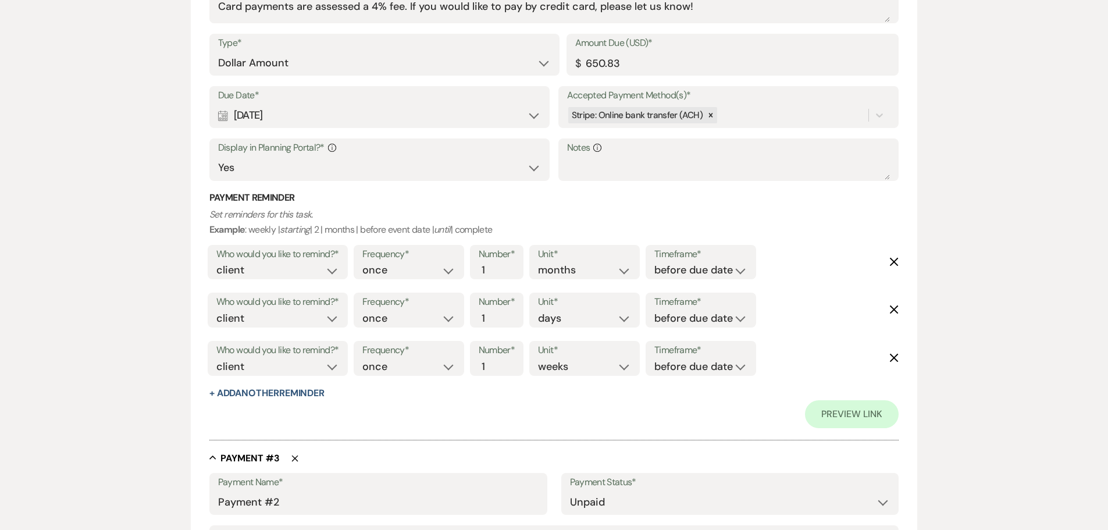
click at [894, 258] on icon "Delete" at bounding box center [893, 261] width 9 height 9
select select "days"
select select "weeks"
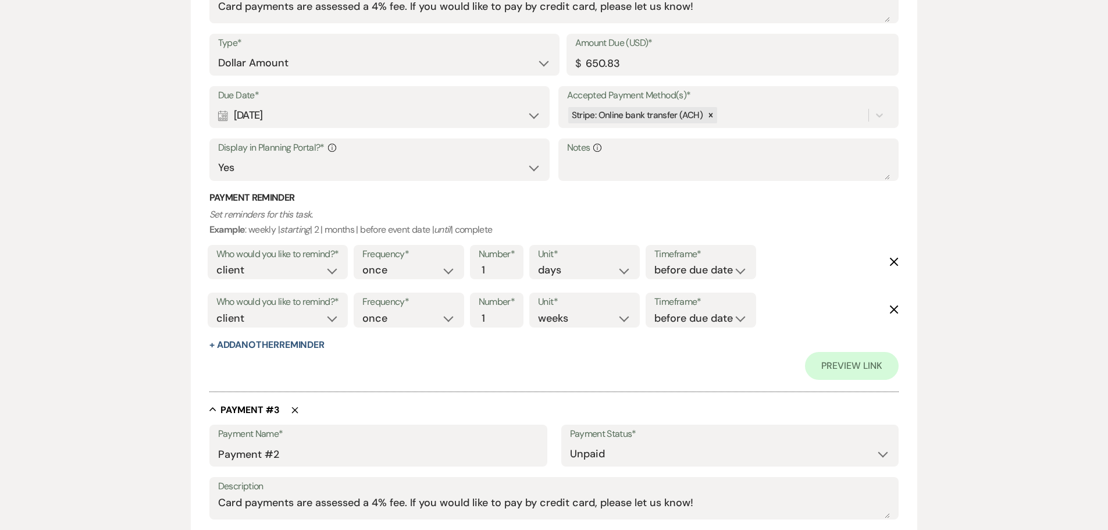
scroll to position [989, 0]
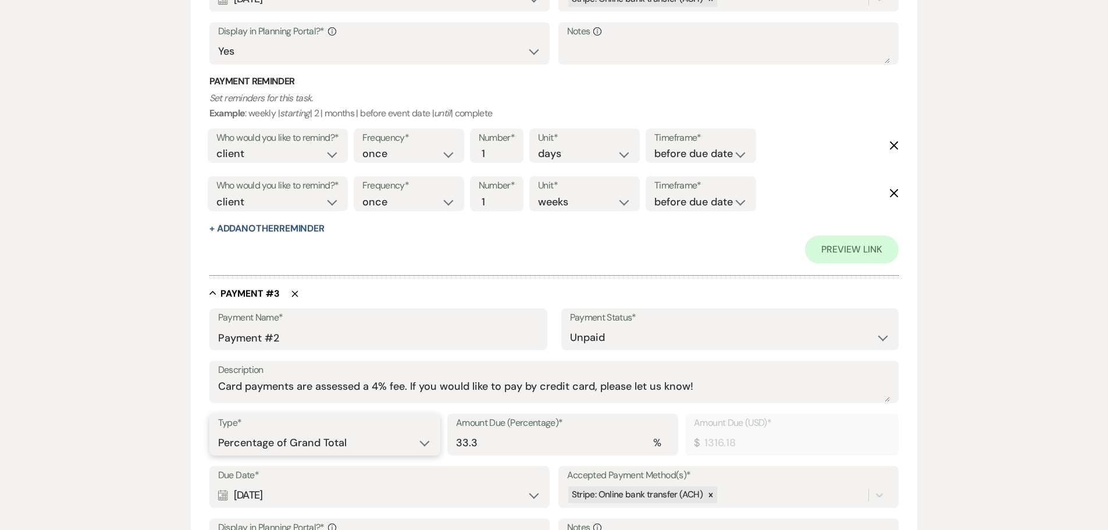
click at [321, 445] on select "Dollar Amount Percentage of Grand Total" at bounding box center [324, 443] width 213 height 23
select select "flat"
click at [218, 432] on select "Dollar Amount Percentage of Grand Total" at bounding box center [324, 443] width 213 height 23
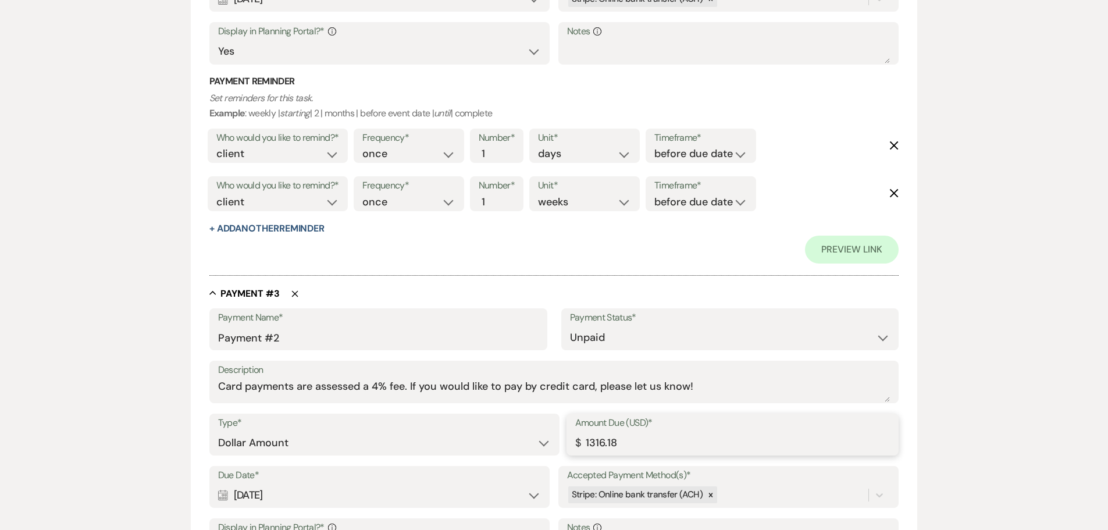
click at [592, 437] on input "1316.18" at bounding box center [732, 443] width 315 height 23
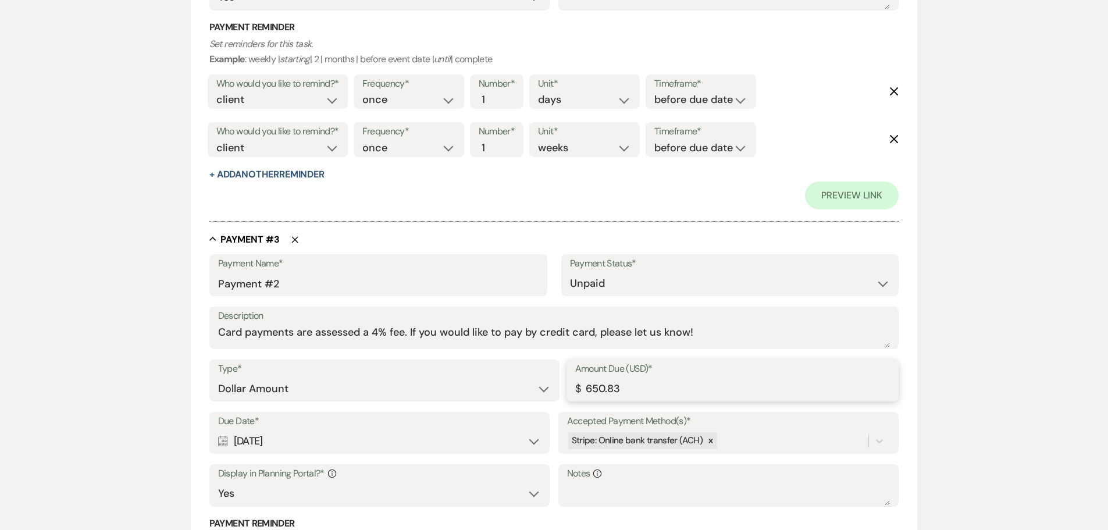
scroll to position [1163, 0]
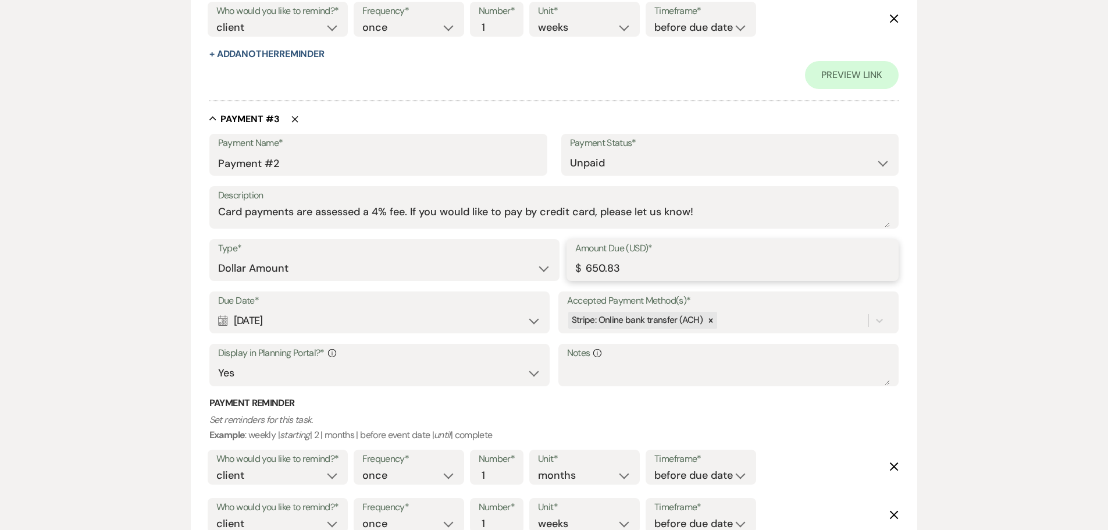
type input "650.83"
click at [302, 306] on label "Due Date*" at bounding box center [379, 301] width 323 height 17
click at [291, 327] on div "Calendar [DATE] Expand" at bounding box center [379, 320] width 323 height 23
select select "month"
select select "beforeEventDate"
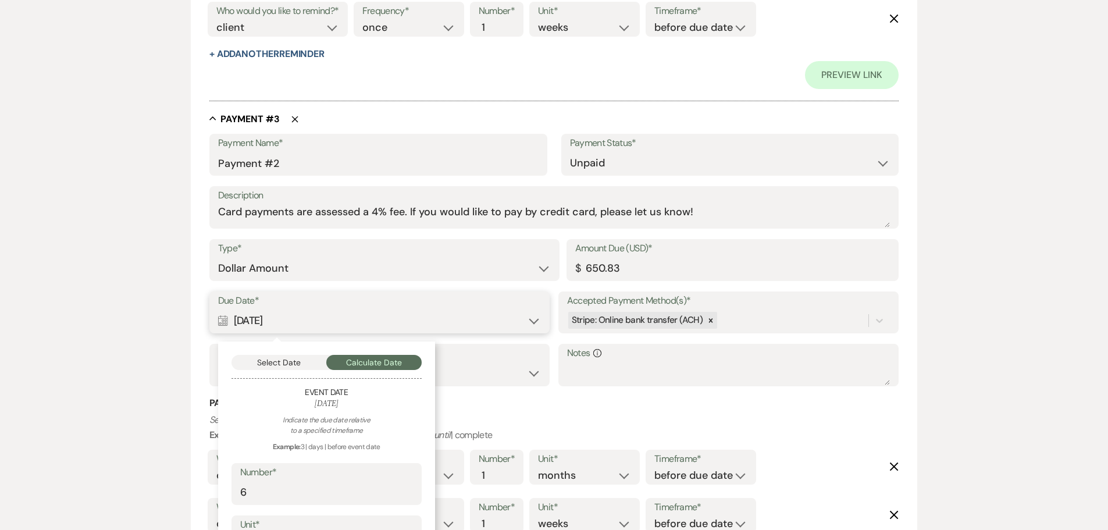
click at [280, 361] on button "Select Date" at bounding box center [278, 362] width 95 height 15
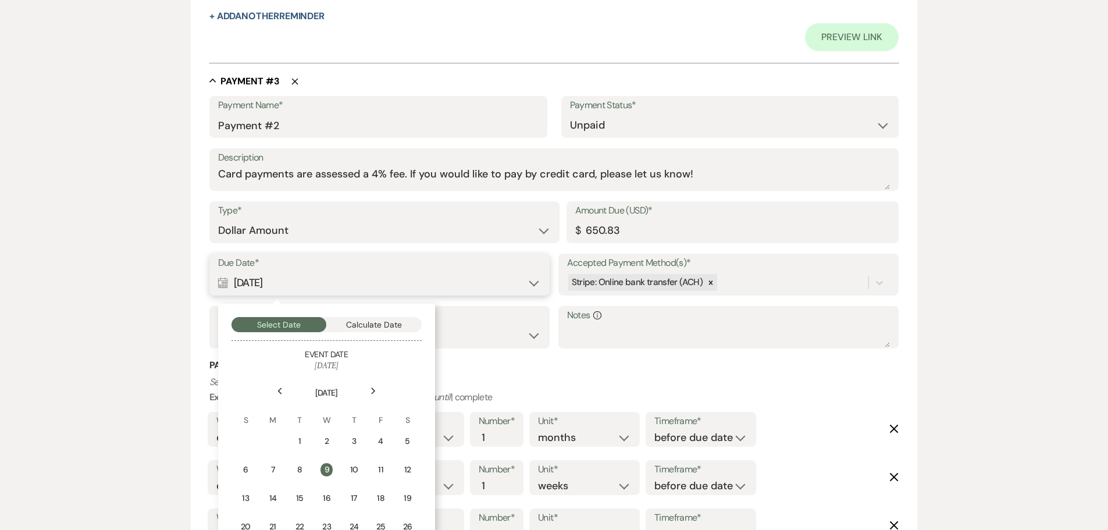
scroll to position [1221, 0]
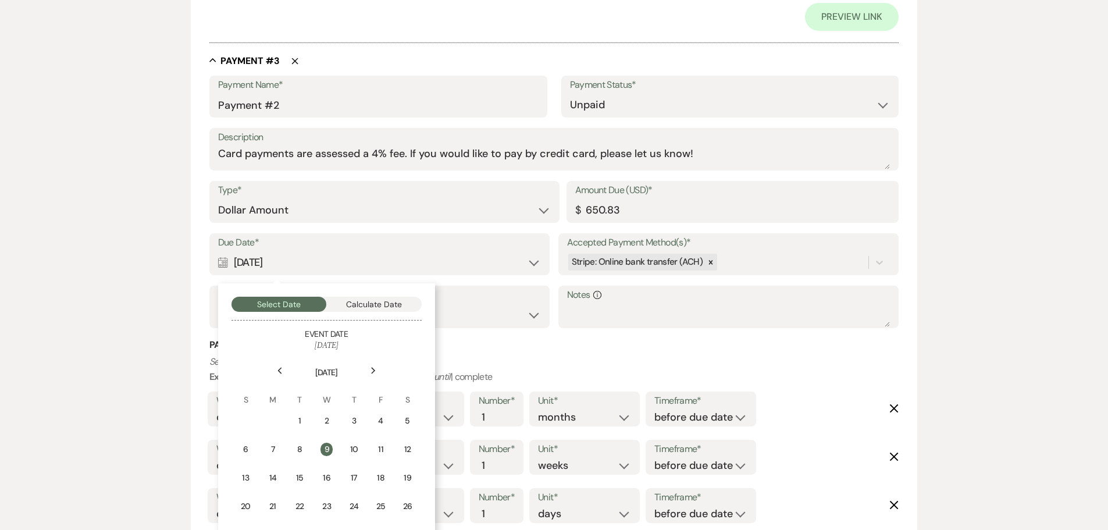
click at [288, 370] on div "Previous" at bounding box center [279, 370] width 19 height 19
click at [283, 370] on div "Previous" at bounding box center [279, 370] width 19 height 19
click at [375, 369] on icon "Next" at bounding box center [373, 370] width 6 height 7
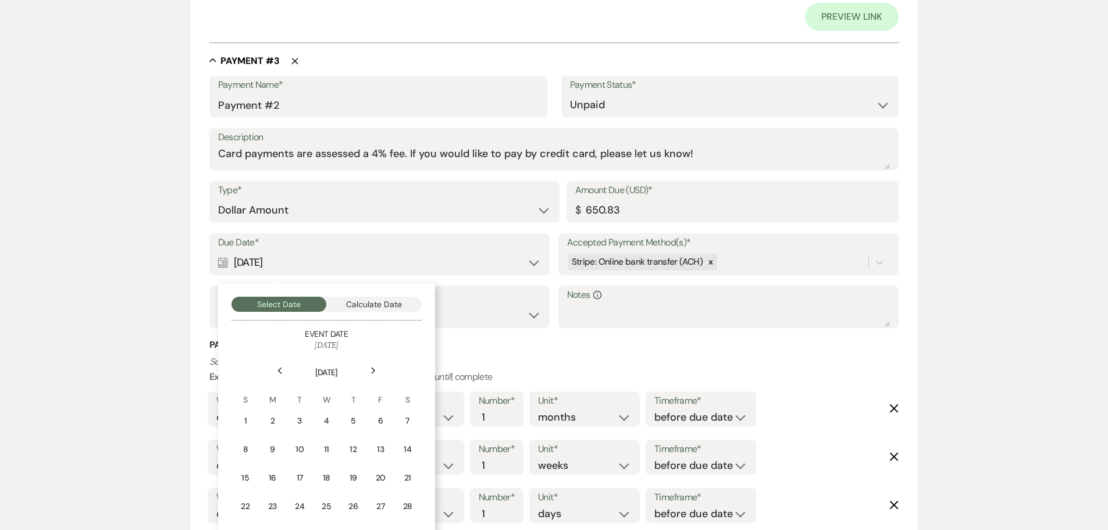
click at [375, 369] on icon "Next" at bounding box center [373, 370] width 6 height 7
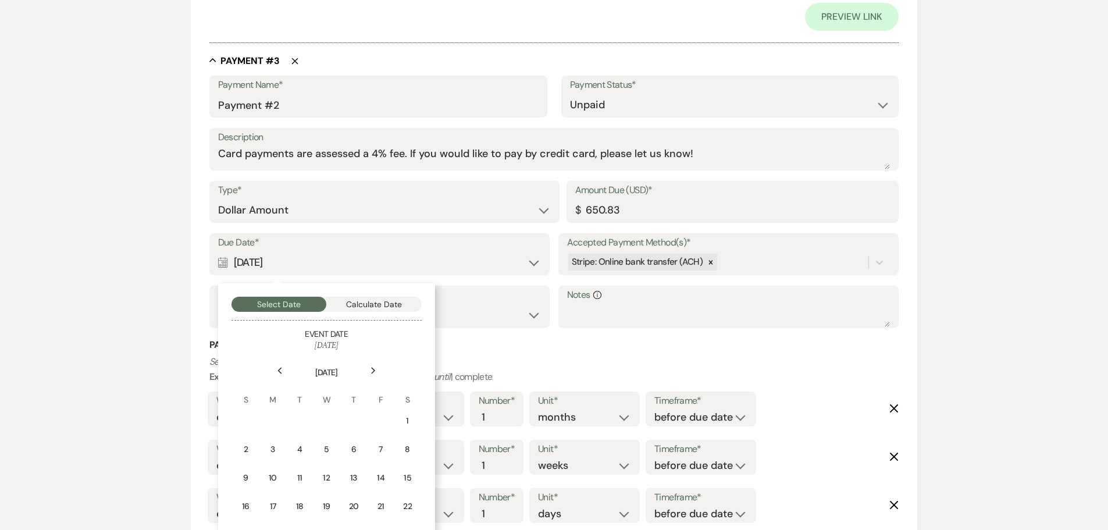
click at [375, 369] on icon "Next" at bounding box center [373, 370] width 6 height 7
click at [277, 419] on div "1" at bounding box center [272, 421] width 10 height 12
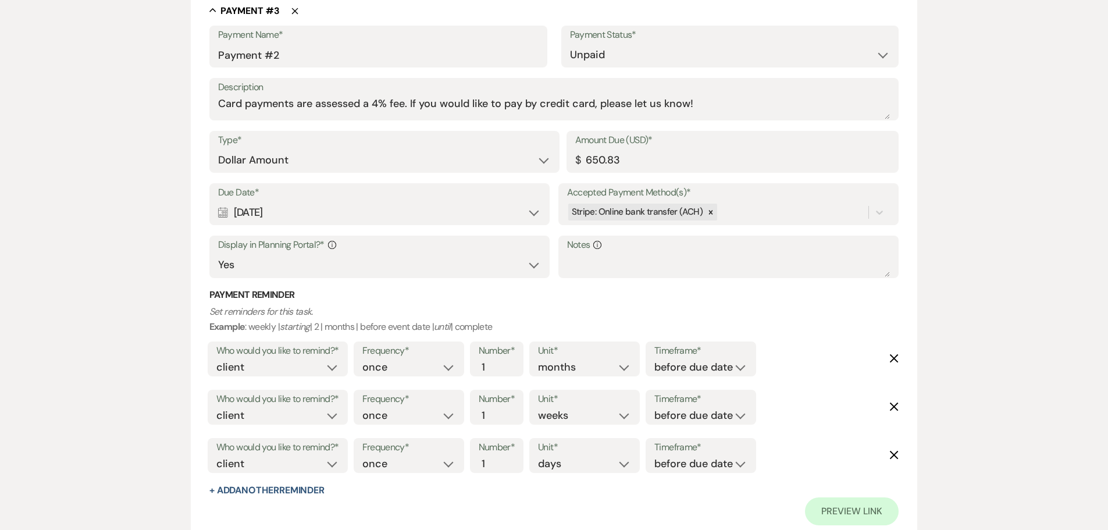
scroll to position [1338, 0]
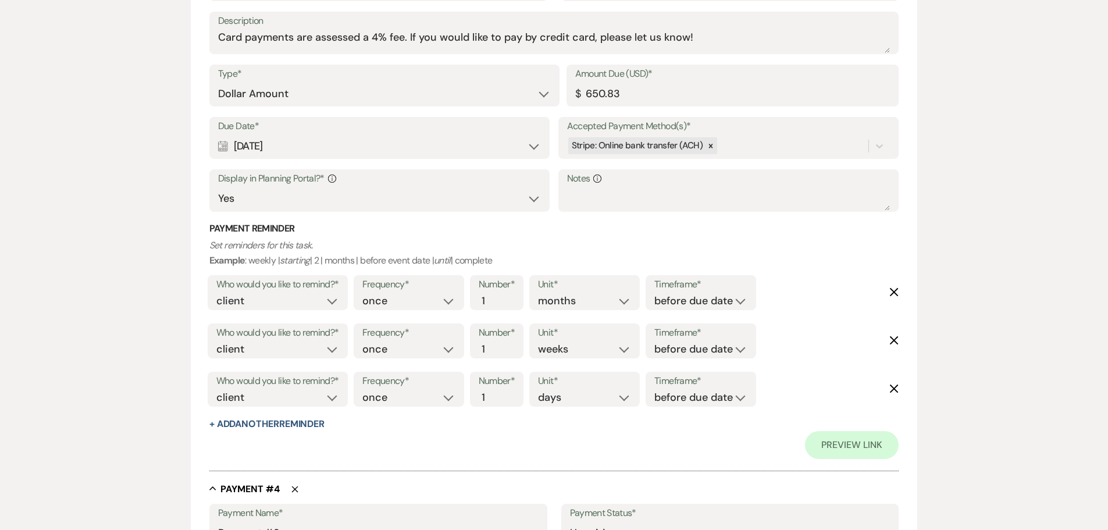
click at [895, 293] on use "button" at bounding box center [894, 292] width 9 height 9
select select "weeks"
select select "days"
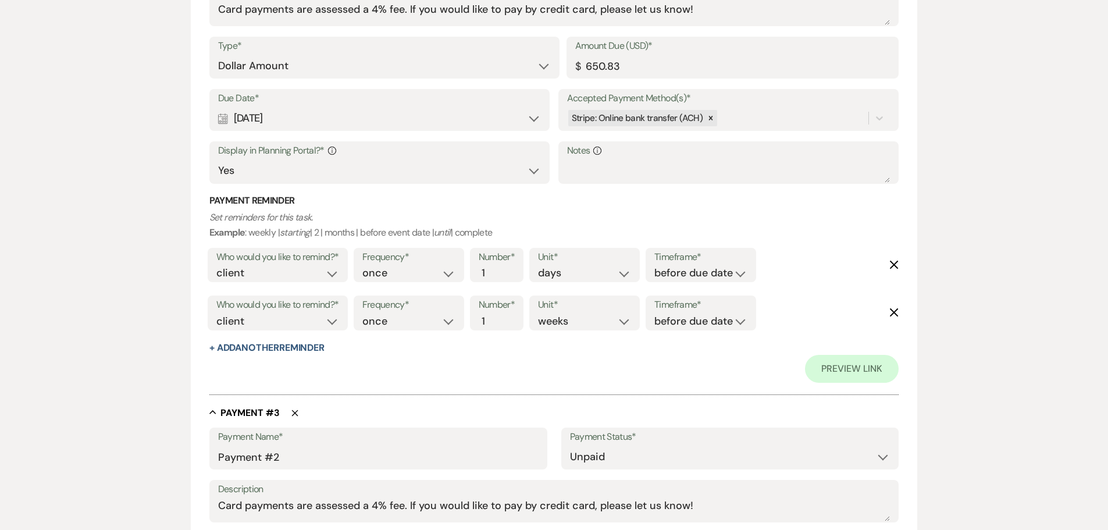
scroll to position [756, 0]
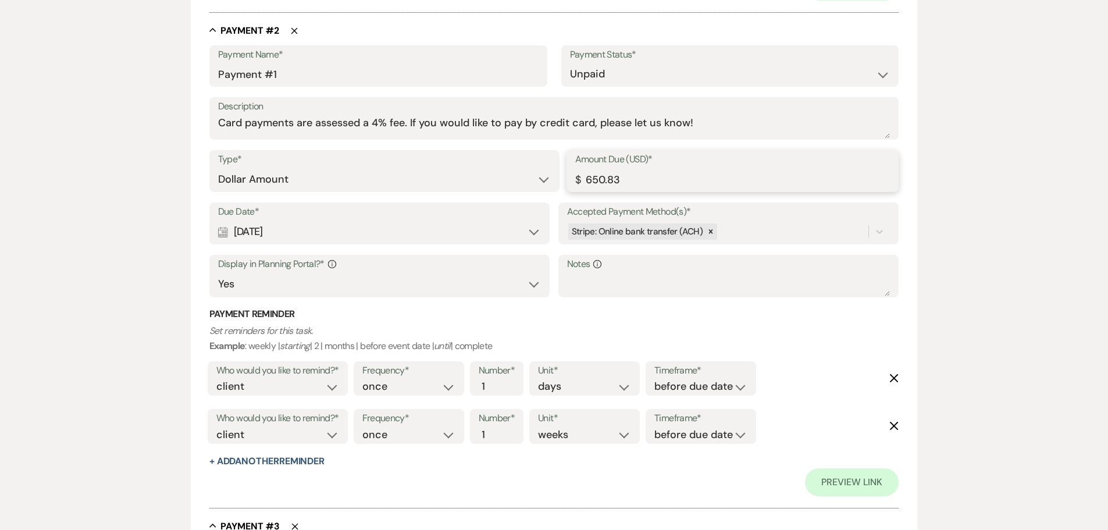
click at [608, 183] on input "650.83" at bounding box center [732, 179] width 315 height 23
type input "976.25"
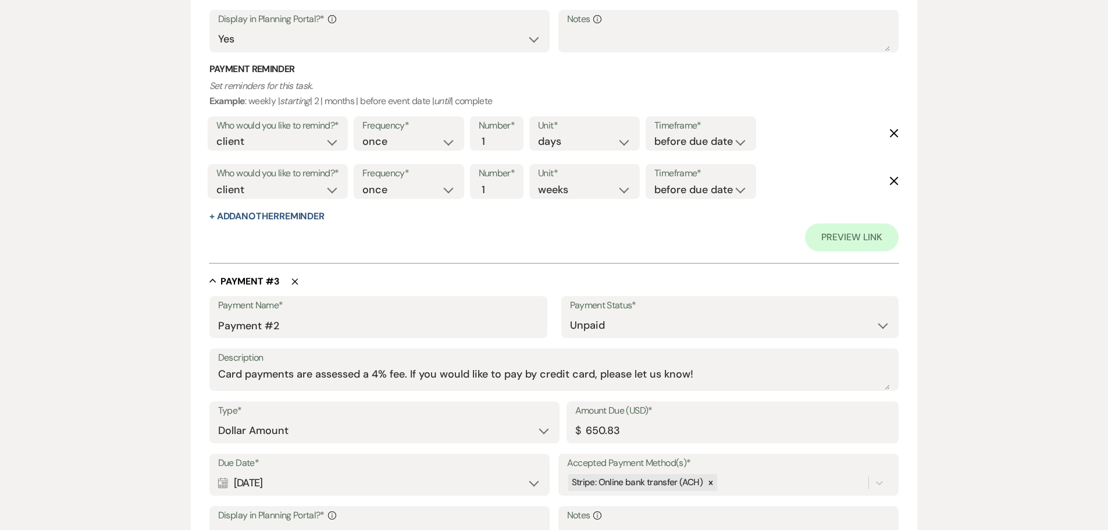
scroll to position [1105, 0]
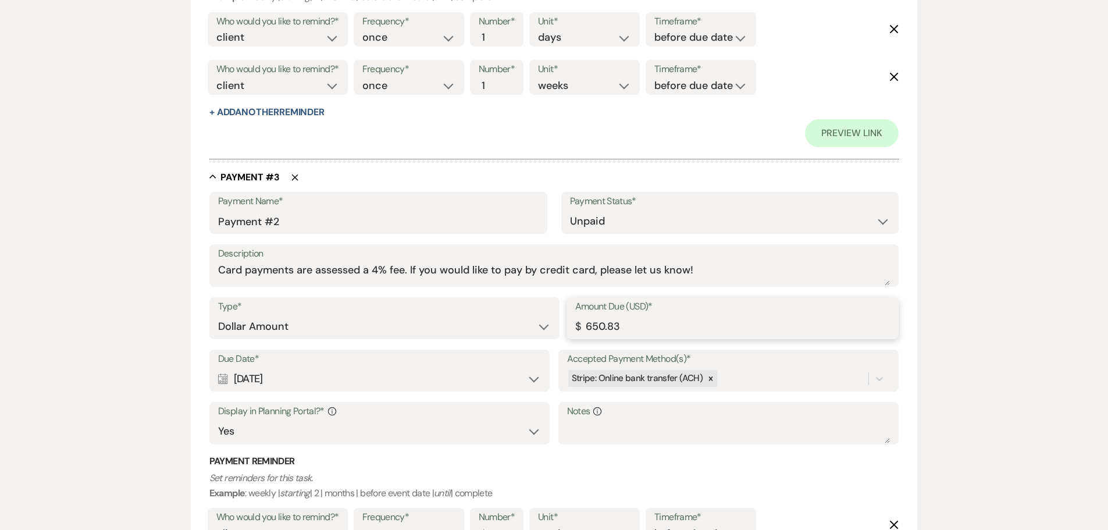
click at [598, 325] on input "650.83" at bounding box center [732, 326] width 315 height 23
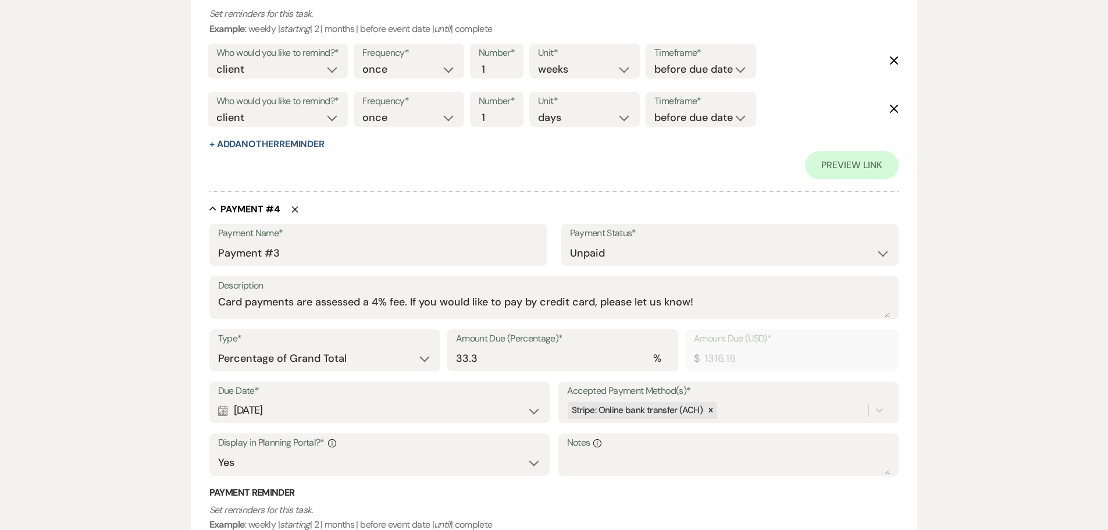
scroll to position [1570, 0]
type input "226.25"
click at [269, 354] on select "Dollar Amount Percentage of Grand Total" at bounding box center [324, 357] width 213 height 23
select select "flat"
click at [218, 346] on select "Dollar Amount Percentage of Grand Total" at bounding box center [324, 357] width 213 height 23
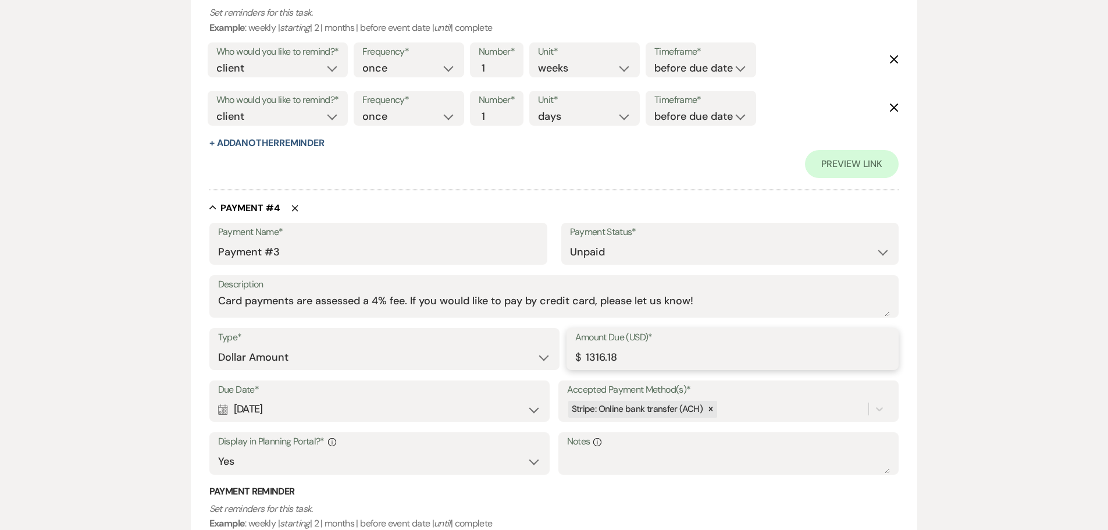
click at [600, 358] on input "1316.18" at bounding box center [732, 357] width 315 height 23
type input "750.00"
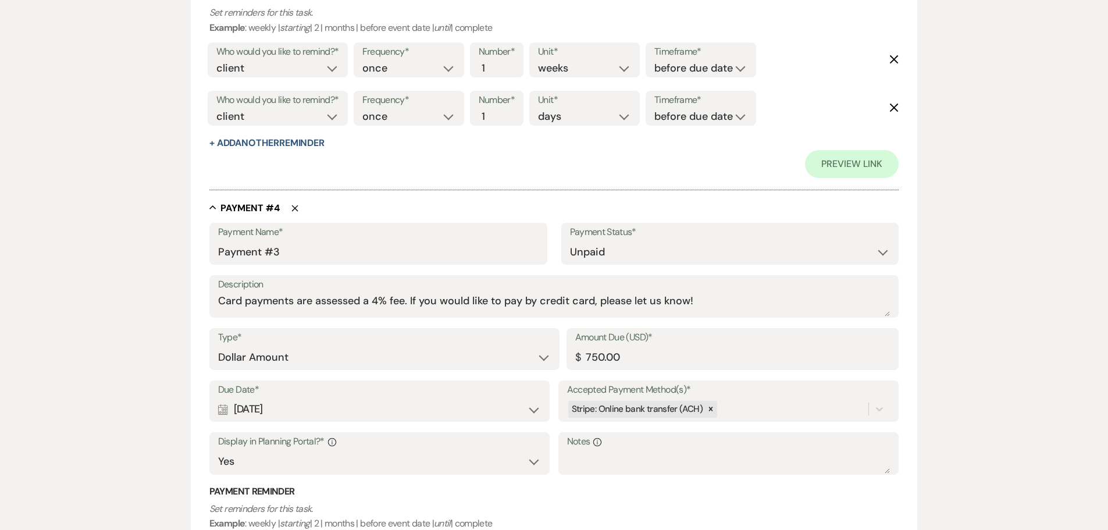
click at [309, 402] on div "Calendar [DATE] Expand" at bounding box center [379, 409] width 323 height 23
select select "month"
select select "beforeEventDate"
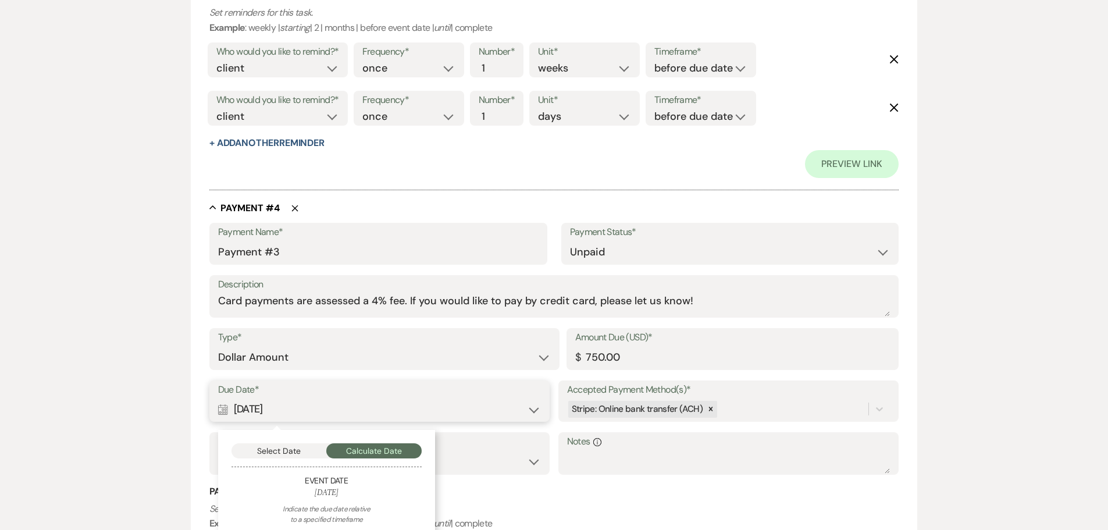
click at [283, 445] on button "Select Date" at bounding box center [278, 450] width 95 height 15
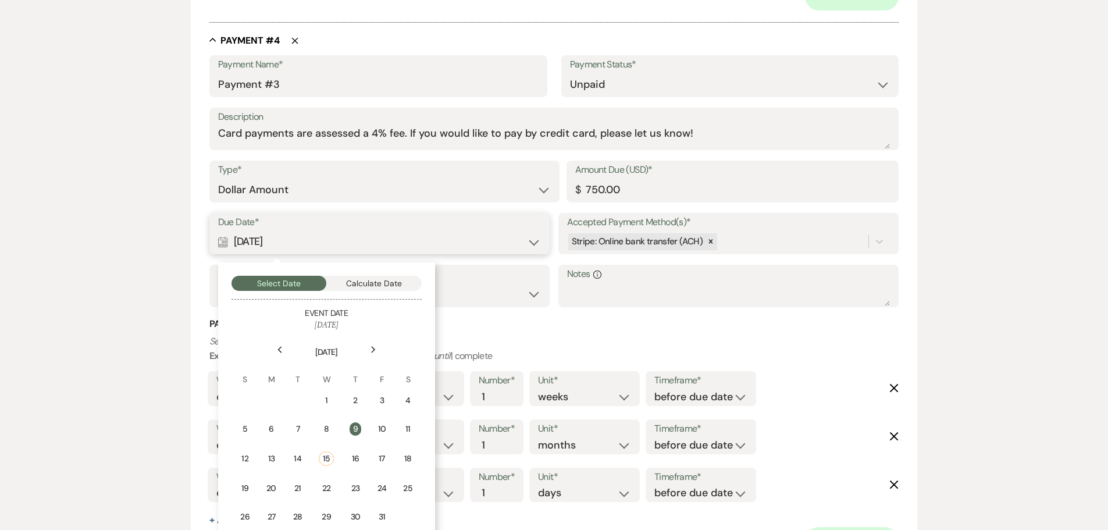
scroll to position [1745, 0]
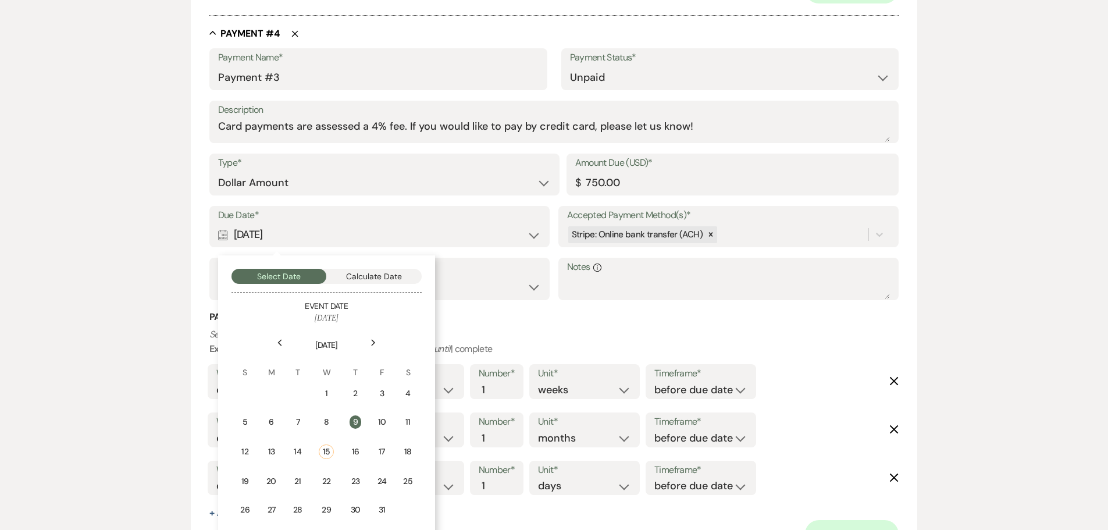
click at [278, 343] on use at bounding box center [279, 343] width 4 height 6
click at [373, 345] on icon "Next" at bounding box center [373, 342] width 6 height 7
click at [277, 340] on icon "Previous" at bounding box center [280, 342] width 6 height 7
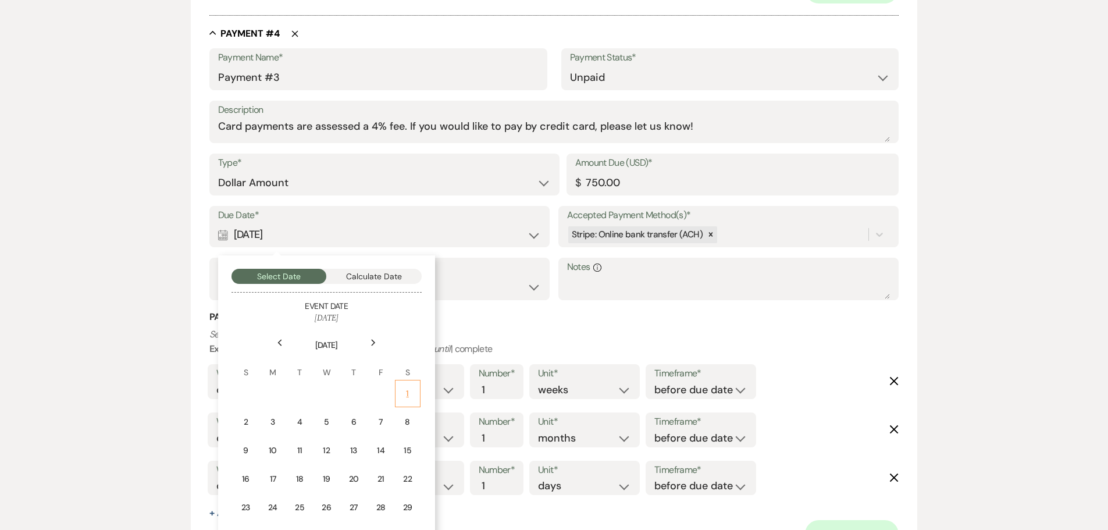
click at [413, 395] on td "1" at bounding box center [408, 393] width 26 height 27
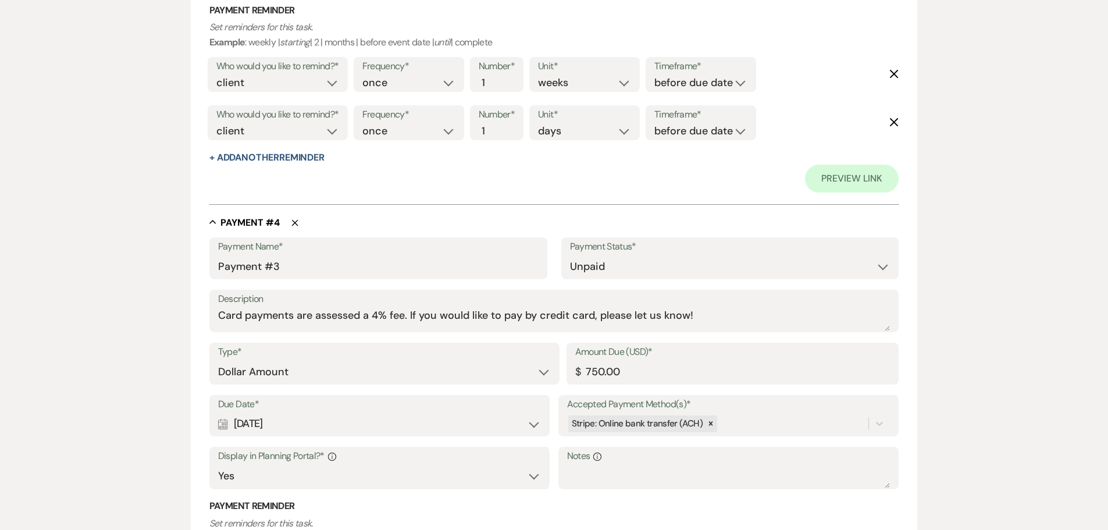
scroll to position [1628, 0]
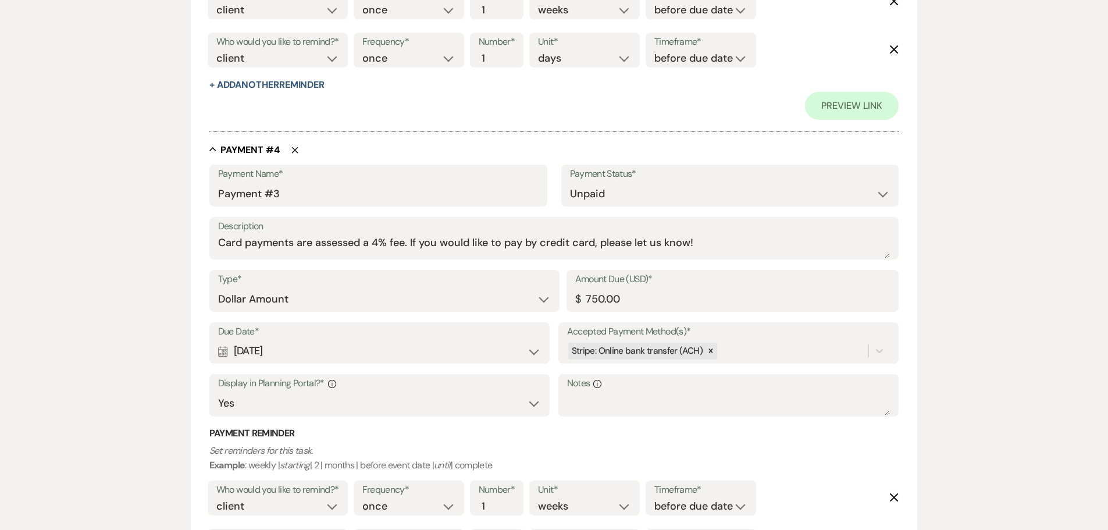
click at [294, 342] on div "Calendar [DATE] Expand" at bounding box center [379, 351] width 323 height 23
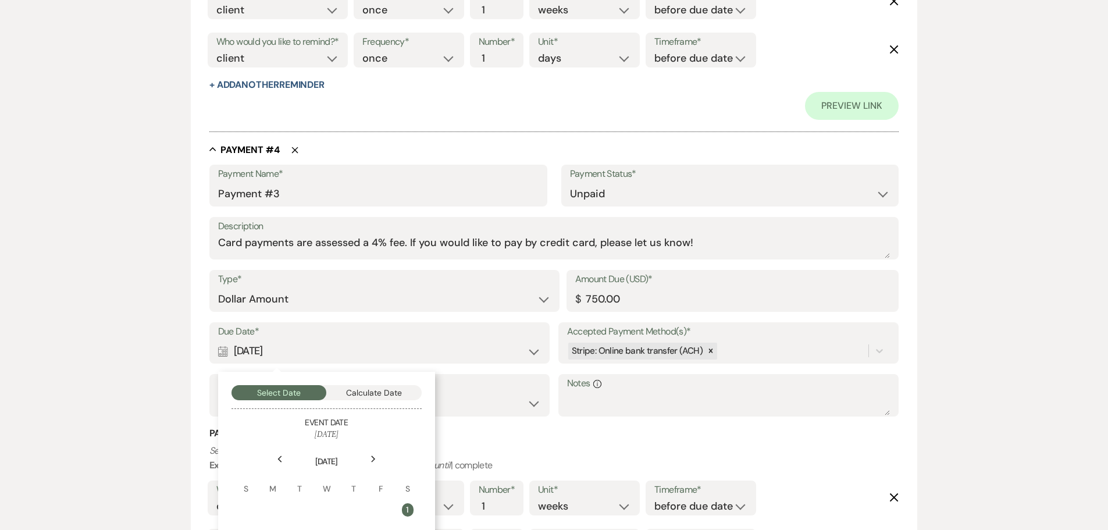
click at [369, 457] on div "Next" at bounding box center [373, 459] width 19 height 19
click at [266, 508] on td "1" at bounding box center [272, 509] width 26 height 27
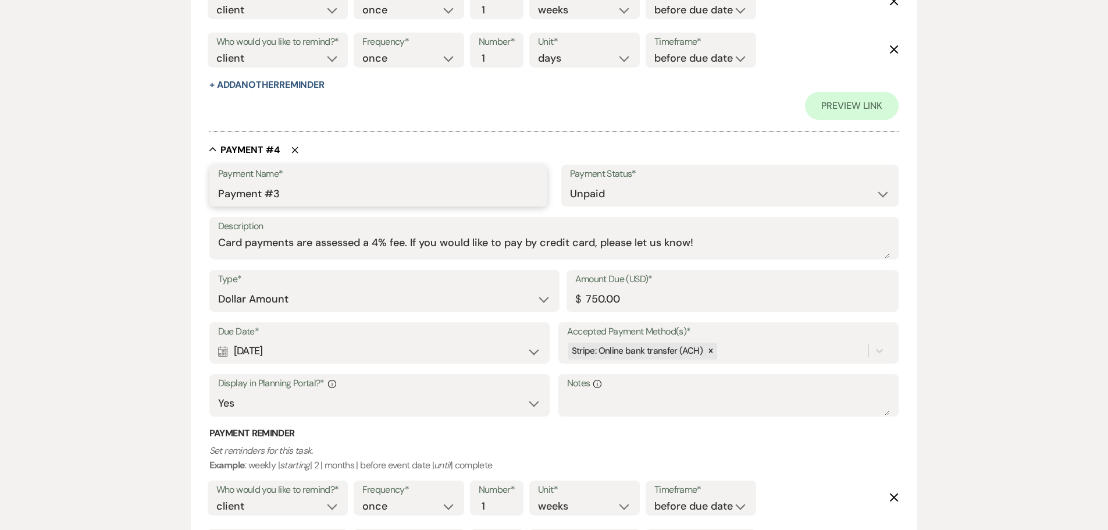
click at [268, 192] on input "Payment #3" at bounding box center [378, 194] width 320 height 23
type input "refundable security deposit"
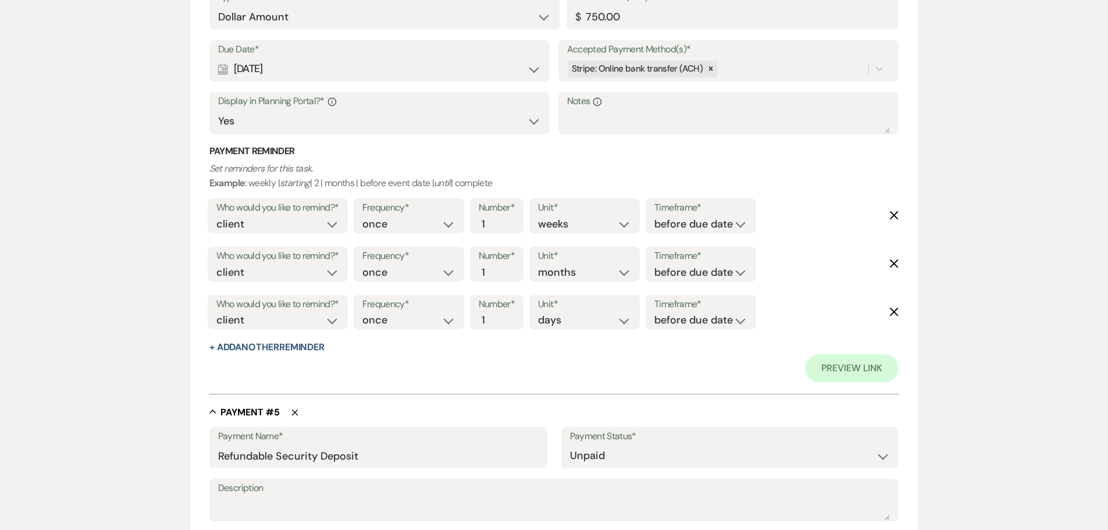
scroll to position [1977, 0]
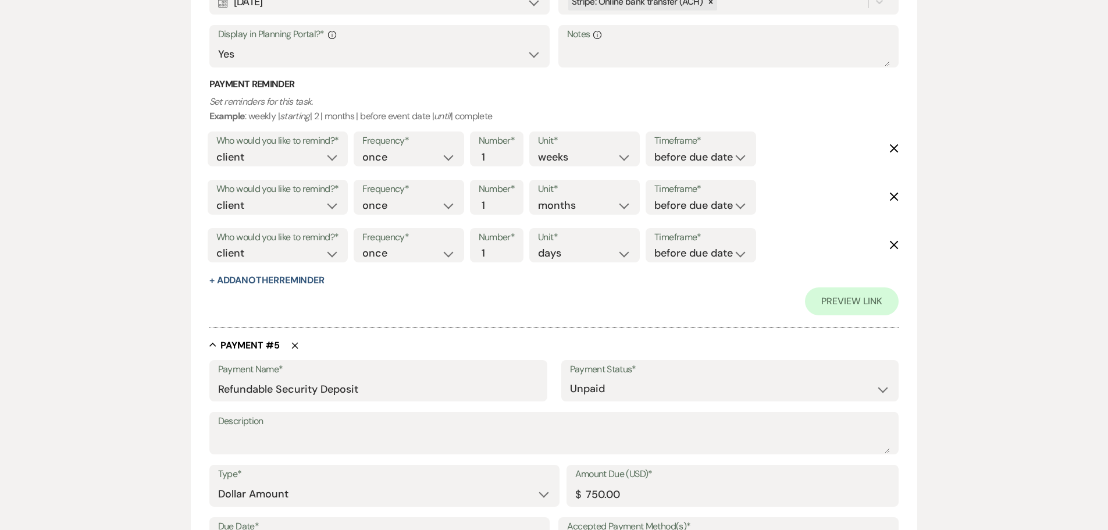
click at [892, 196] on icon "Delete" at bounding box center [893, 196] width 9 height 9
select select "days"
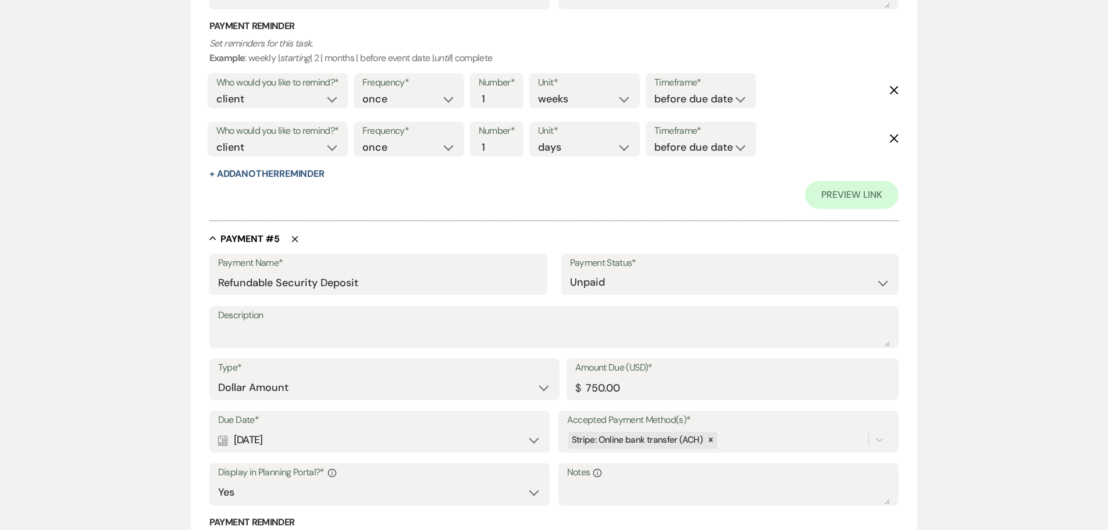
click at [296, 241] on use "button" at bounding box center [294, 239] width 6 height 6
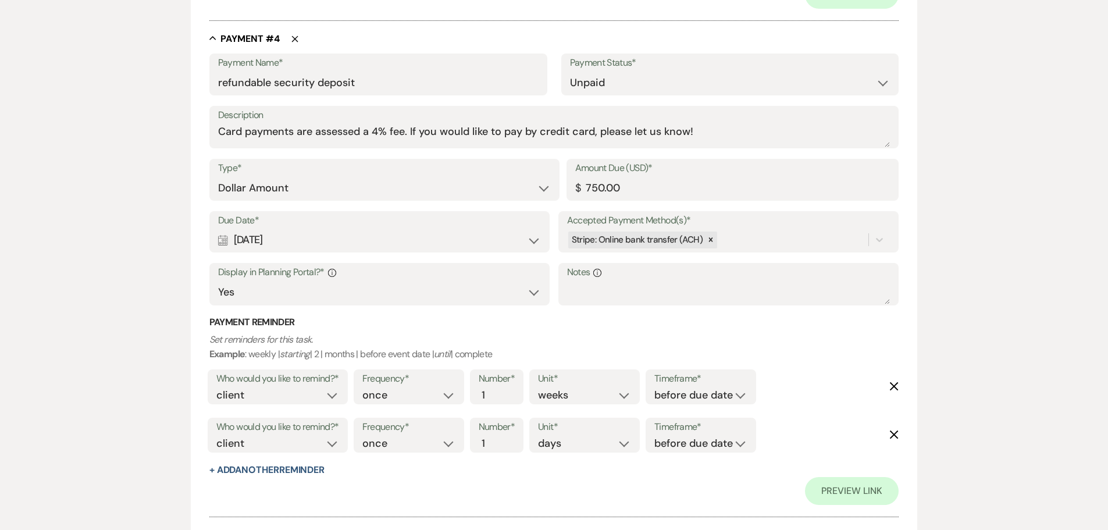
scroll to position [1867, 0]
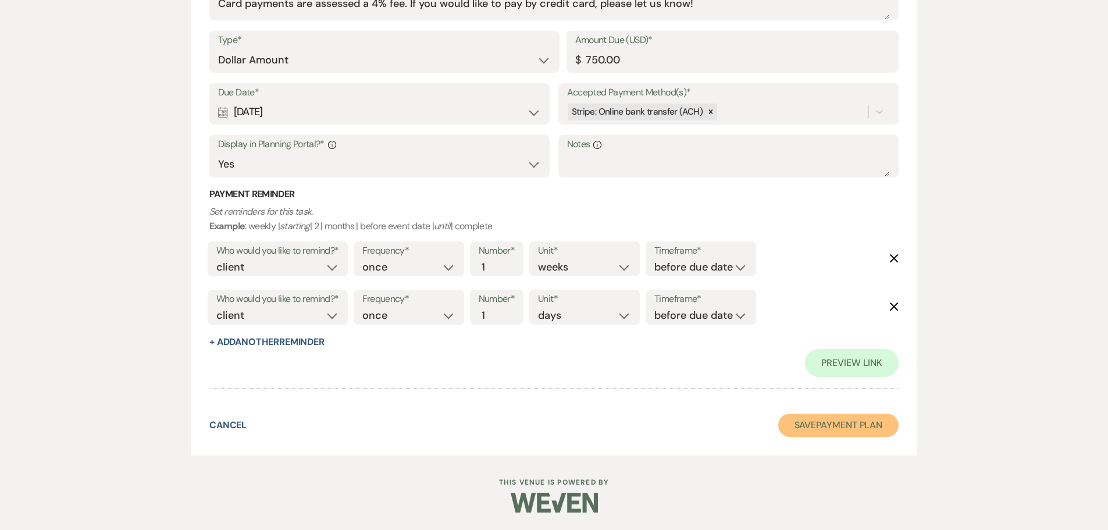
click at [840, 426] on button "Save Payment Plan" at bounding box center [838, 424] width 121 height 23
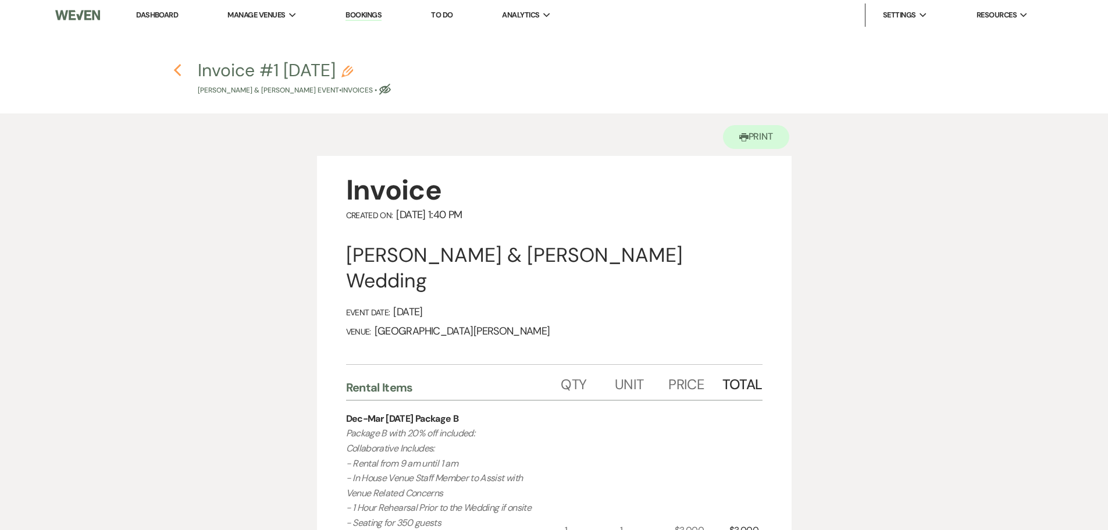
click at [173, 67] on icon "Previous" at bounding box center [177, 70] width 9 height 14
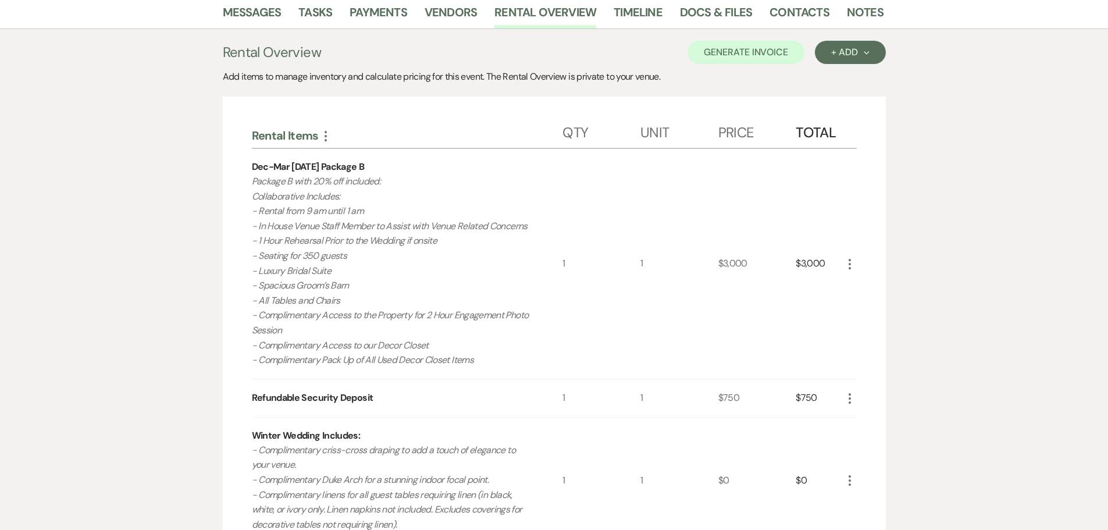
scroll to position [58, 0]
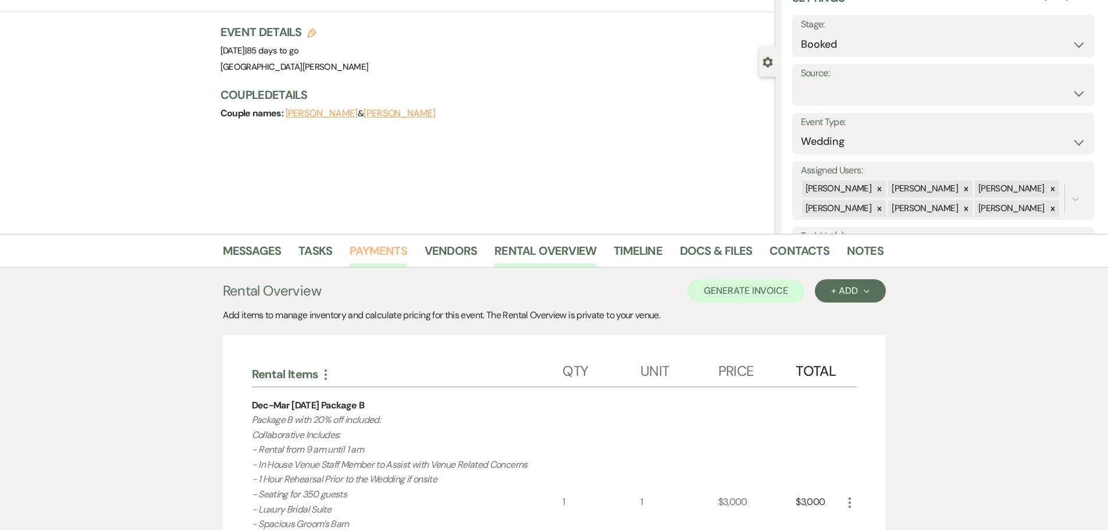
click at [363, 243] on link "Payments" at bounding box center [379, 254] width 58 height 26
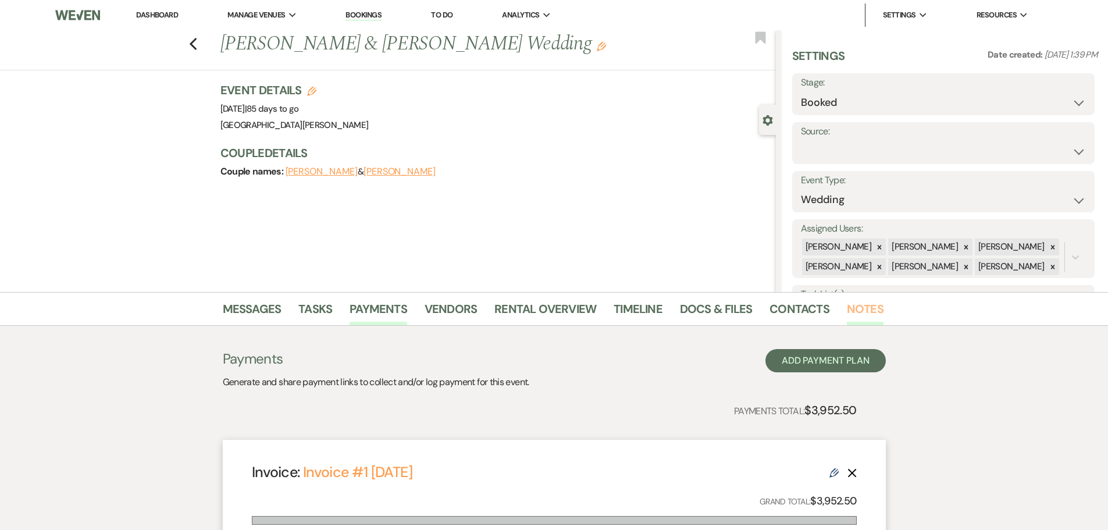
click at [864, 310] on link "Notes" at bounding box center [865, 313] width 37 height 26
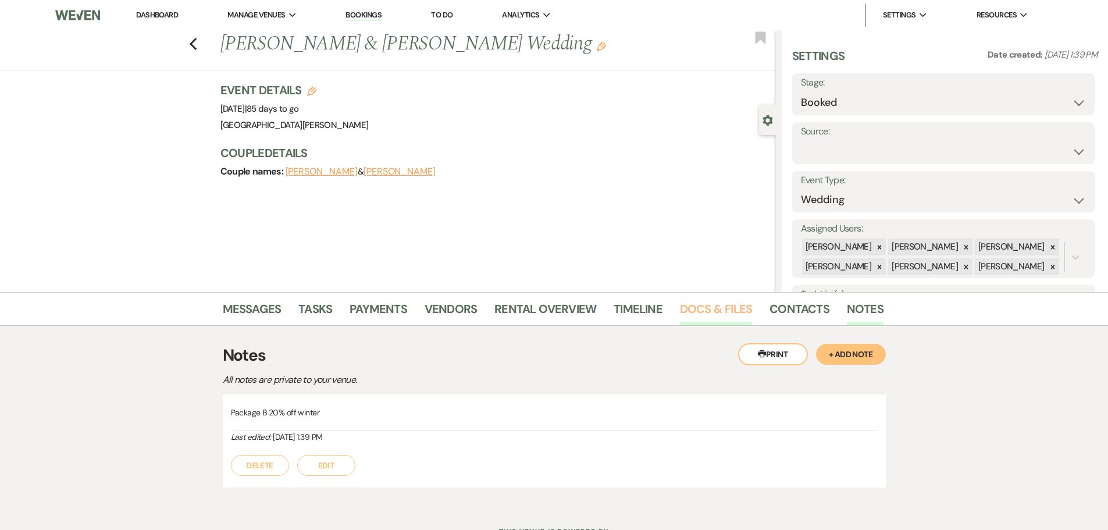
click at [696, 309] on link "Docs & Files" at bounding box center [716, 313] width 72 height 26
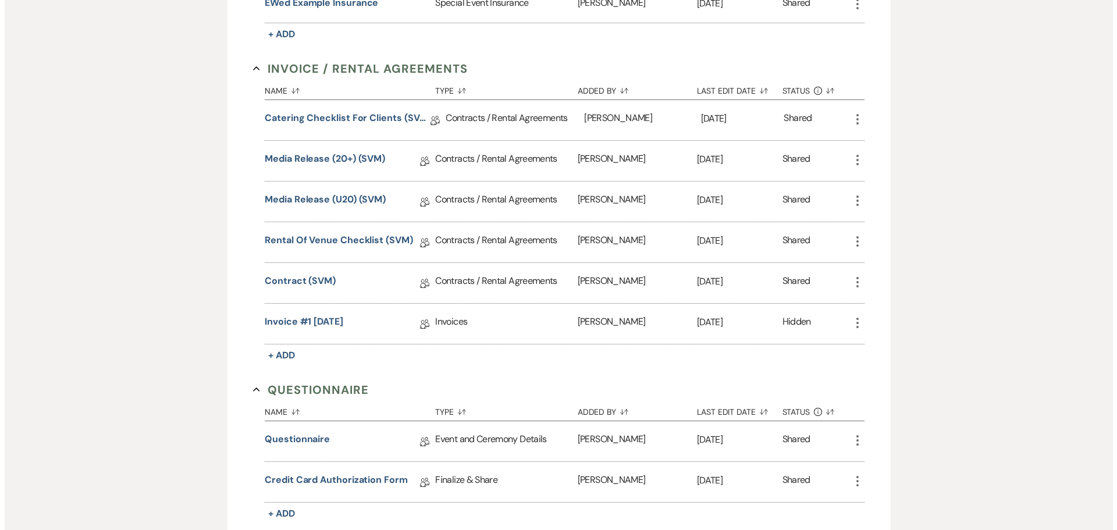
scroll to position [523, 0]
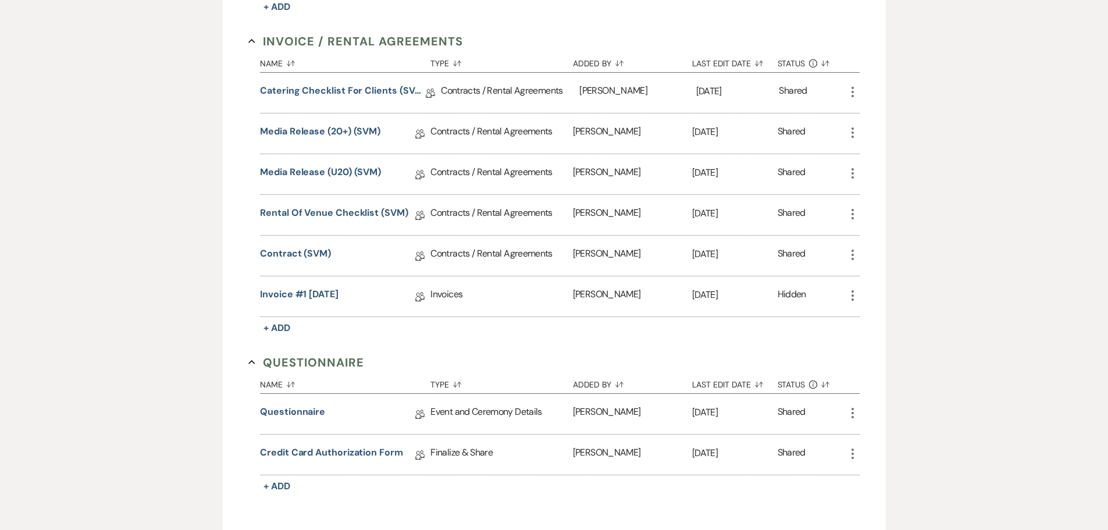
click at [853, 297] on use "button" at bounding box center [852, 295] width 2 height 10
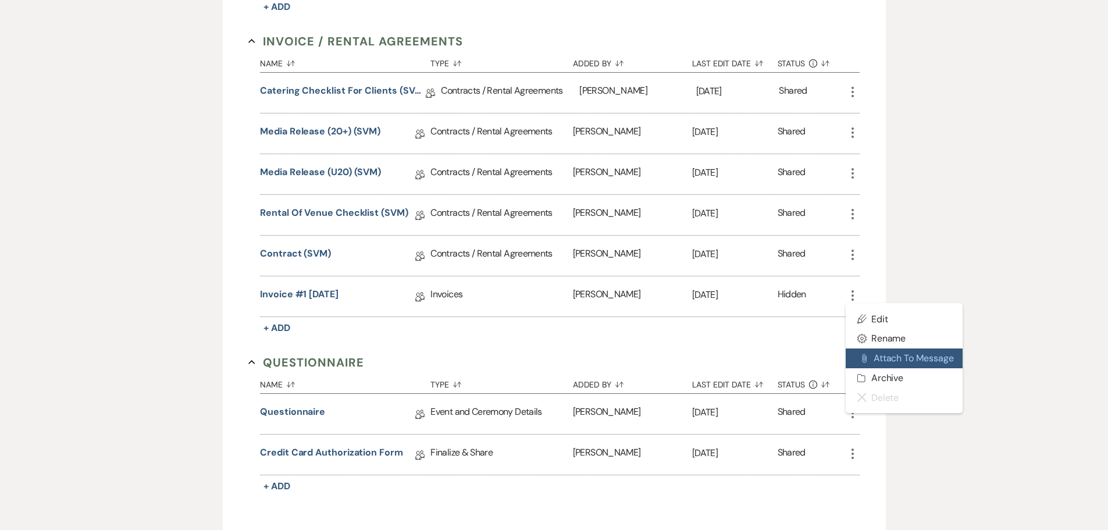
click at [887, 355] on button "Attach File Attach to Message" at bounding box center [904, 358] width 117 height 20
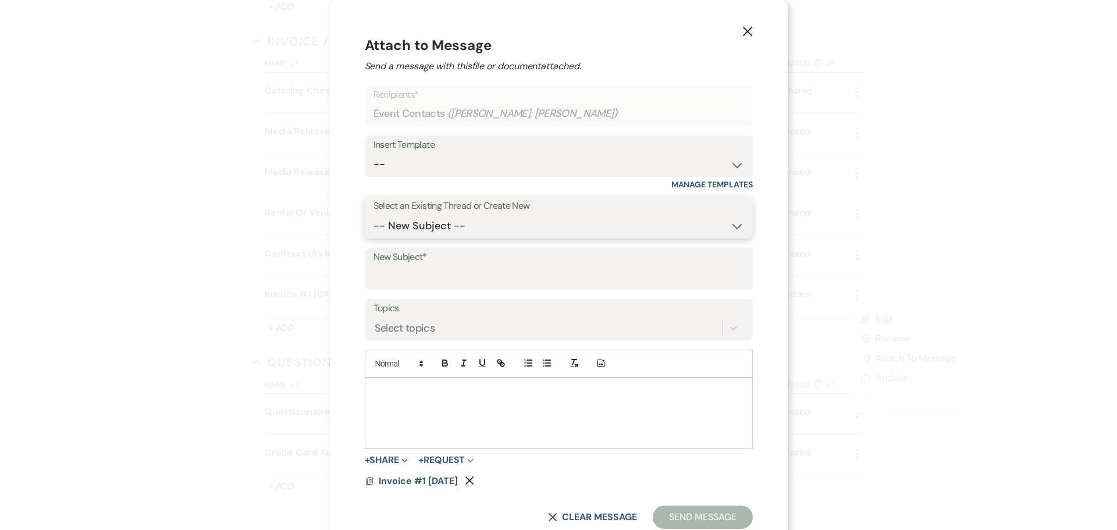
click at [496, 220] on select "-- New Subject -- Your Contract for [GEOGRAPHIC_DATA][PERSON_NAME]! Welcome to …" at bounding box center [558, 226] width 370 height 23
click at [282, 220] on div "X Attach to Message Send a message with this file or document attached. Recipie…" at bounding box center [558, 265] width 1117 height 530
click at [402, 256] on label "New Subject*" at bounding box center [558, 257] width 370 height 17
click at [402, 266] on input "New Subject*" at bounding box center [558, 277] width 370 height 23
click at [412, 272] on input "New Subject*" at bounding box center [558, 277] width 370 height 23
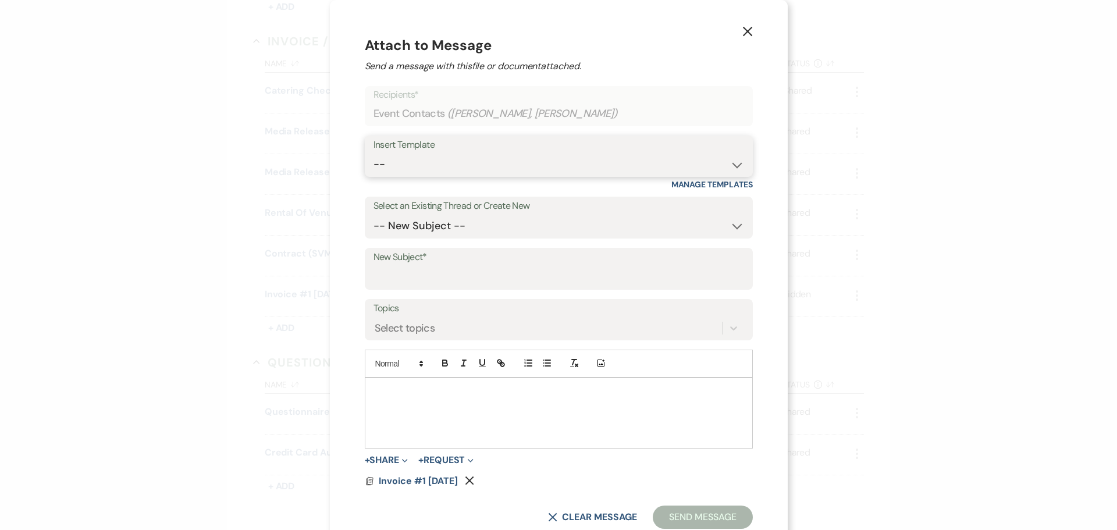
click at [421, 170] on select "-- SVM Initial Inquiry Response SVM Planning Portal Introduction and Booking Pa…" at bounding box center [558, 164] width 370 height 23
select select "5017"
click at [373, 153] on select "-- SVM Initial Inquiry Response SVM Planning Portal Introduction and Booking Pa…" at bounding box center [558, 164] width 370 height 23
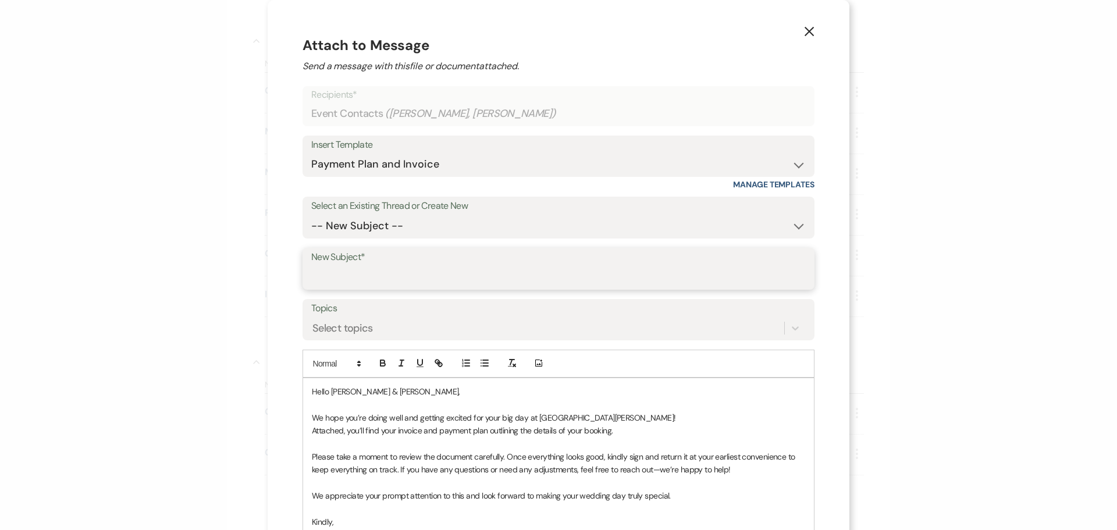
click at [432, 270] on input "New Subject*" at bounding box center [558, 277] width 494 height 23
type input "Payment Plan and Invoice"
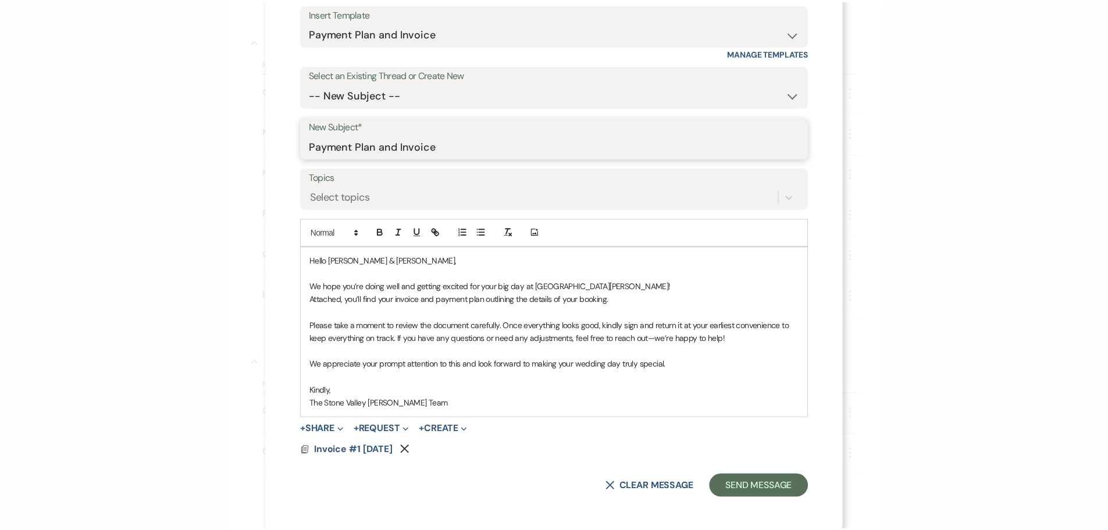
scroll to position [134, 0]
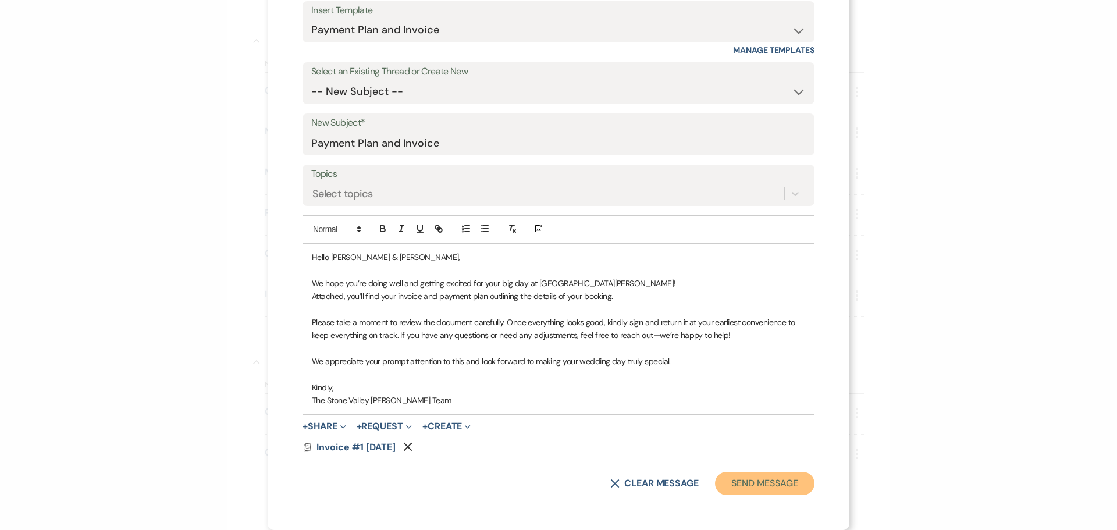
click at [746, 482] on button "Send Message" at bounding box center [764, 483] width 99 height 23
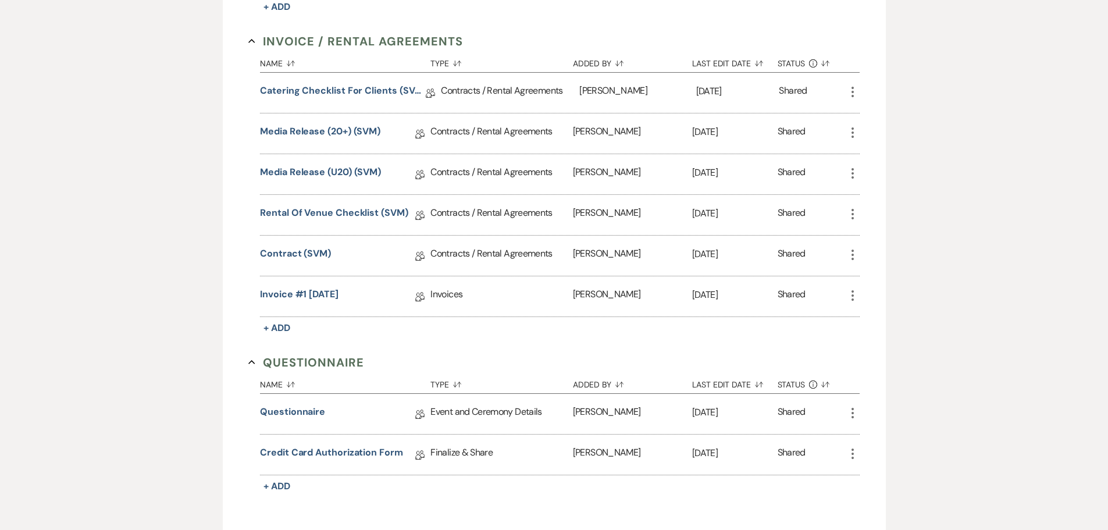
scroll to position [0, 0]
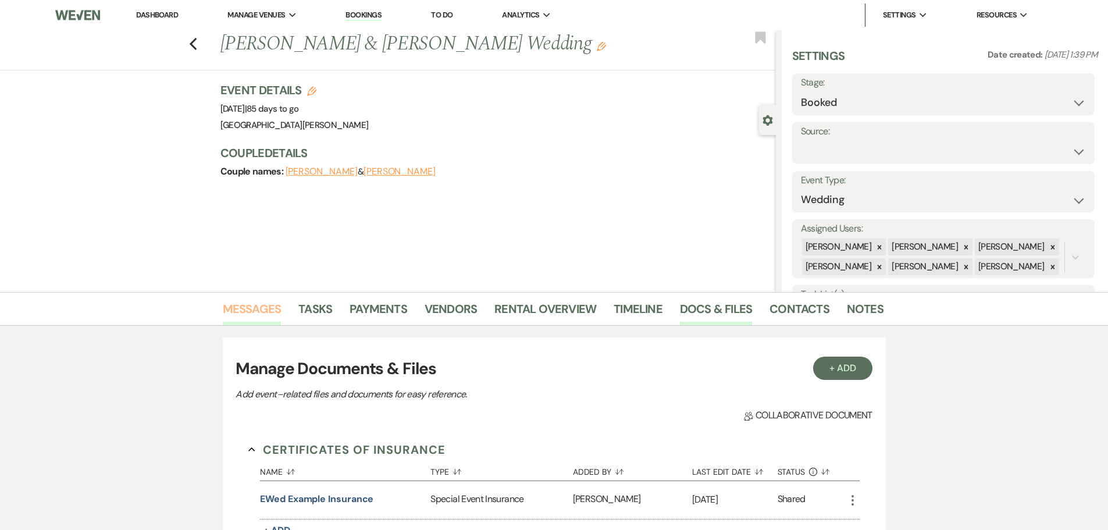
click at [259, 302] on link "Messages" at bounding box center [252, 313] width 59 height 26
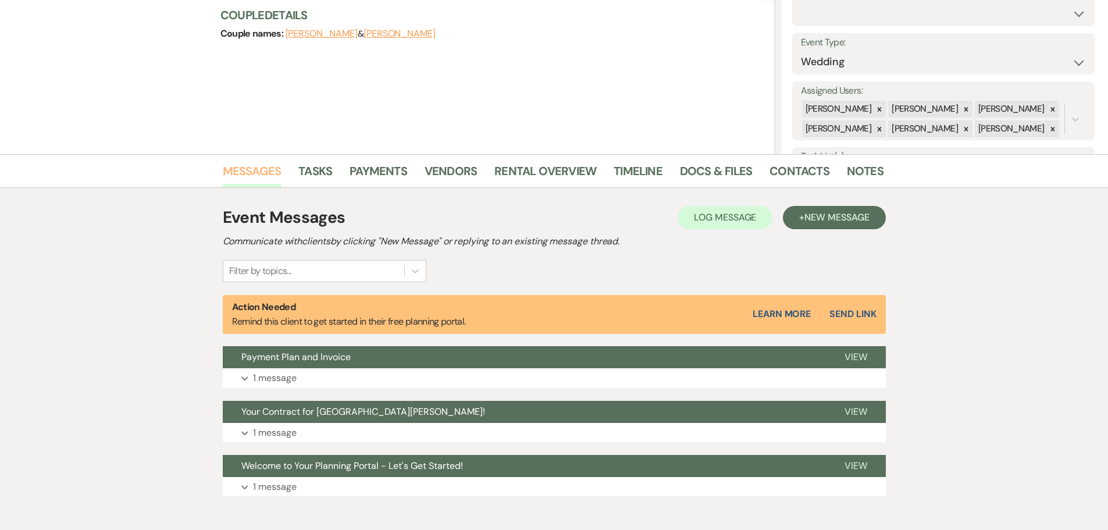
scroll to position [138, 0]
click at [839, 211] on span "New Message" at bounding box center [836, 217] width 65 height 12
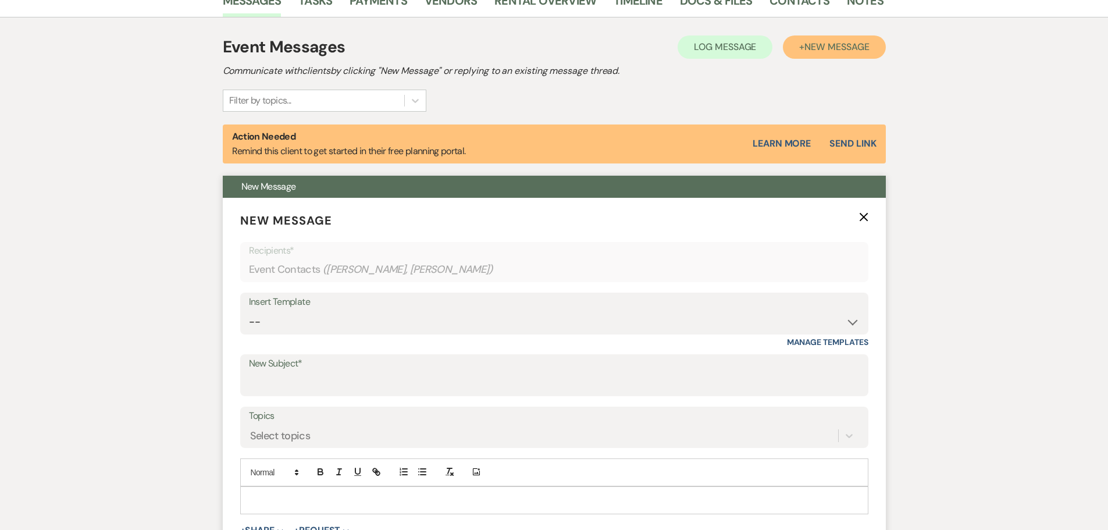
scroll to position [313, 0]
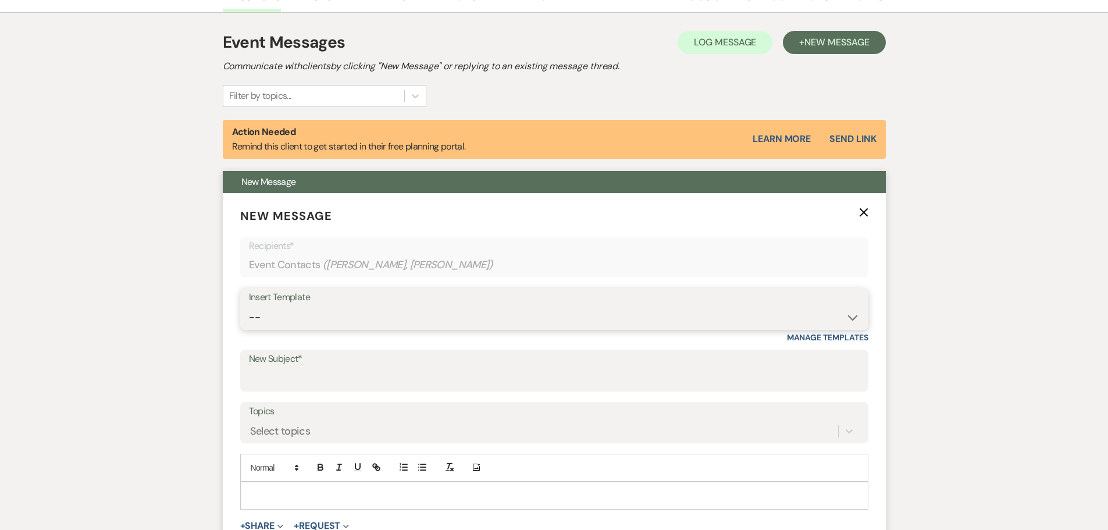
click at [391, 313] on select "-- SVM Initial Inquiry Response SVM Planning Portal Introduction and Booking Pa…" at bounding box center [554, 317] width 611 height 23
select select "5044"
click at [249, 306] on select "-- SVM Initial Inquiry Response SVM Planning Portal Introduction and Booking Pa…" at bounding box center [554, 317] width 611 height 23
type input "Before our first venue meeting!"
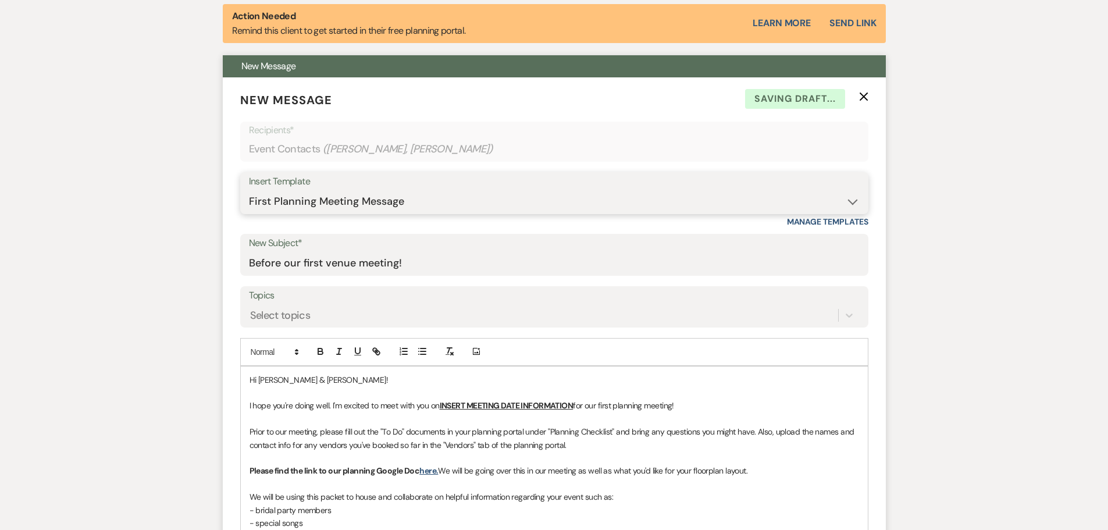
scroll to position [429, 0]
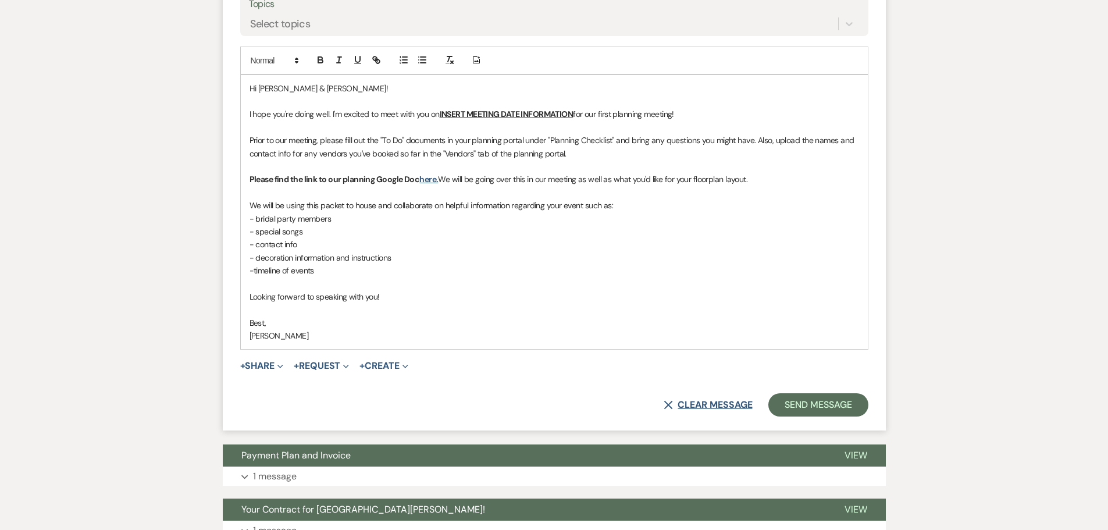
click at [701, 404] on button "X Clear message" at bounding box center [708, 404] width 88 height 9
select select "0"
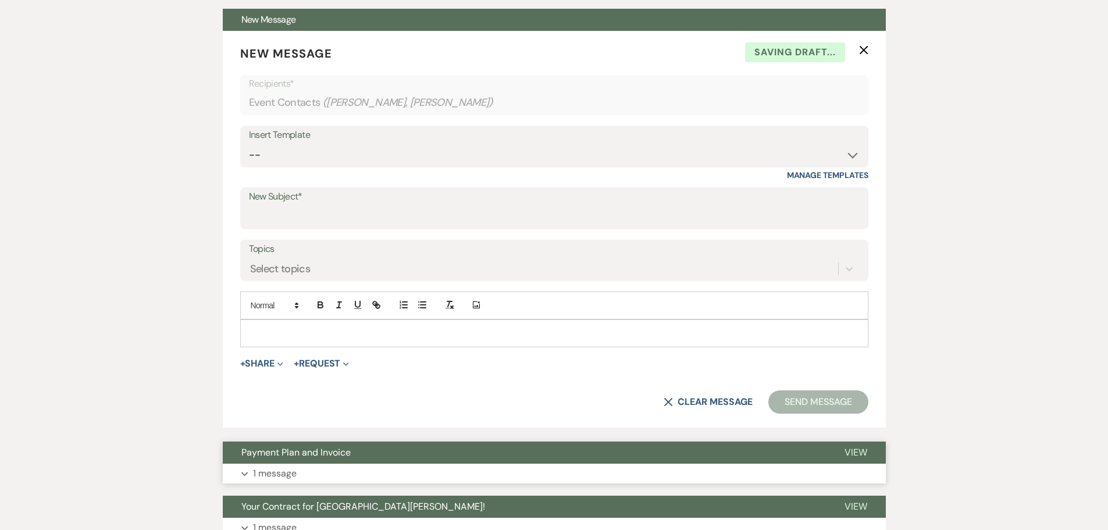
scroll to position [338, 0]
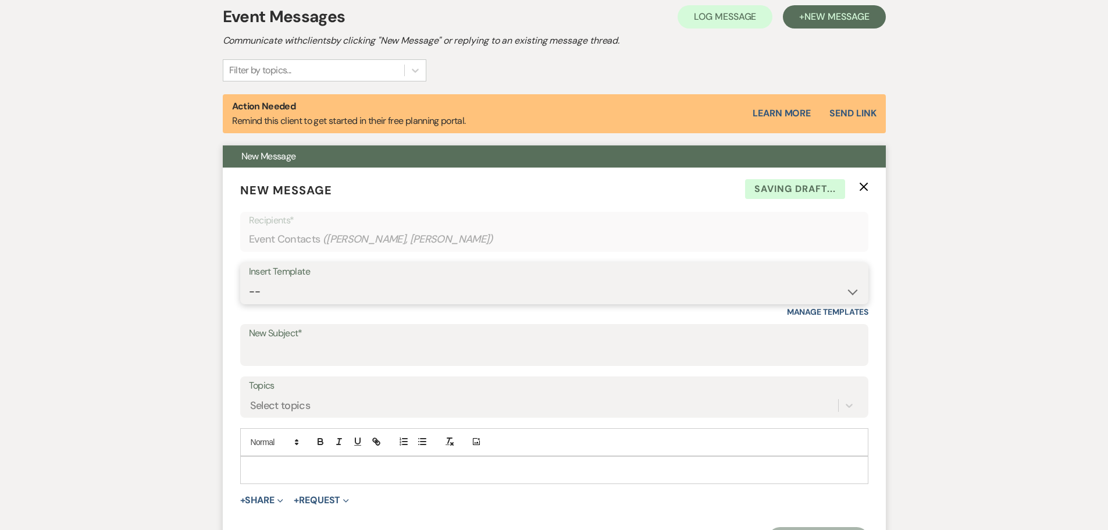
click at [430, 286] on select "-- SVM Initial Inquiry Response SVM Planning Portal Introduction and Booking Pa…" at bounding box center [554, 291] width 611 height 23
select select "5298"
click at [249, 280] on select "-- SVM Initial Inquiry Response SVM Planning Portal Introduction and Booking Pa…" at bounding box center [554, 291] width 611 height 23
type input "Scheduling Your First Planning Meeting"
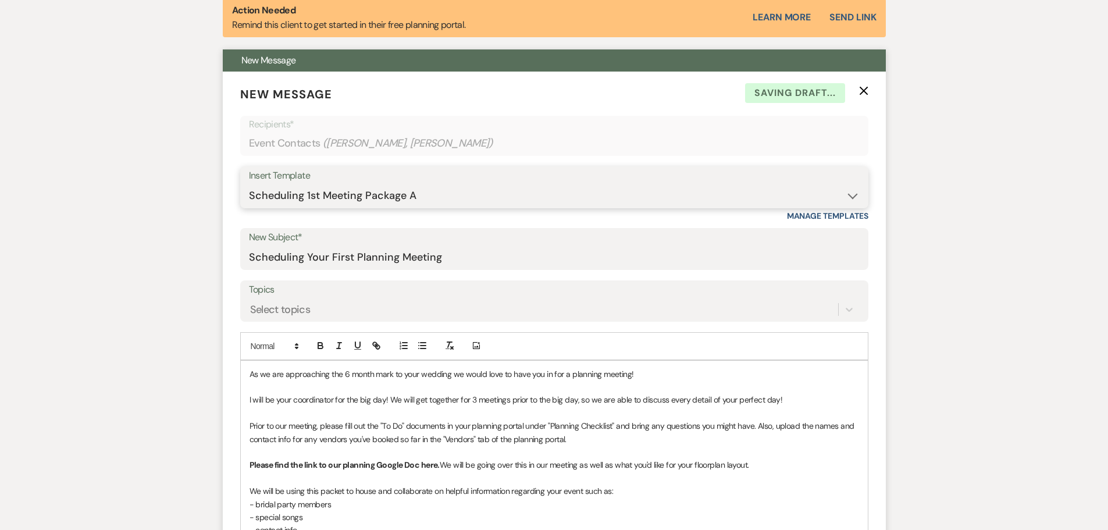
scroll to position [455, 0]
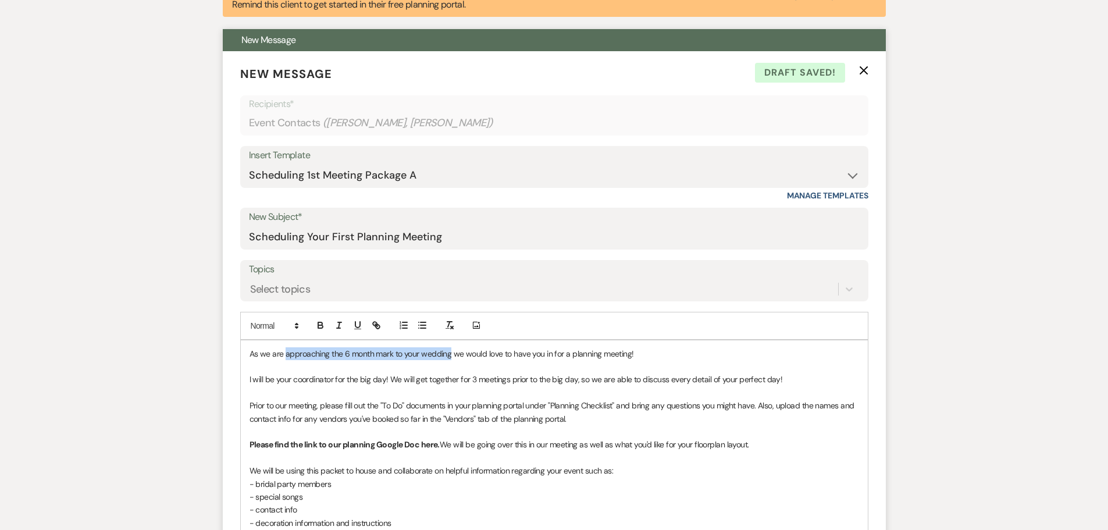
drag, startPoint x: 450, startPoint y: 355, endPoint x: 285, endPoint y: 353, distance: 165.2
click at [285, 353] on p "As we are approaching the 6 month mark to your wedding we would love to have yo…" at bounding box center [553, 353] width 609 height 13
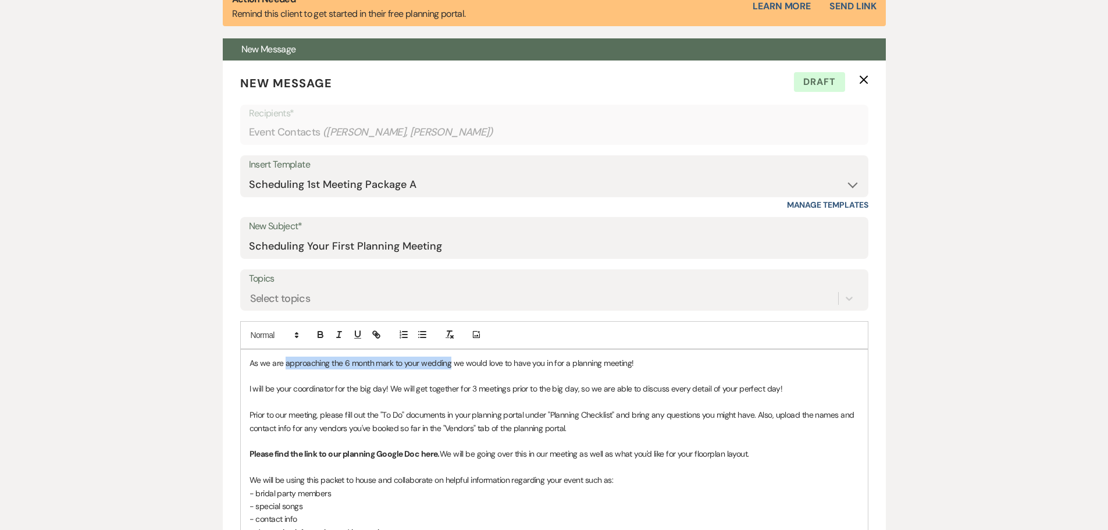
scroll to position [465, 0]
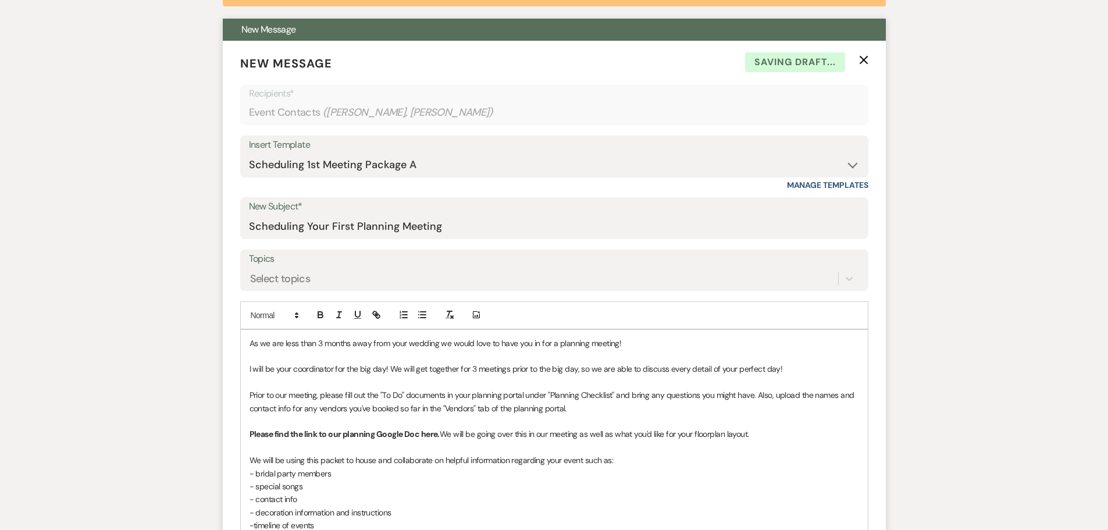
click at [633, 340] on p "As we are less than 3 months away from your wedding we would love to have you i…" at bounding box center [553, 343] width 609 height 13
click at [409, 369] on p "I will be your coordinator for the big day! We will get together for 3 meetings…" at bounding box center [553, 368] width 609 height 13
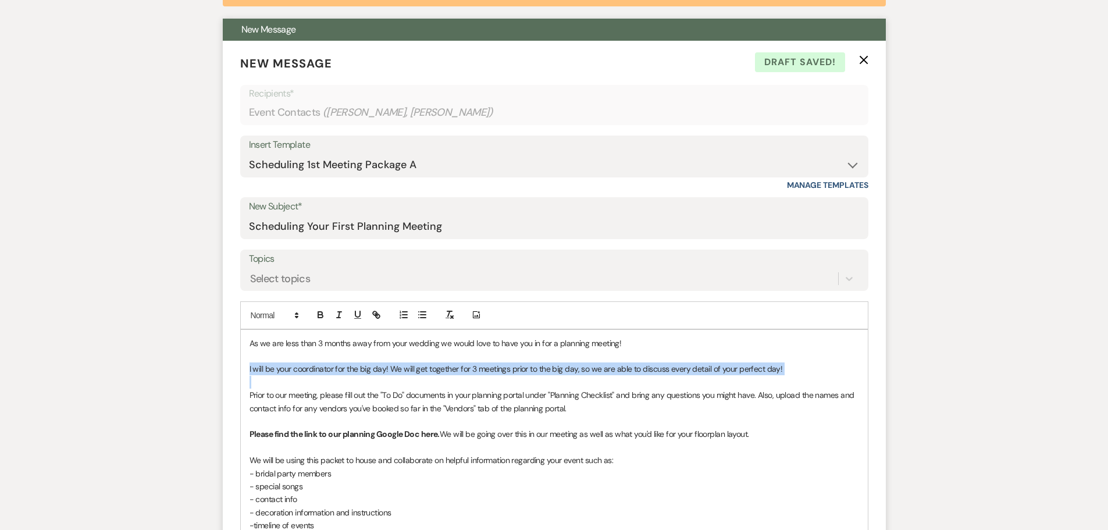
click at [409, 369] on p "I will be your coordinator for the big day! We will get together for 3 meetings…" at bounding box center [553, 368] width 609 height 13
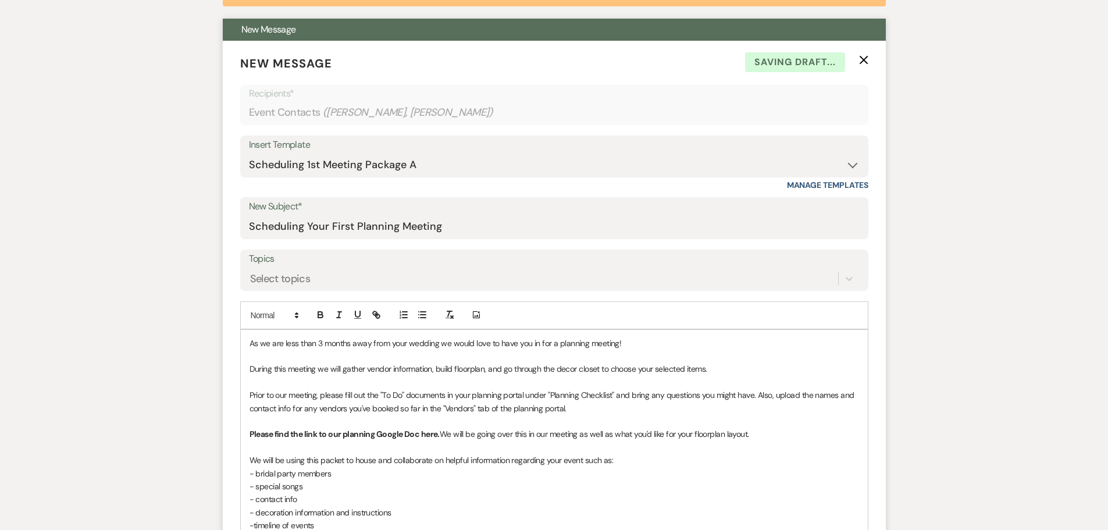
scroll to position [523, 0]
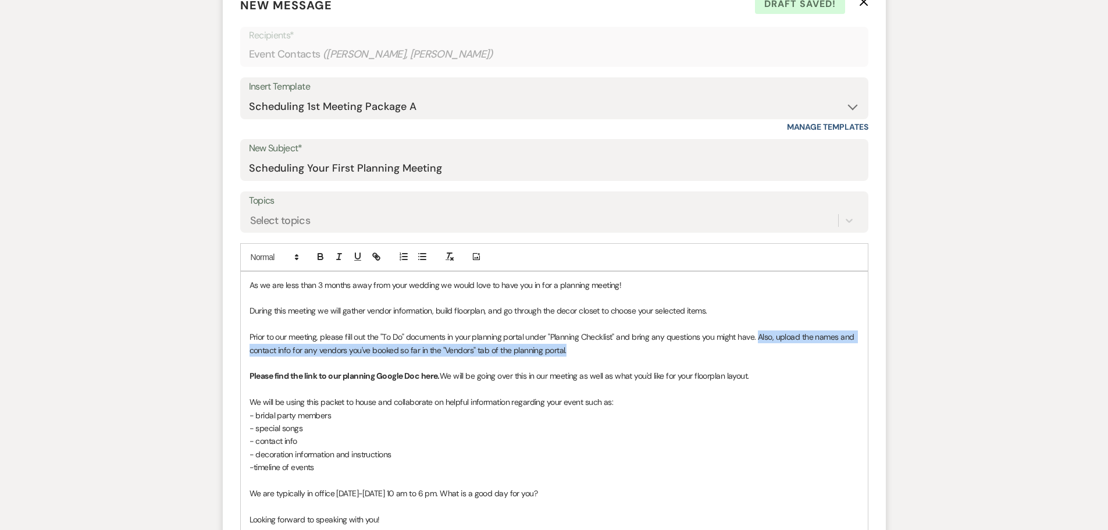
drag, startPoint x: 760, startPoint y: 336, endPoint x: 762, endPoint y: 348, distance: 13.1
click at [762, 348] on p "Prior to our meeting, please fill out the "To Do" documents in your planning po…" at bounding box center [553, 343] width 609 height 26
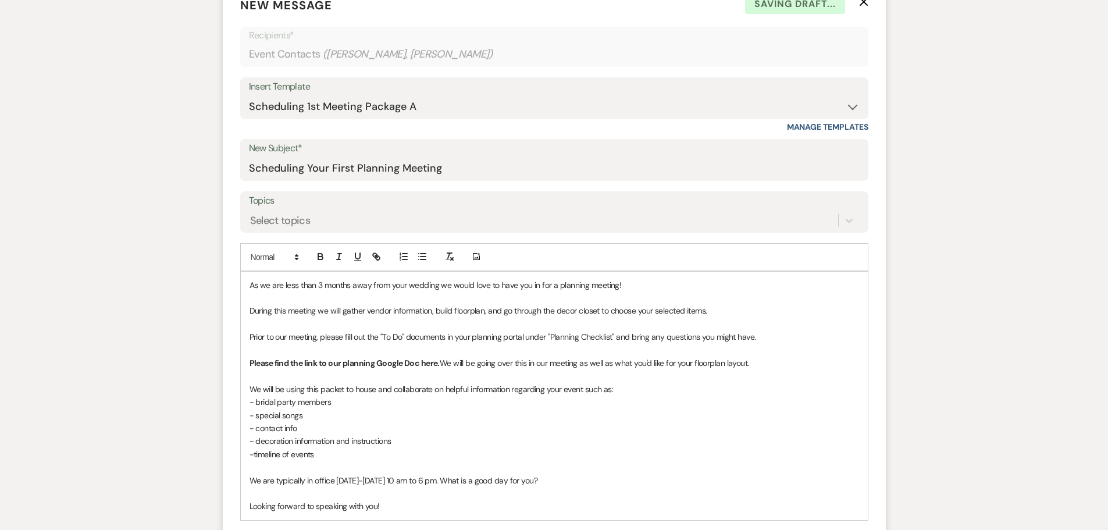
click at [564, 363] on span "We will be going over this in our meeting as well as what you'd like for your f…" at bounding box center [594, 363] width 309 height 10
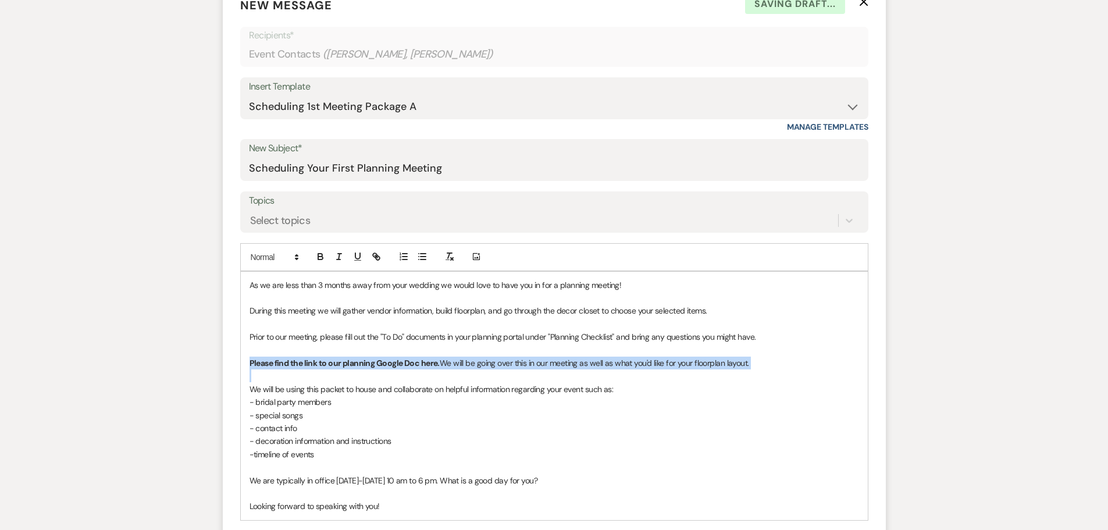
click at [564, 363] on span "We will be going over this in our meeting as well as what you'd like for your f…" at bounding box center [594, 363] width 309 height 10
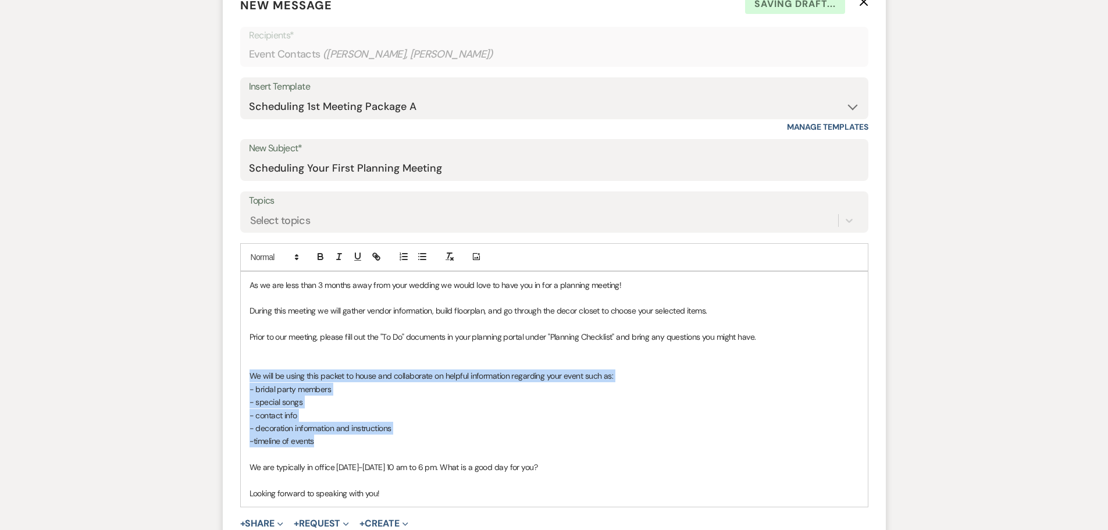
drag, startPoint x: 304, startPoint y: 436, endPoint x: 237, endPoint y: 365, distance: 97.5
click at [238, 377] on form "New Message X Saving draft... Recipients* Event Contacts ( [PERSON_NAME], [PERS…" at bounding box center [554, 285] width 663 height 605
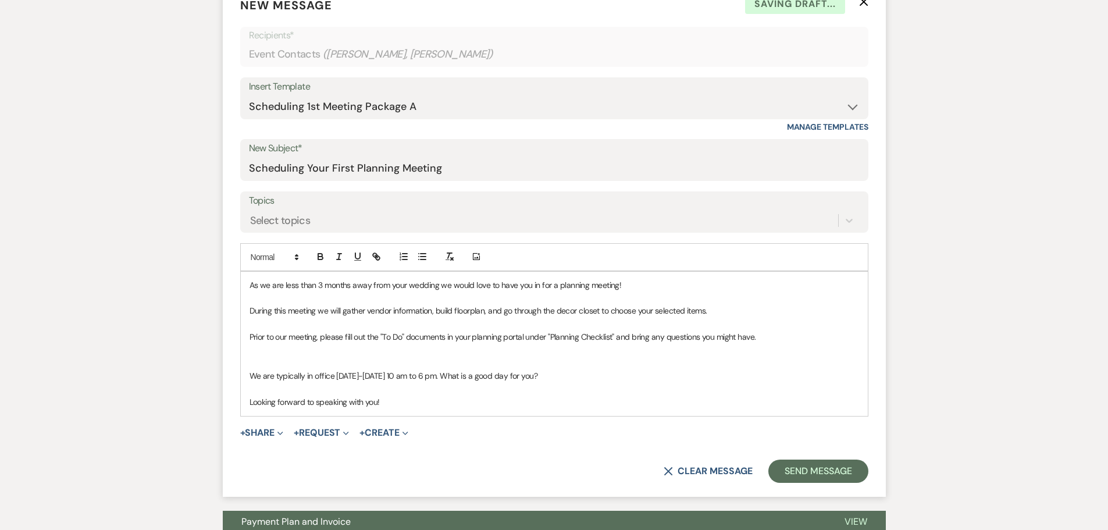
click at [266, 356] on p at bounding box center [553, 350] width 609 height 13
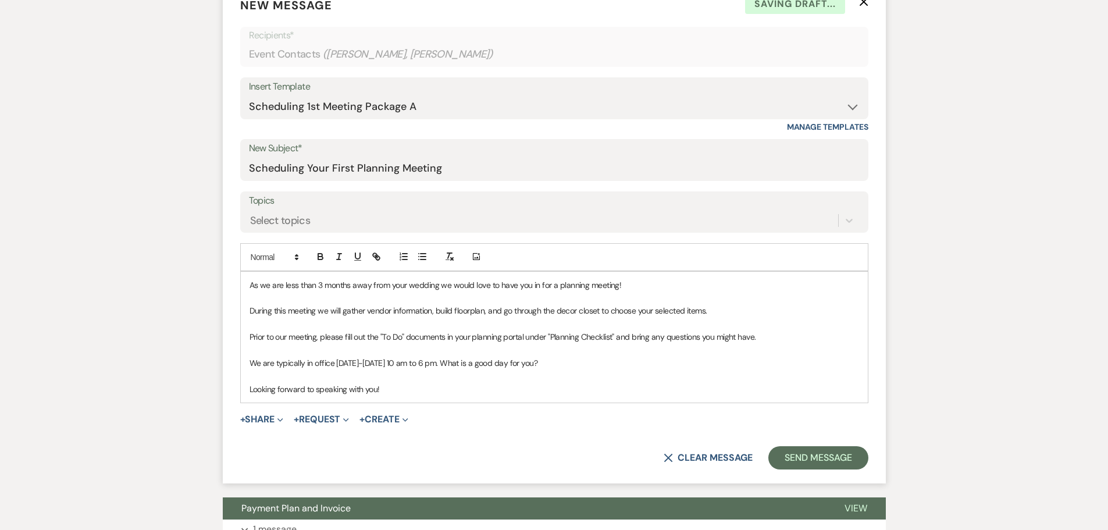
click at [409, 390] on p "Looking forward to speaking with you!" at bounding box center [553, 389] width 609 height 13
click at [835, 462] on button "Send Message" at bounding box center [817, 457] width 99 height 23
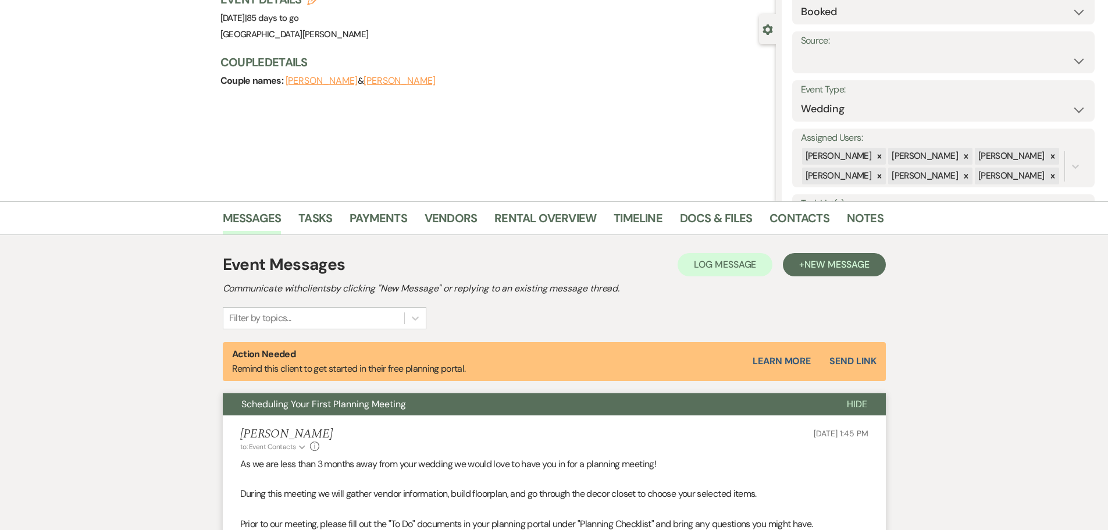
scroll to position [0, 0]
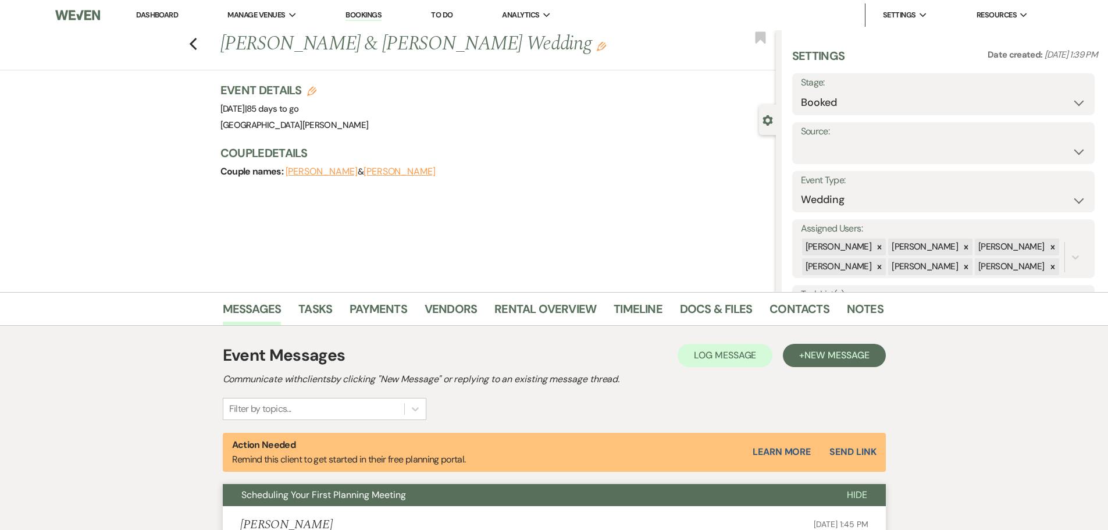
click at [167, 12] on link "Dashboard" at bounding box center [157, 15] width 42 height 10
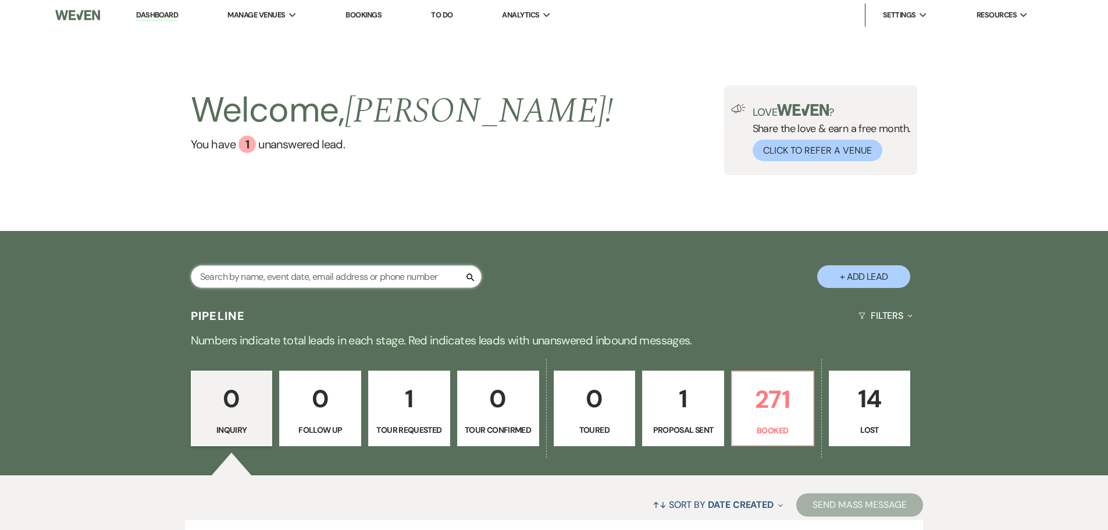
click at [343, 272] on input "text" at bounding box center [336, 276] width 291 height 23
type input "[PERSON_NAME]"
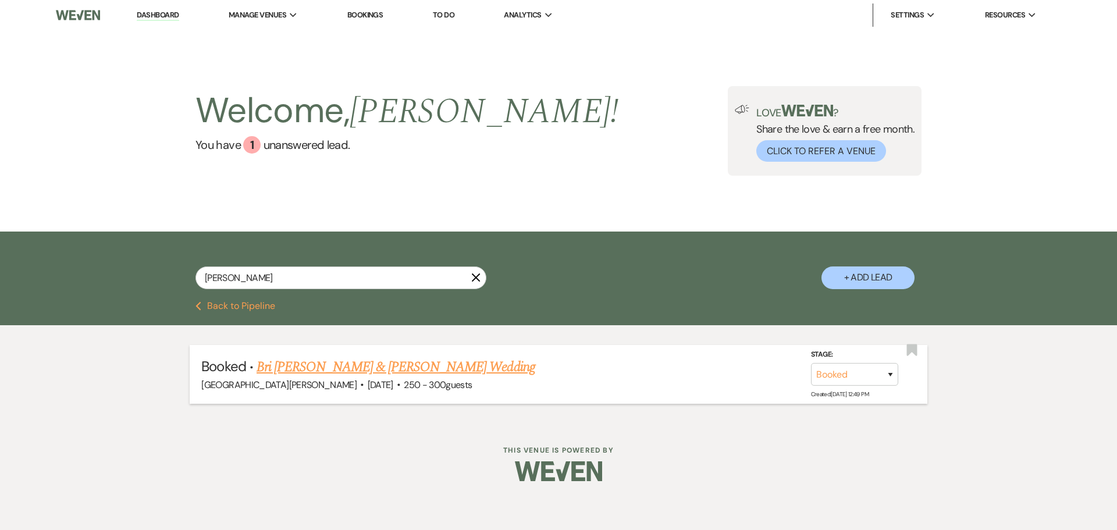
click at [345, 372] on link "Bri [PERSON_NAME] & [PERSON_NAME] Wedding" at bounding box center [395, 366] width 279 height 21
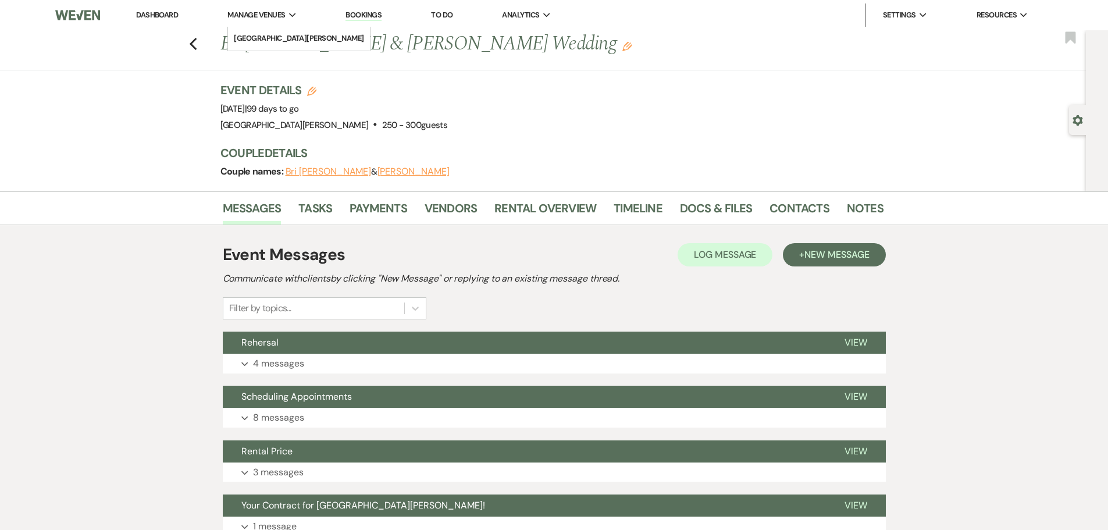
click at [259, 15] on span "Manage Venues" at bounding box center [256, 15] width 58 height 12
click at [267, 28] on nav "Dashboard Manage Venues Expand [GEOGRAPHIC_DATA][PERSON_NAME] Bookings To Do An…" at bounding box center [554, 15] width 1108 height 30
click at [274, 40] on li "[GEOGRAPHIC_DATA][PERSON_NAME]" at bounding box center [299, 39] width 130 height 12
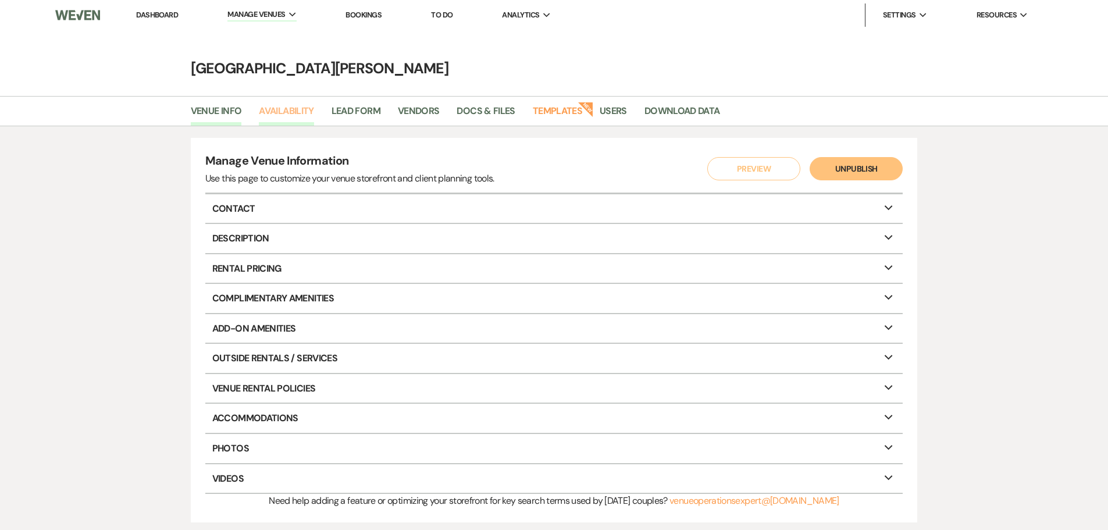
click at [274, 116] on link "Availability" at bounding box center [286, 115] width 55 height 22
select select "3"
select select "2026"
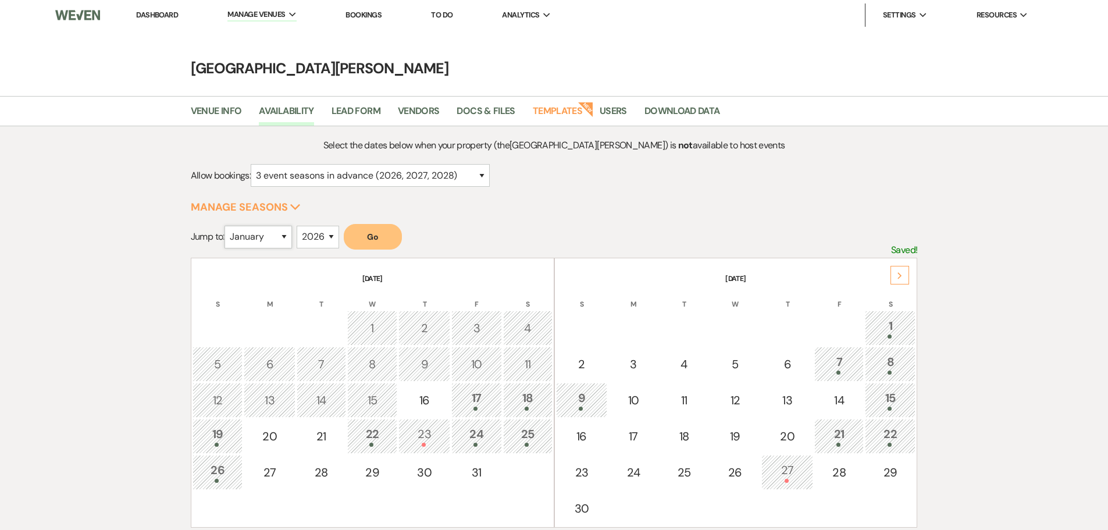
click at [270, 243] on select "January February March April May June July August September October November De…" at bounding box center [257, 237] width 67 height 23
select select "12"
click at [227, 226] on select "January February March April May June July August September October November De…" at bounding box center [257, 237] width 67 height 23
click at [310, 230] on select "2025 2026 2027 2028 2029" at bounding box center [318, 237] width 42 height 23
select select "2025"
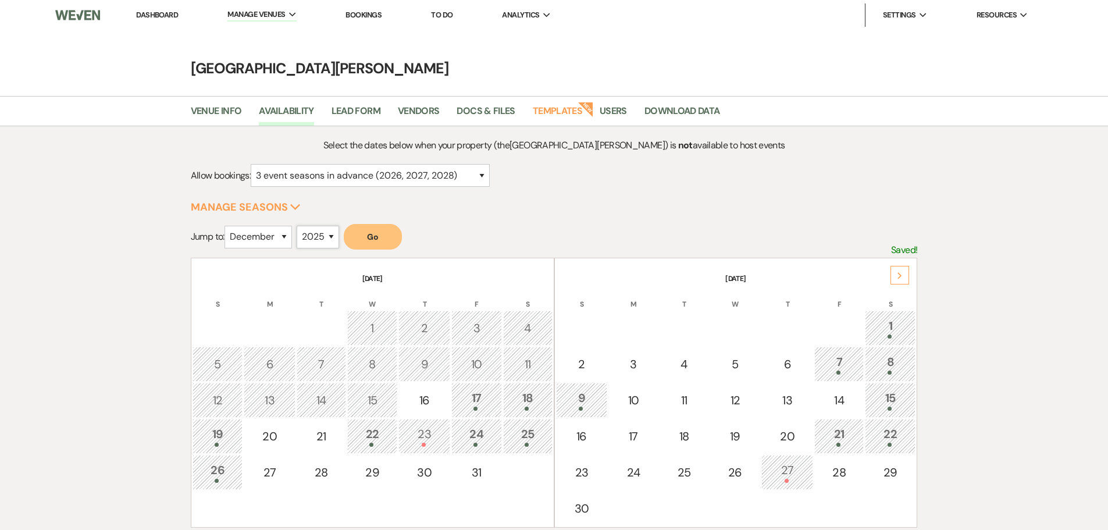
click at [300, 226] on select "2025 2026 2027 2028 2029" at bounding box center [318, 237] width 42 height 23
click at [383, 227] on button "Go" at bounding box center [373, 237] width 58 height 26
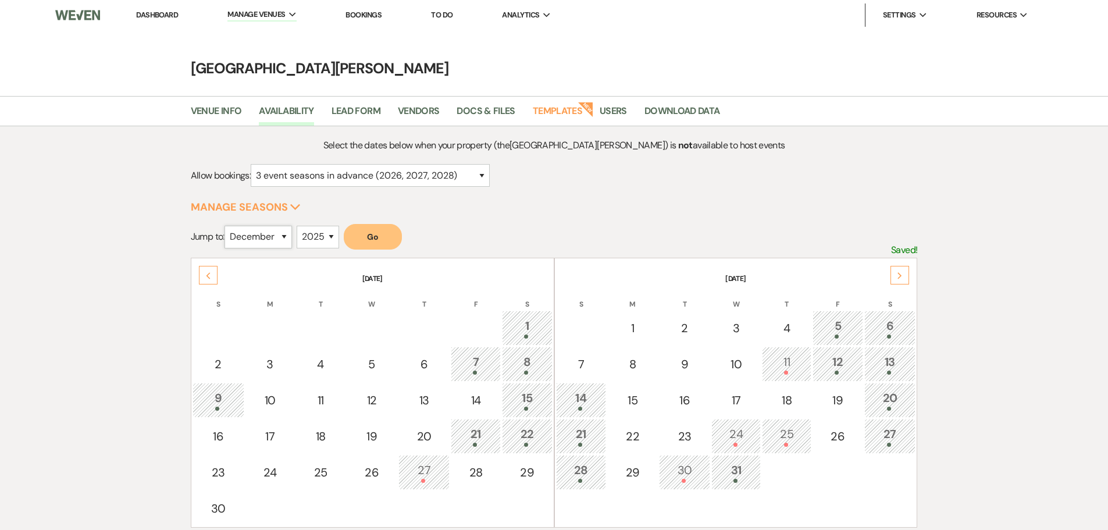
click at [237, 239] on select "January February March April May June July August September October November De…" at bounding box center [257, 237] width 67 height 23
select select "1"
click at [227, 226] on select "January February March April May June July August September October November De…" at bounding box center [257, 237] width 67 height 23
click at [318, 234] on select "2025 2026 2027 2028 2029" at bounding box center [318, 237] width 42 height 23
click at [300, 226] on select "2025 2026 2027 2028 2029" at bounding box center [318, 237] width 42 height 23
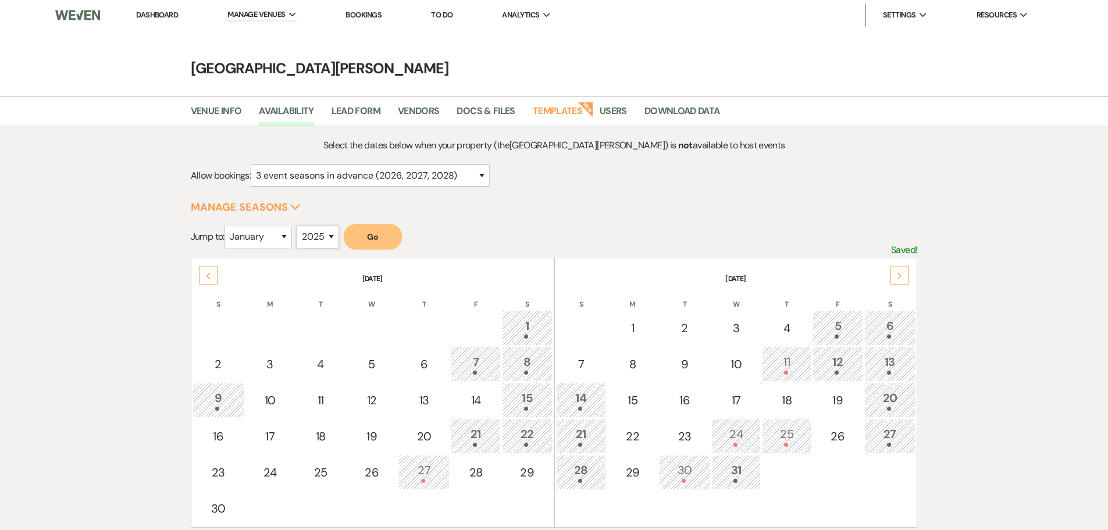
click at [323, 244] on select "2025 2026 2027 2028 2029" at bounding box center [318, 237] width 42 height 23
select select "2026"
click at [300, 226] on select "2025 2026 2027 2028 2029" at bounding box center [318, 237] width 42 height 23
click at [366, 232] on button "Go" at bounding box center [373, 237] width 58 height 26
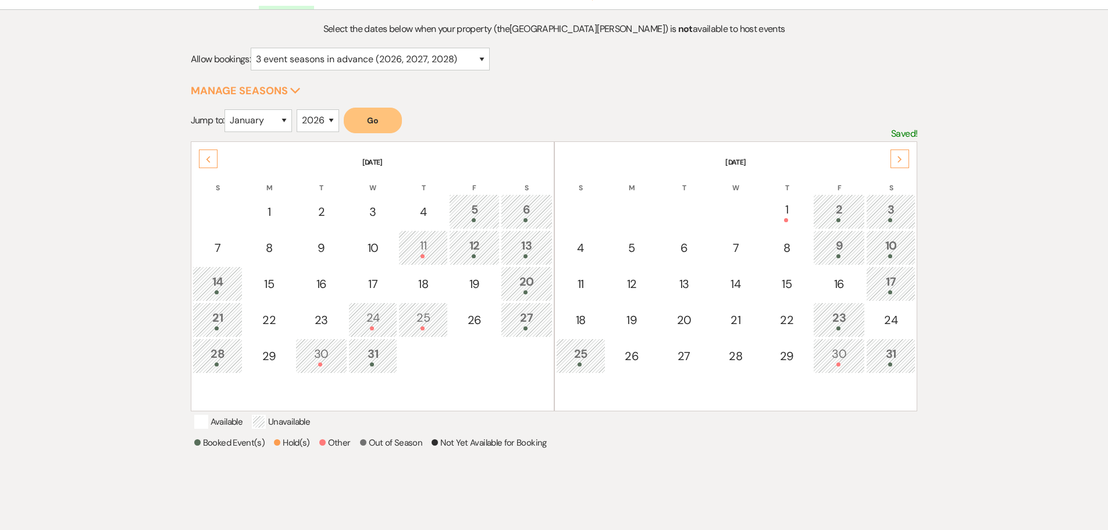
click at [476, 219] on div at bounding box center [474, 220] width 38 height 4
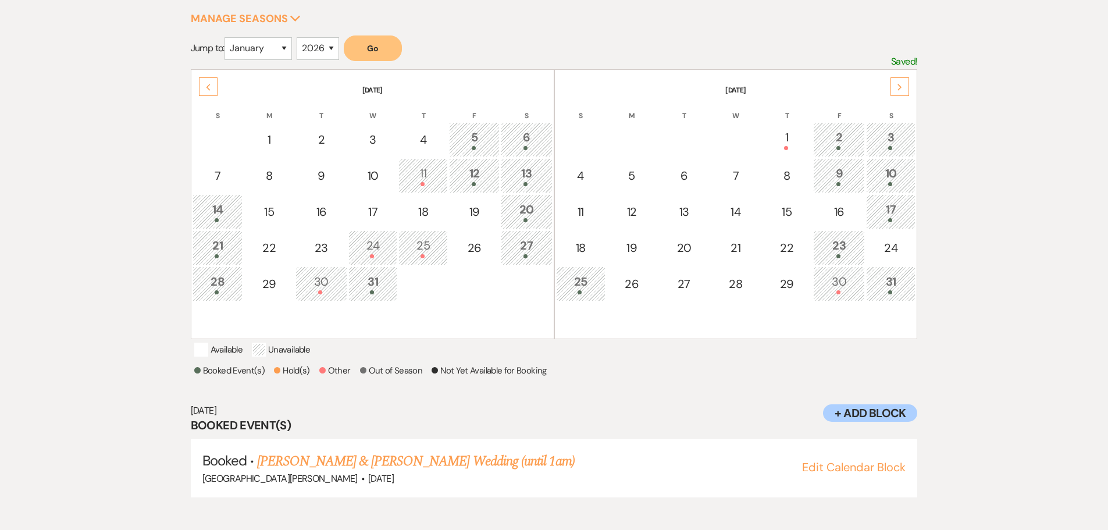
scroll to position [194, 0]
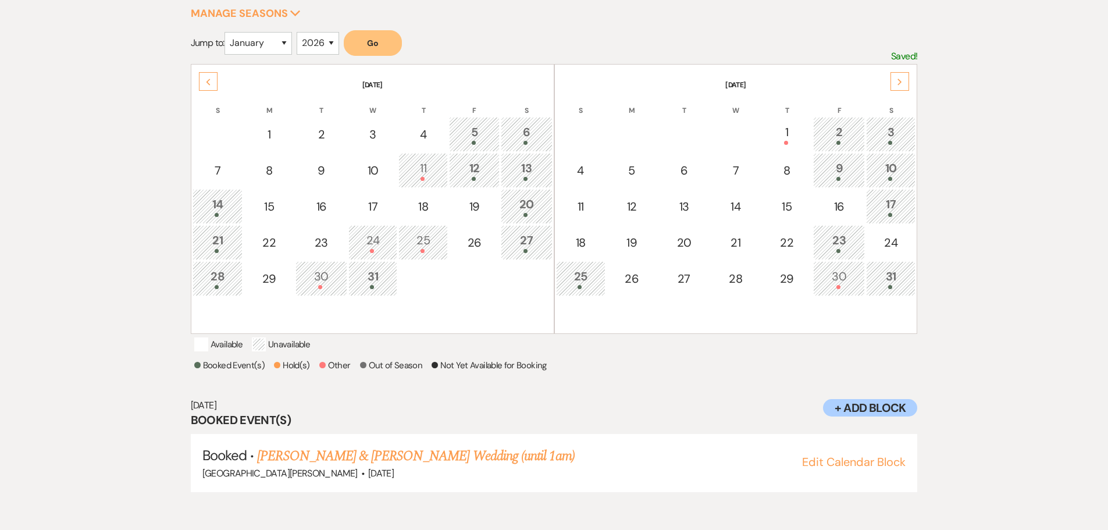
click at [422, 170] on div "11" at bounding box center [423, 170] width 37 height 22
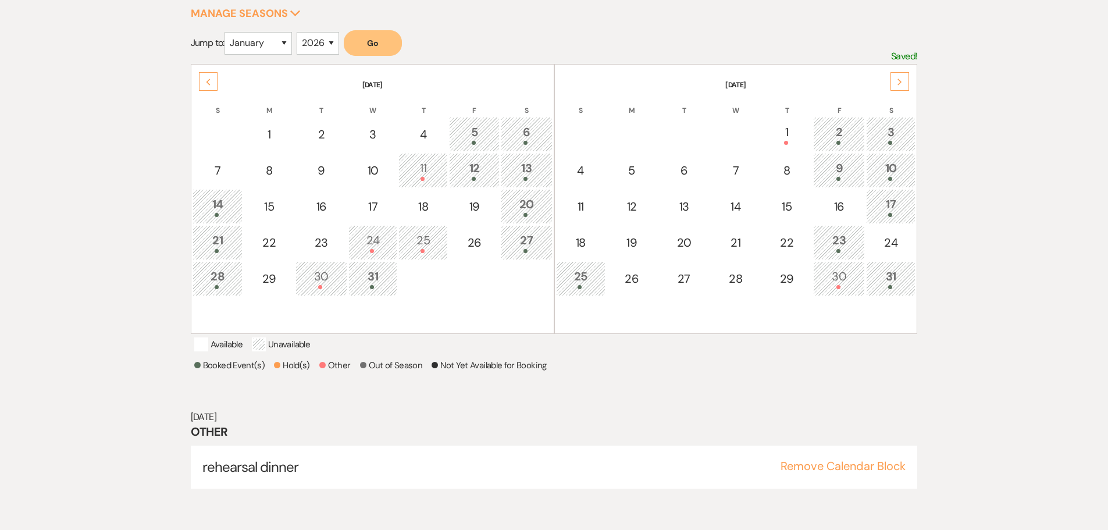
click at [472, 173] on div "12" at bounding box center [474, 170] width 38 height 22
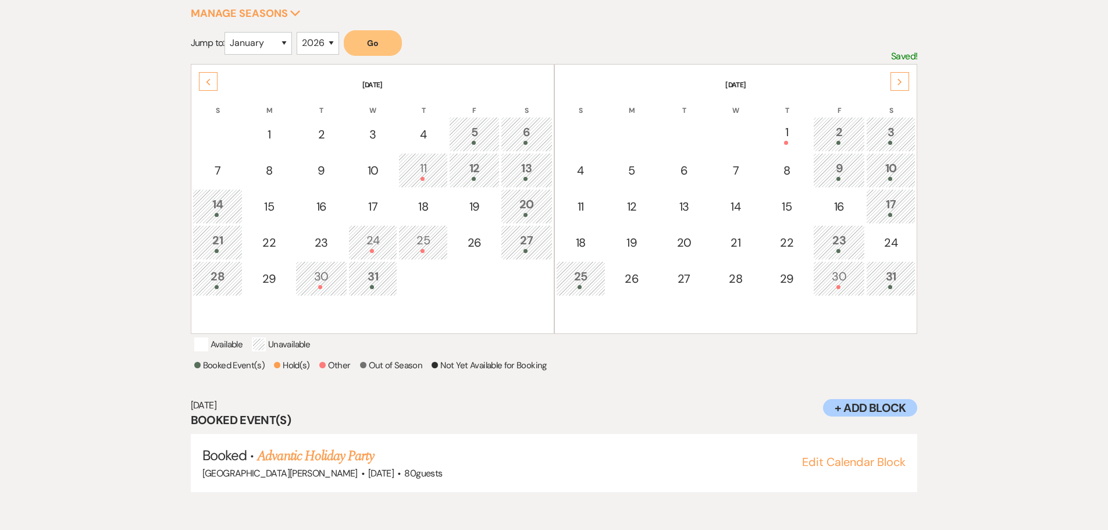
click at [539, 166] on div "13" at bounding box center [526, 170] width 39 height 22
click at [487, 166] on div "12" at bounding box center [474, 170] width 38 height 22
click at [514, 166] on div "13" at bounding box center [526, 170] width 39 height 22
click at [287, 48] on select "January February March April May June July August September October November De…" at bounding box center [257, 43] width 67 height 23
click at [227, 32] on select "January February March April May June July August September October November De…" at bounding box center [257, 43] width 67 height 23
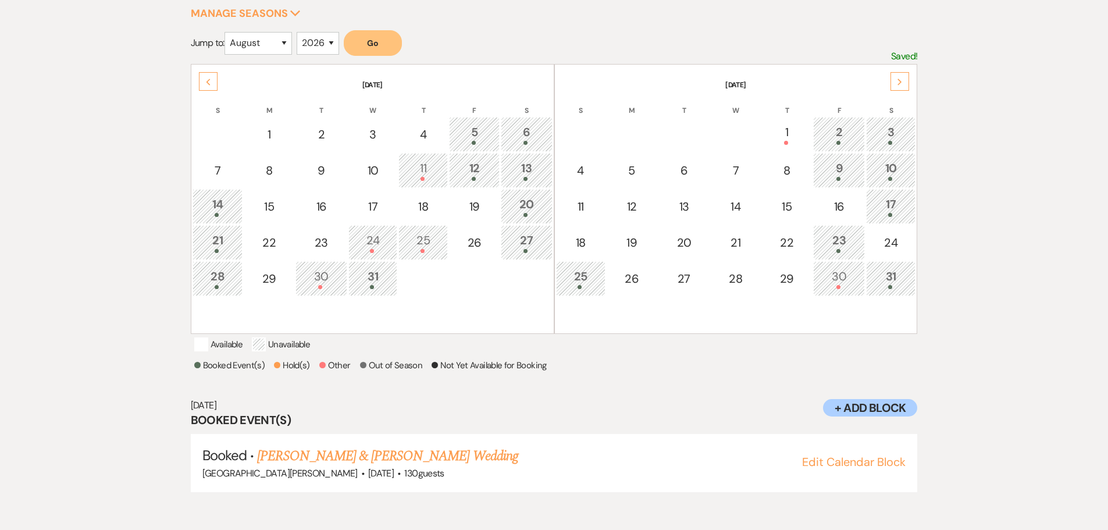
click at [370, 52] on button "Go" at bounding box center [373, 43] width 58 height 26
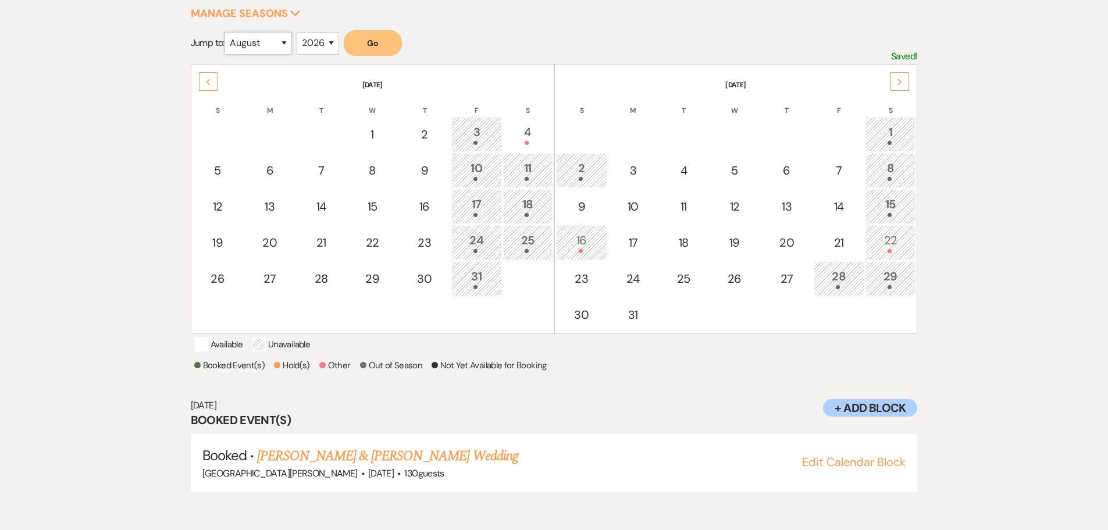
click at [270, 39] on select "January February March April May June July August September October November De…" at bounding box center [257, 43] width 67 height 23
select select "9"
click at [227, 32] on select "January February March April May June July August September October November De…" at bounding box center [257, 43] width 67 height 23
click at [387, 45] on button "Go" at bounding box center [373, 43] width 58 height 26
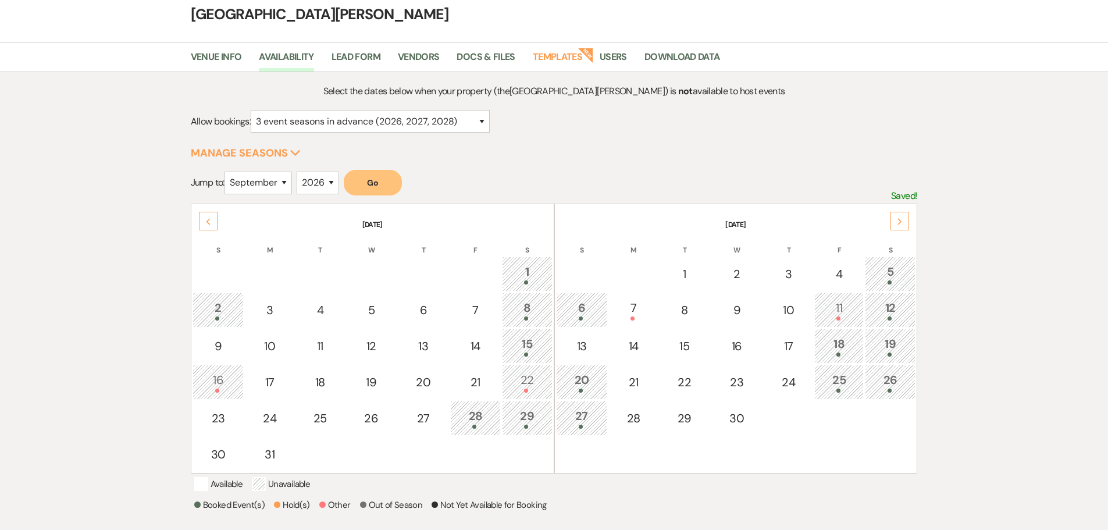
scroll to position [0, 0]
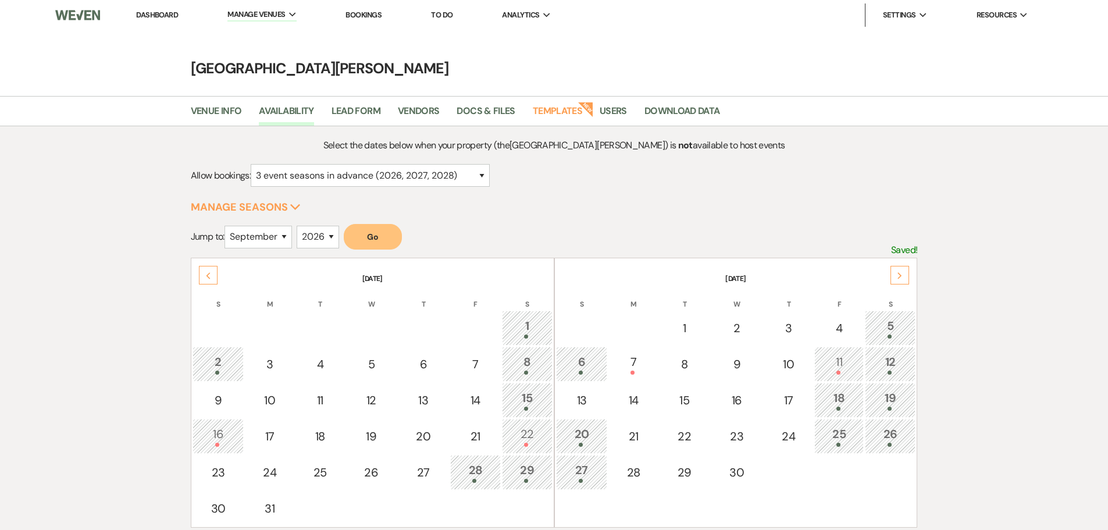
click at [154, 11] on link "Dashboard" at bounding box center [157, 15] width 42 height 10
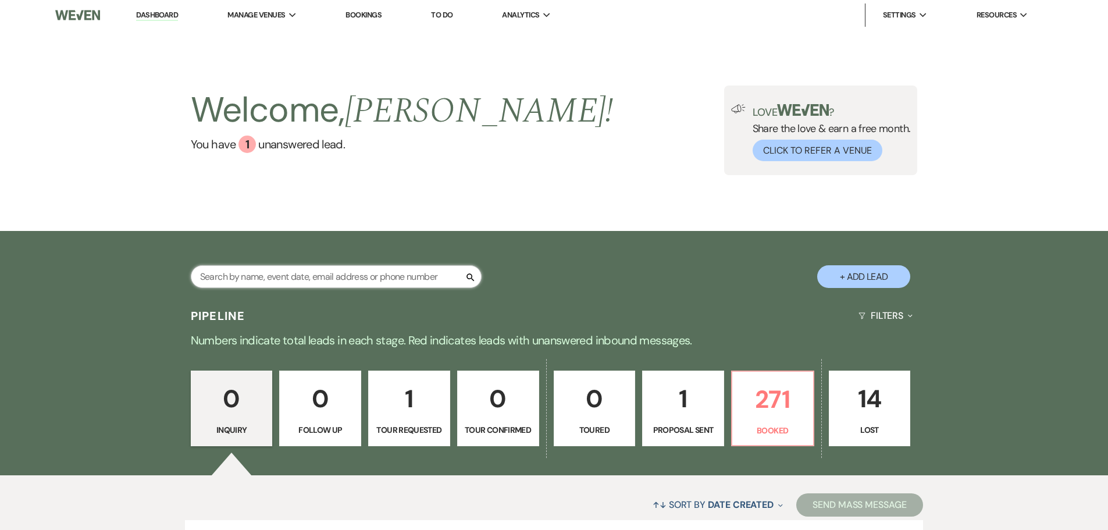
click at [329, 274] on input "text" at bounding box center [336, 276] width 291 height 23
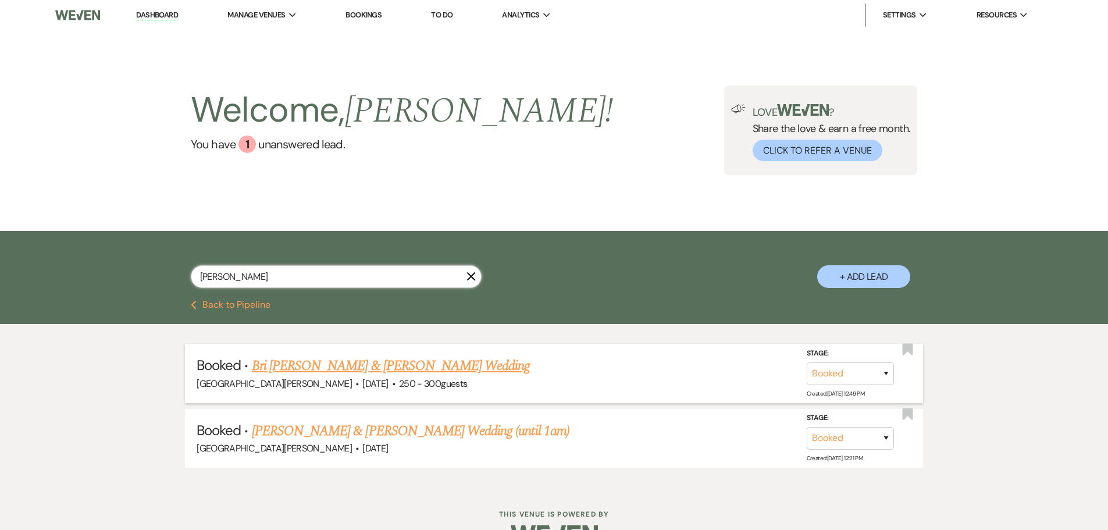
type input "[PERSON_NAME]"
click at [388, 368] on link "Bri [PERSON_NAME] & [PERSON_NAME] Wedding" at bounding box center [391, 365] width 279 height 21
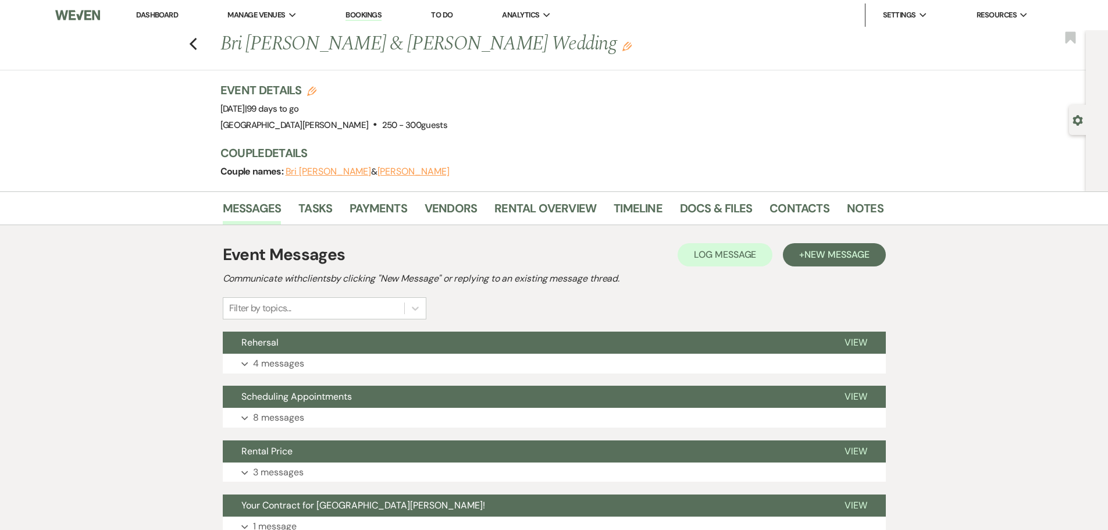
click at [605, 106] on div "Event Details Edit Event Date: [DATE] | 99 days to go Venue: [GEOGRAPHIC_DATA][…" at bounding box center [545, 107] width 651 height 51
click at [450, 203] on link "Vendors" at bounding box center [451, 212] width 52 height 26
